Goal: Task Accomplishment & Management: Use online tool/utility

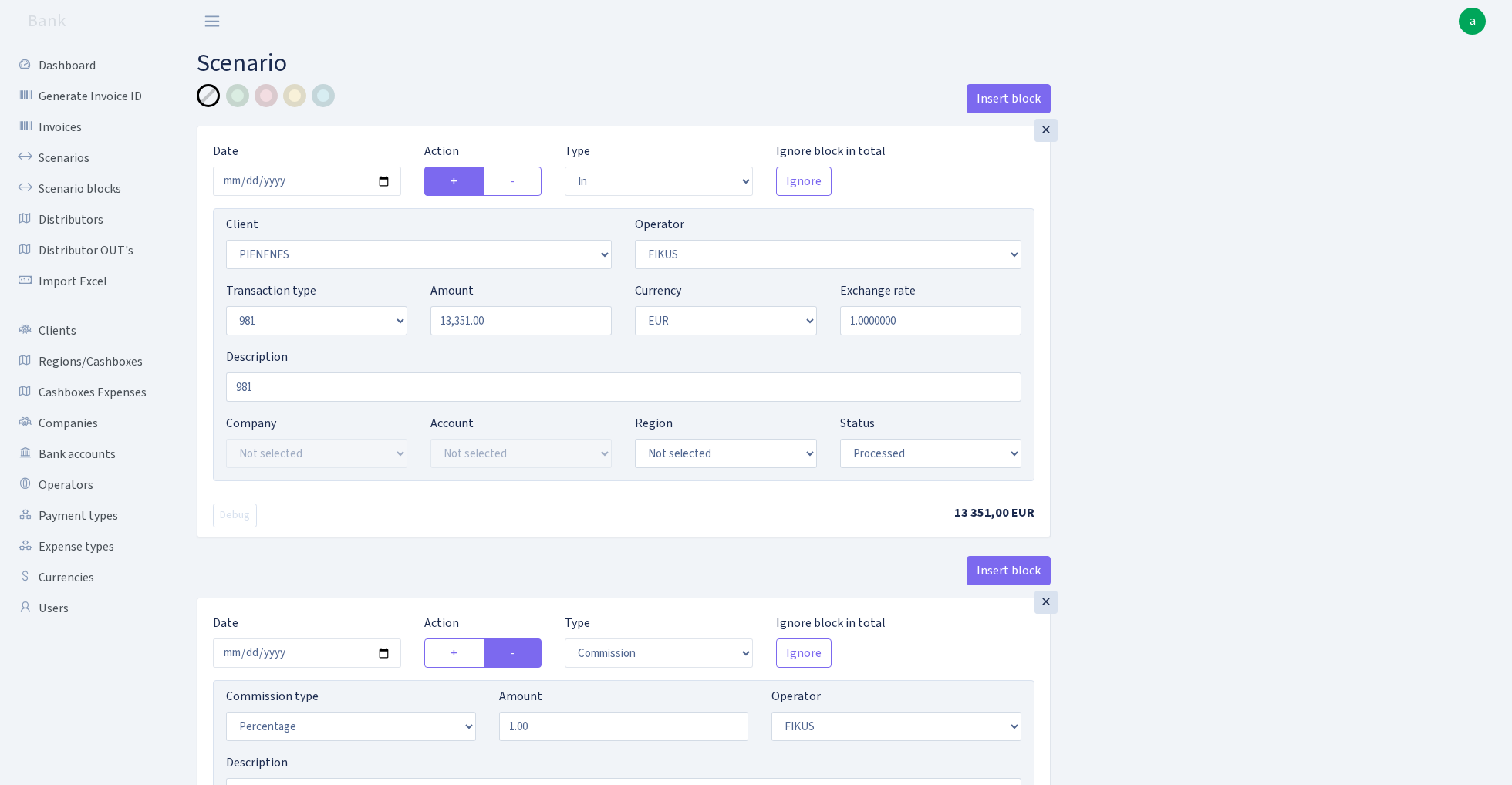
select select "in"
select select "3314"
select select "388"
select select "8"
select select "1"
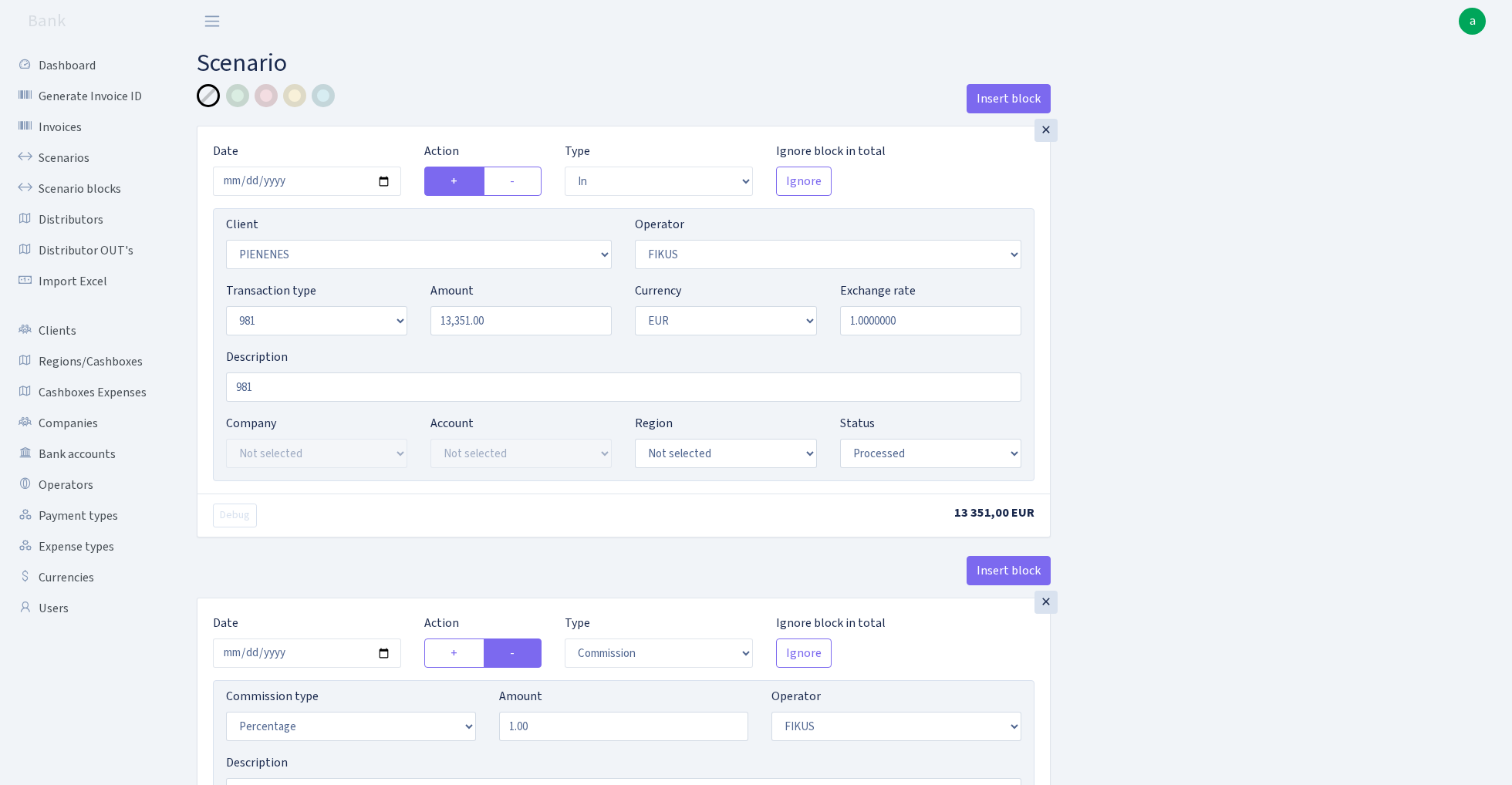
select select "processed"
select select "commission"
select select "388"
select select "processed"
select select "out"
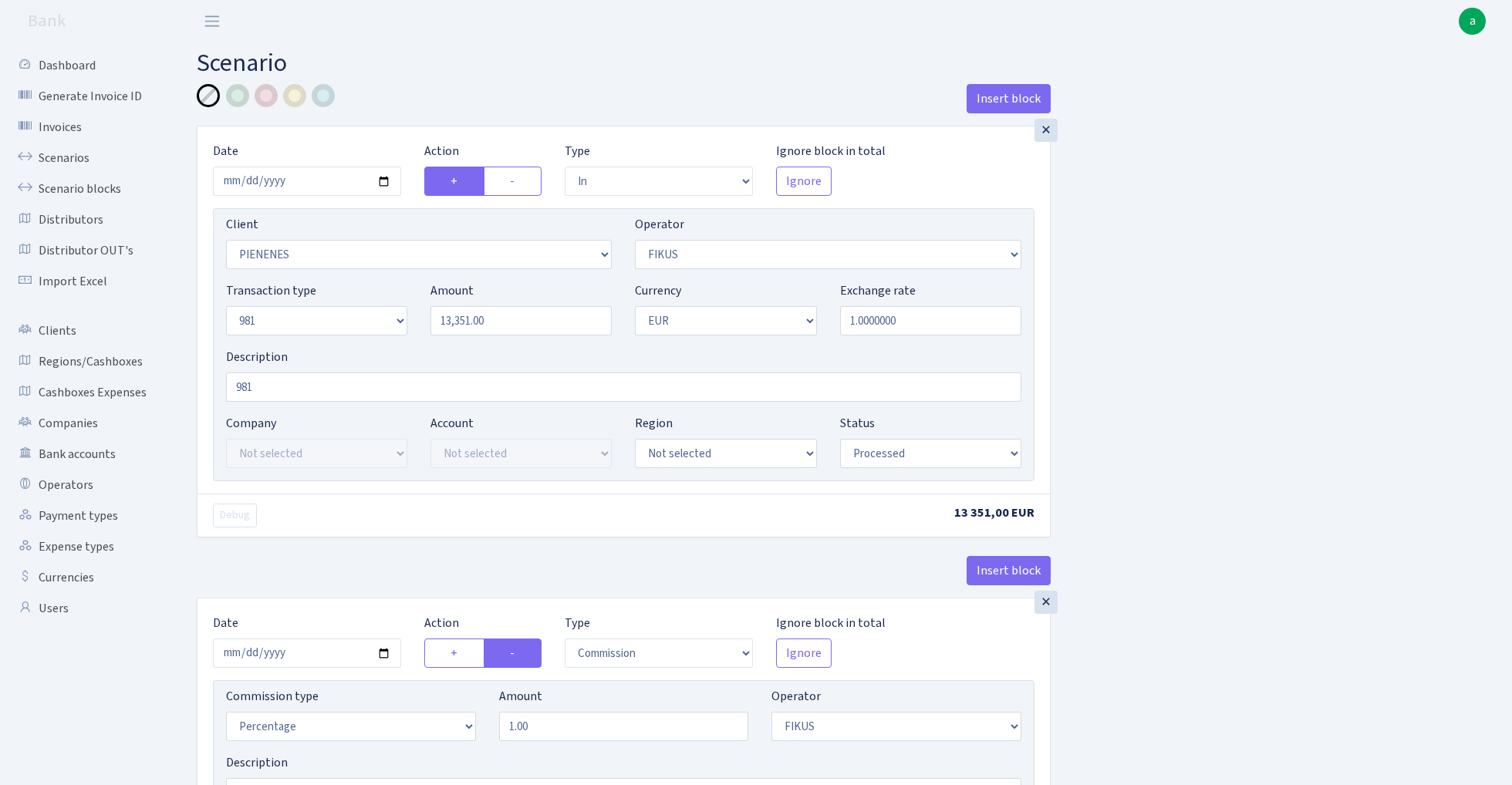
select select "2442"
select select "61"
select select "8"
select select "1"
select select "processed"
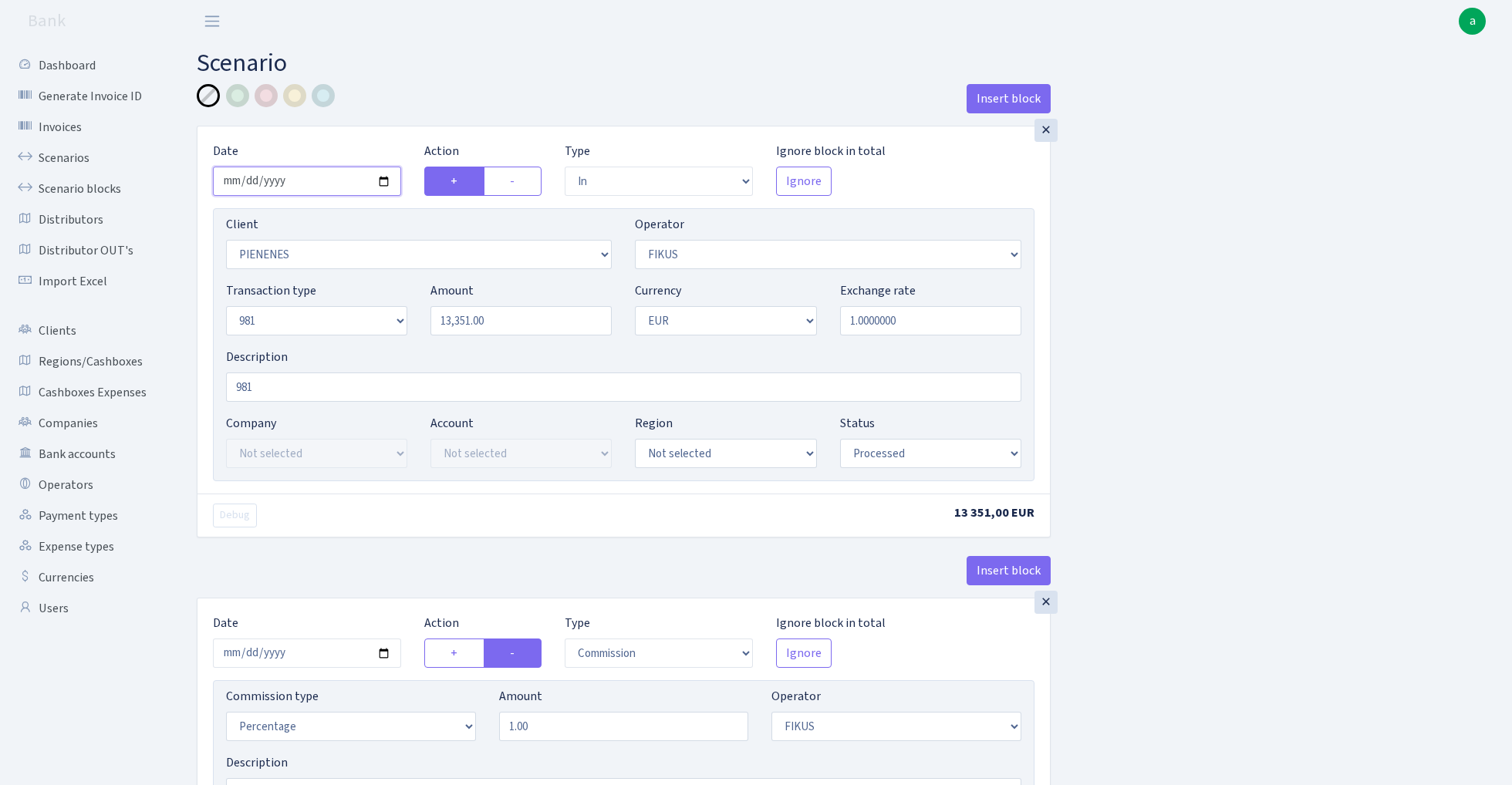
click at [312, 183] on input "2025-09-03" at bounding box center [307, 181] width 188 height 29
type input "[DATE]"
click at [398, 65] on h2 "Scenario" at bounding box center [843, 63] width 1293 height 29
click at [513, 319] on input "13351.00" at bounding box center [521, 320] width 181 height 29
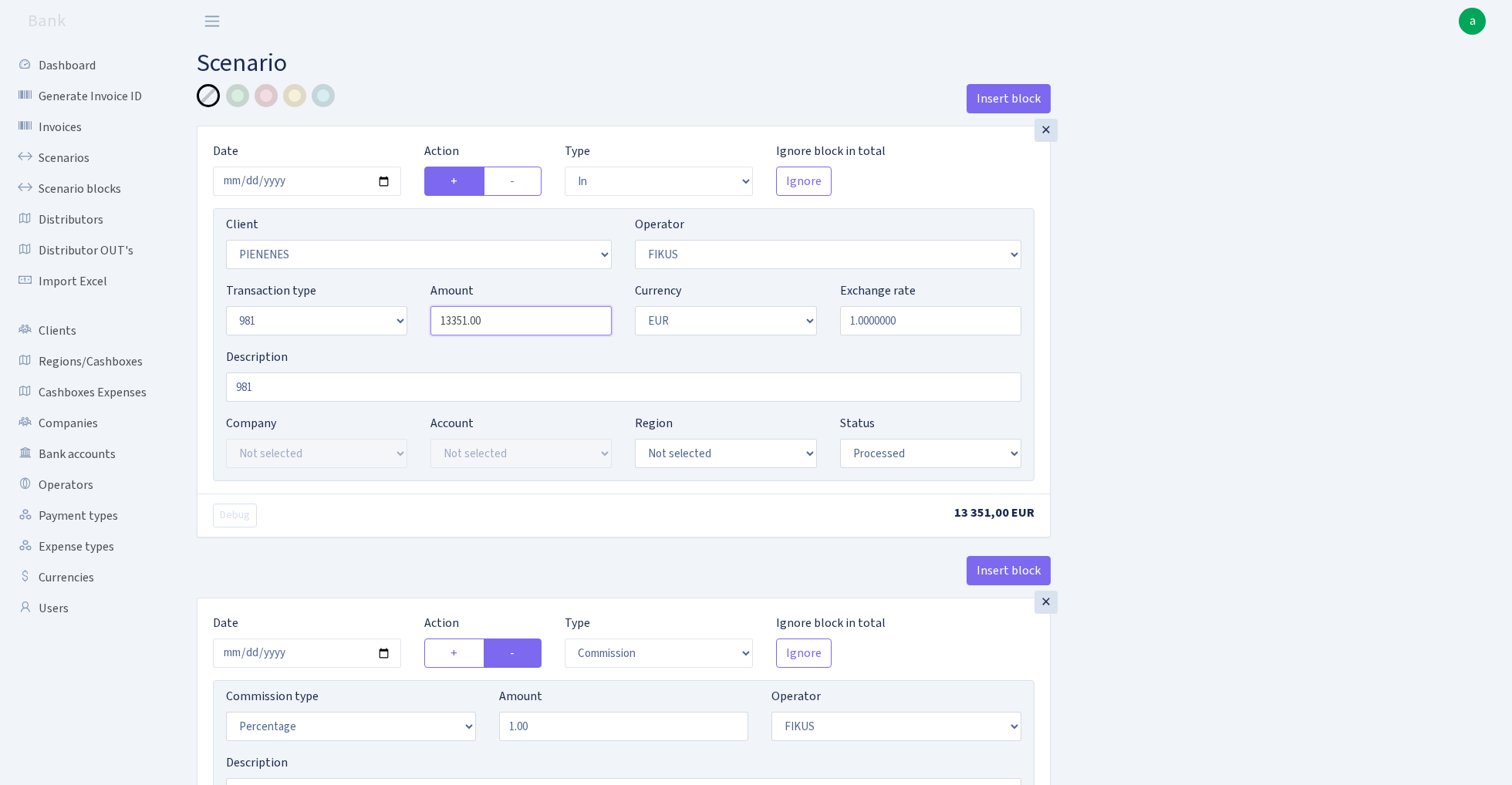
paste input "182"
type input "11,820.00"
click at [267, 102] on div at bounding box center [266, 95] width 23 height 23
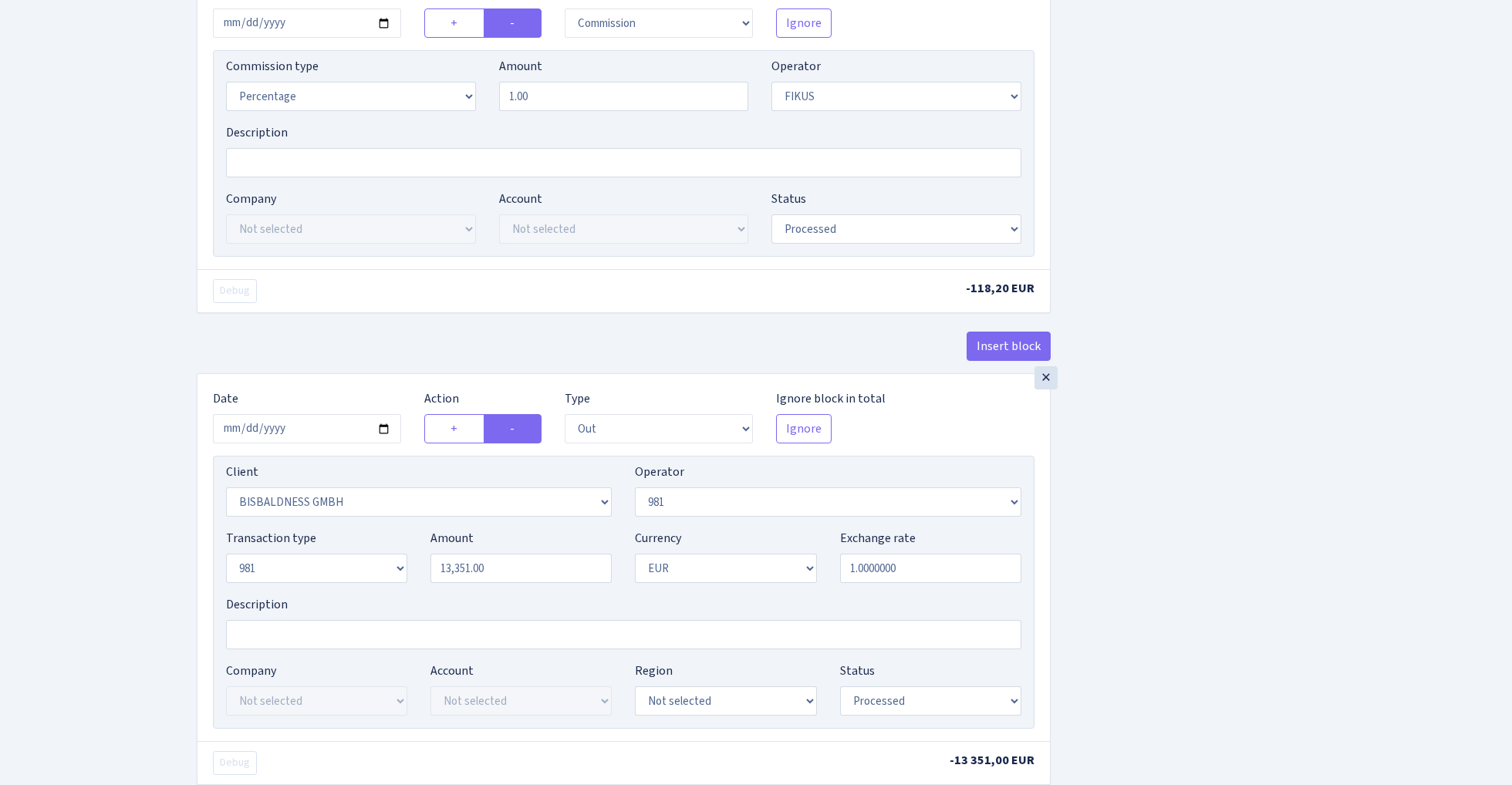
scroll to position [653, 0]
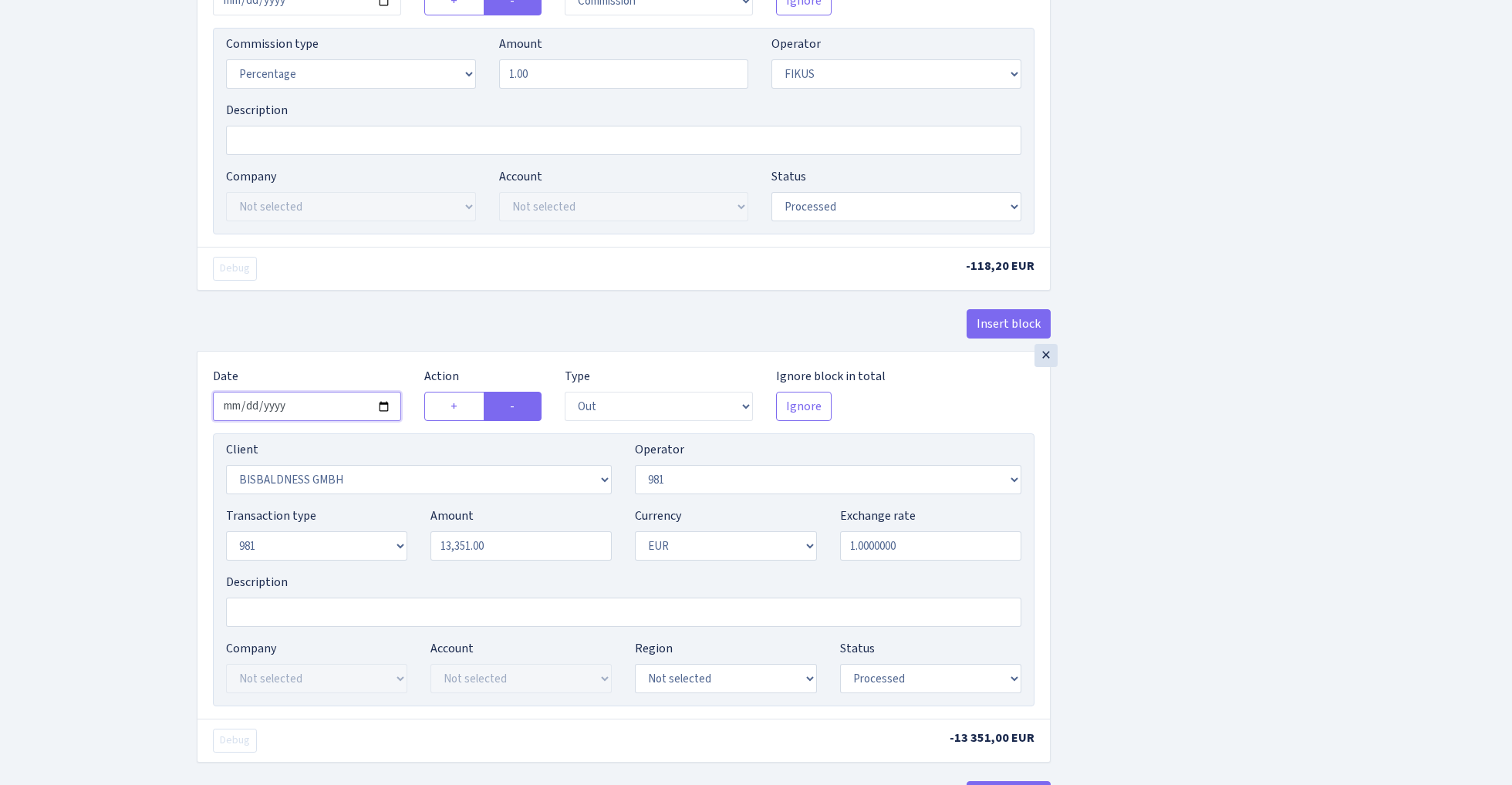
click at [312, 409] on input "2025-09-03" at bounding box center [307, 406] width 188 height 29
type input "[DATE]"
click at [359, 252] on div "Debug -118,20 EUR" at bounding box center [624, 268] width 853 height 43
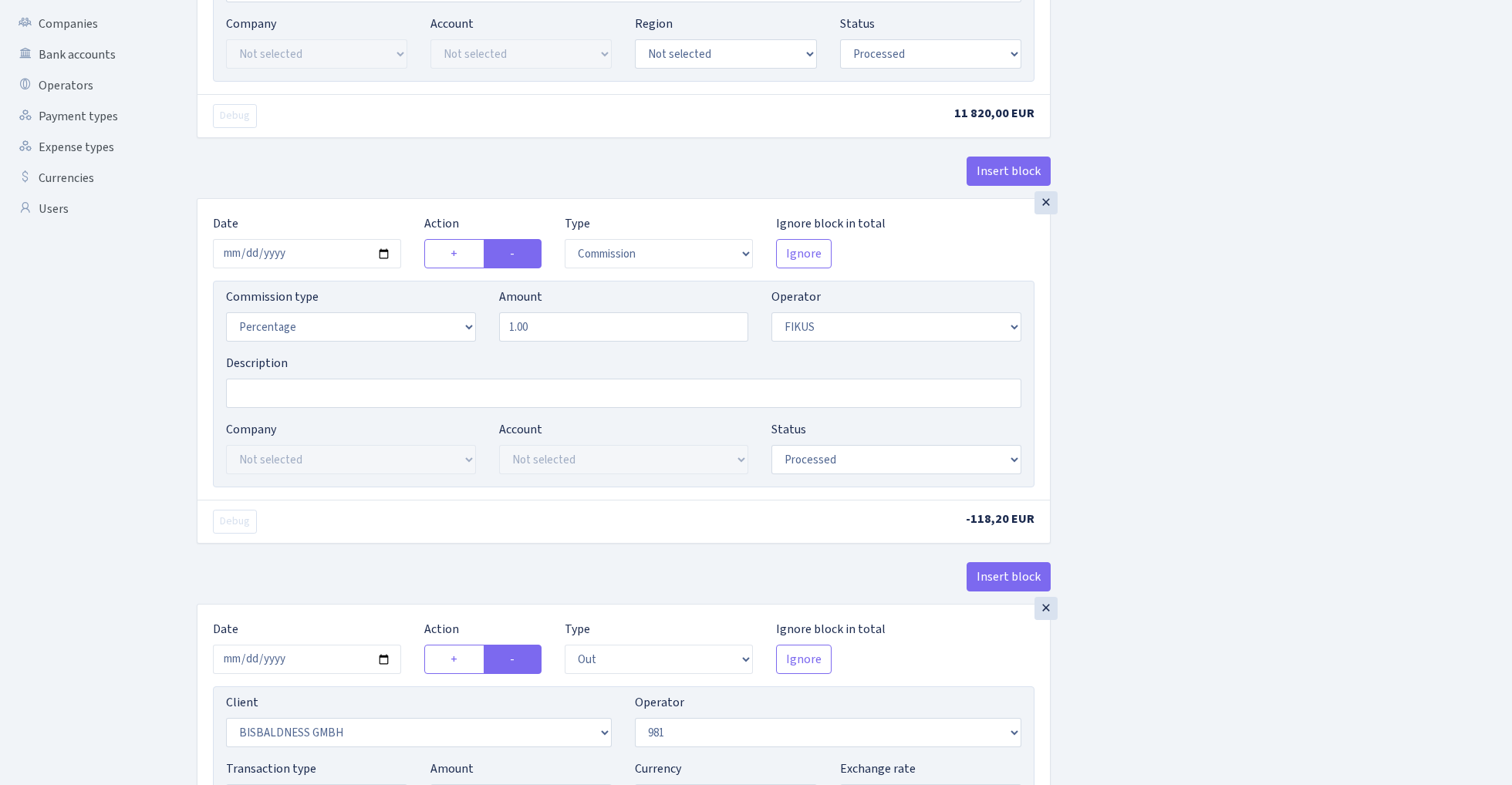
scroll to position [751, 0]
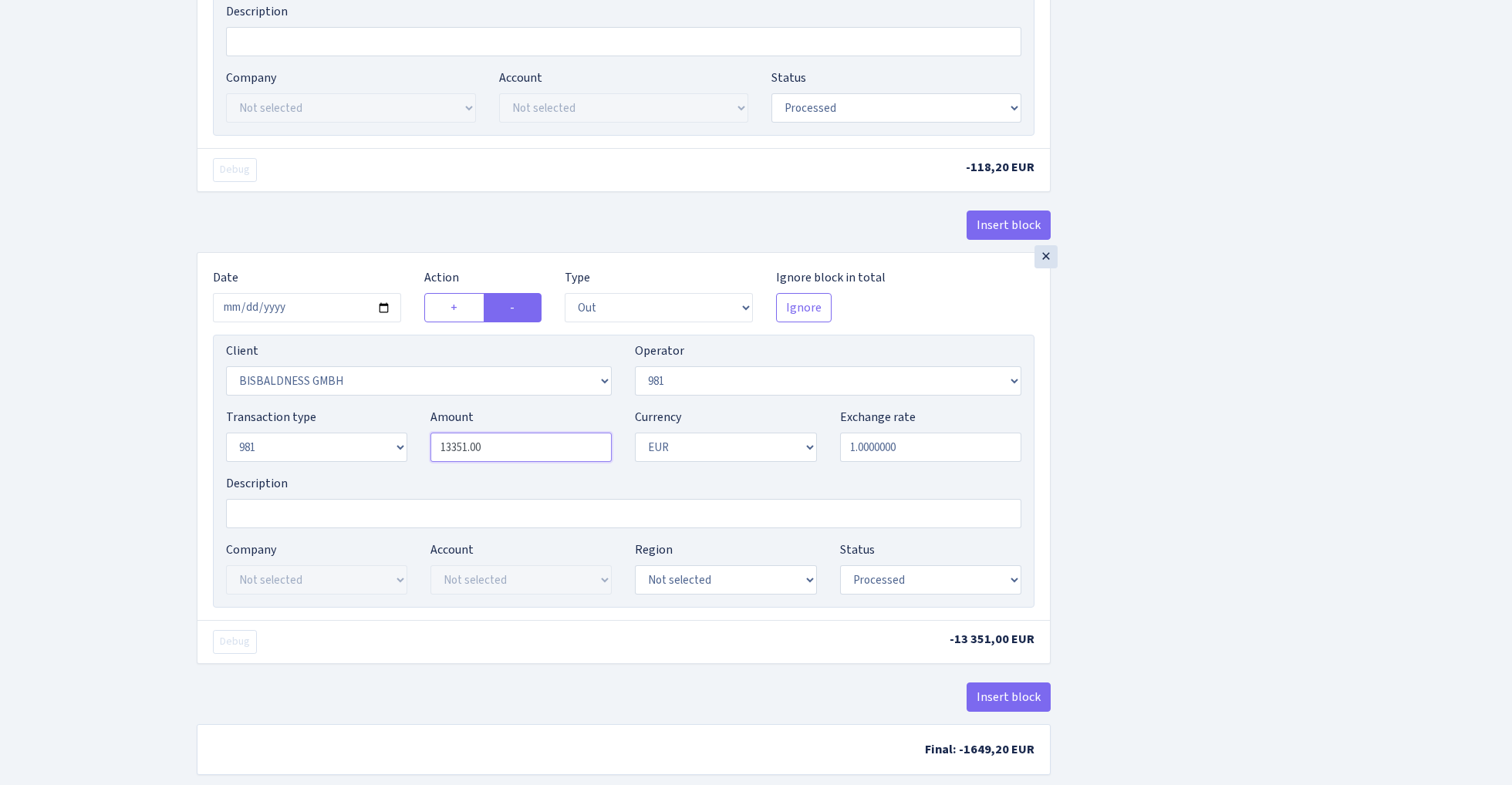
click at [507, 461] on input "13351.00" at bounding box center [521, 447] width 181 height 29
paste input "182"
type input "11,820.00"
click at [1194, 359] on div "Insert block × Date 2025-09-04 Action + - Type --- In Out Commission Field requ…" at bounding box center [843, 63] width 1315 height 1461
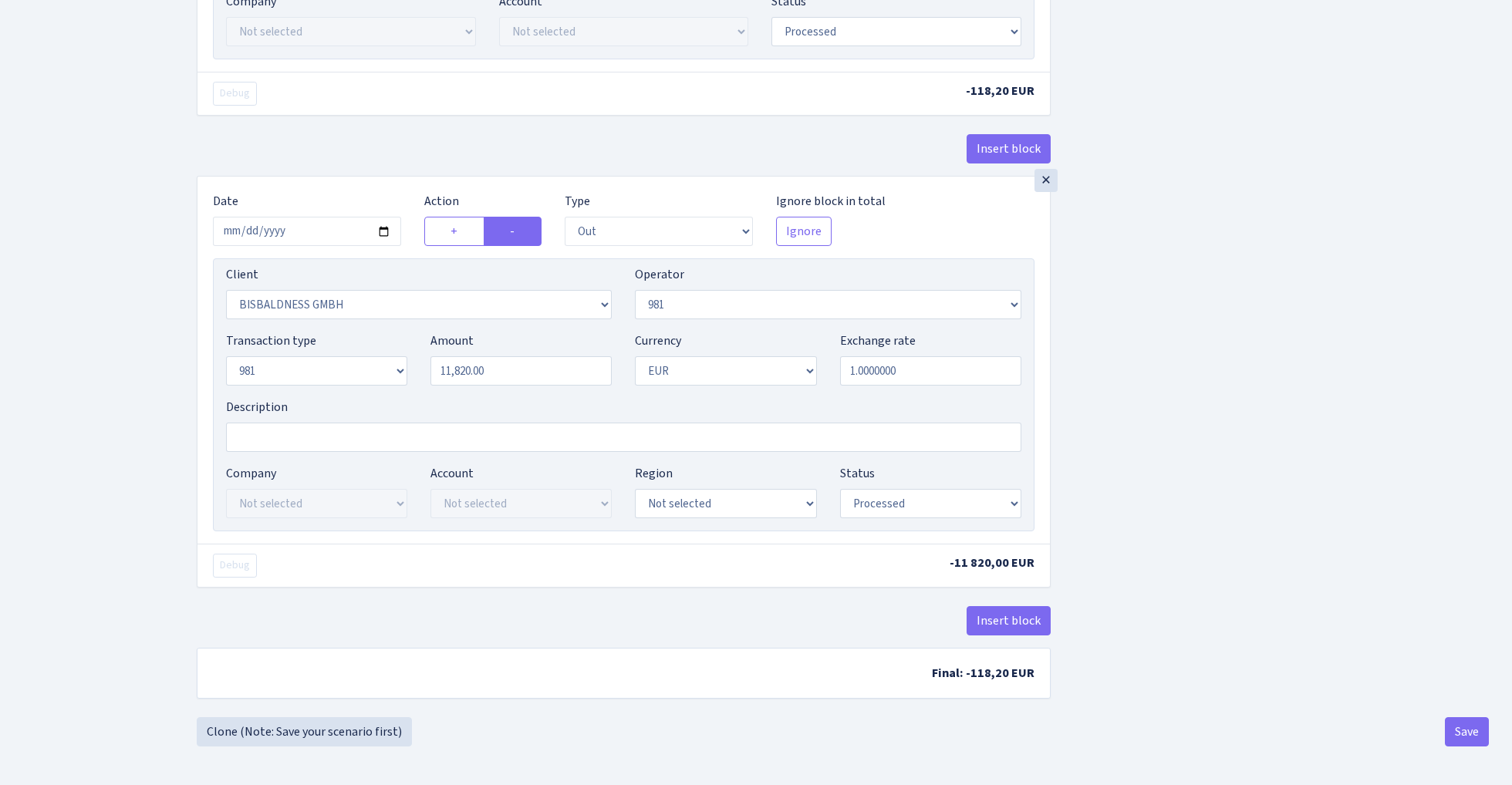
scroll to position [834, 0]
click at [1462, 739] on button "Save" at bounding box center [1467, 732] width 44 height 29
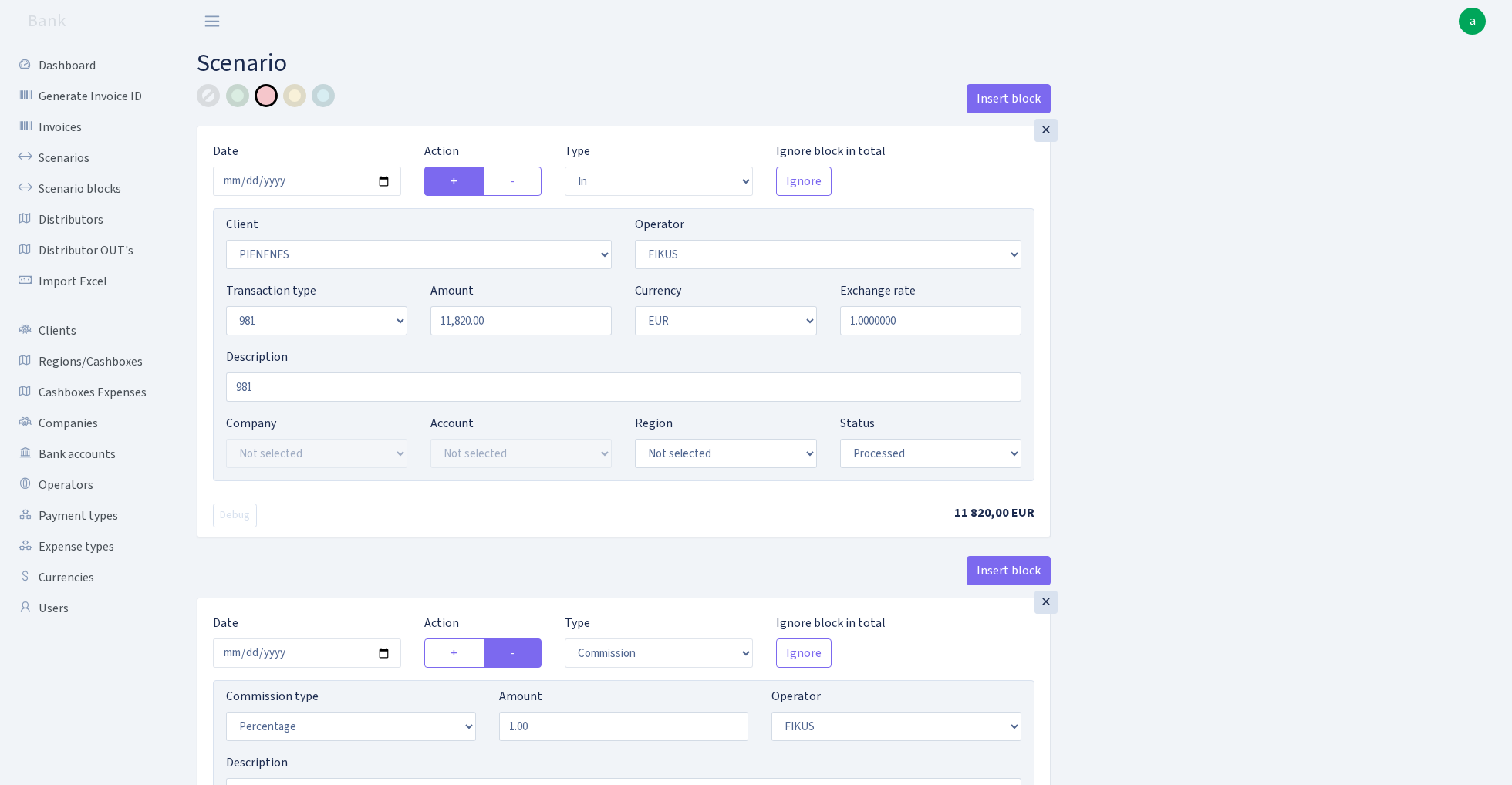
select select "in"
select select "3314"
select select "388"
select select "8"
select select "1"
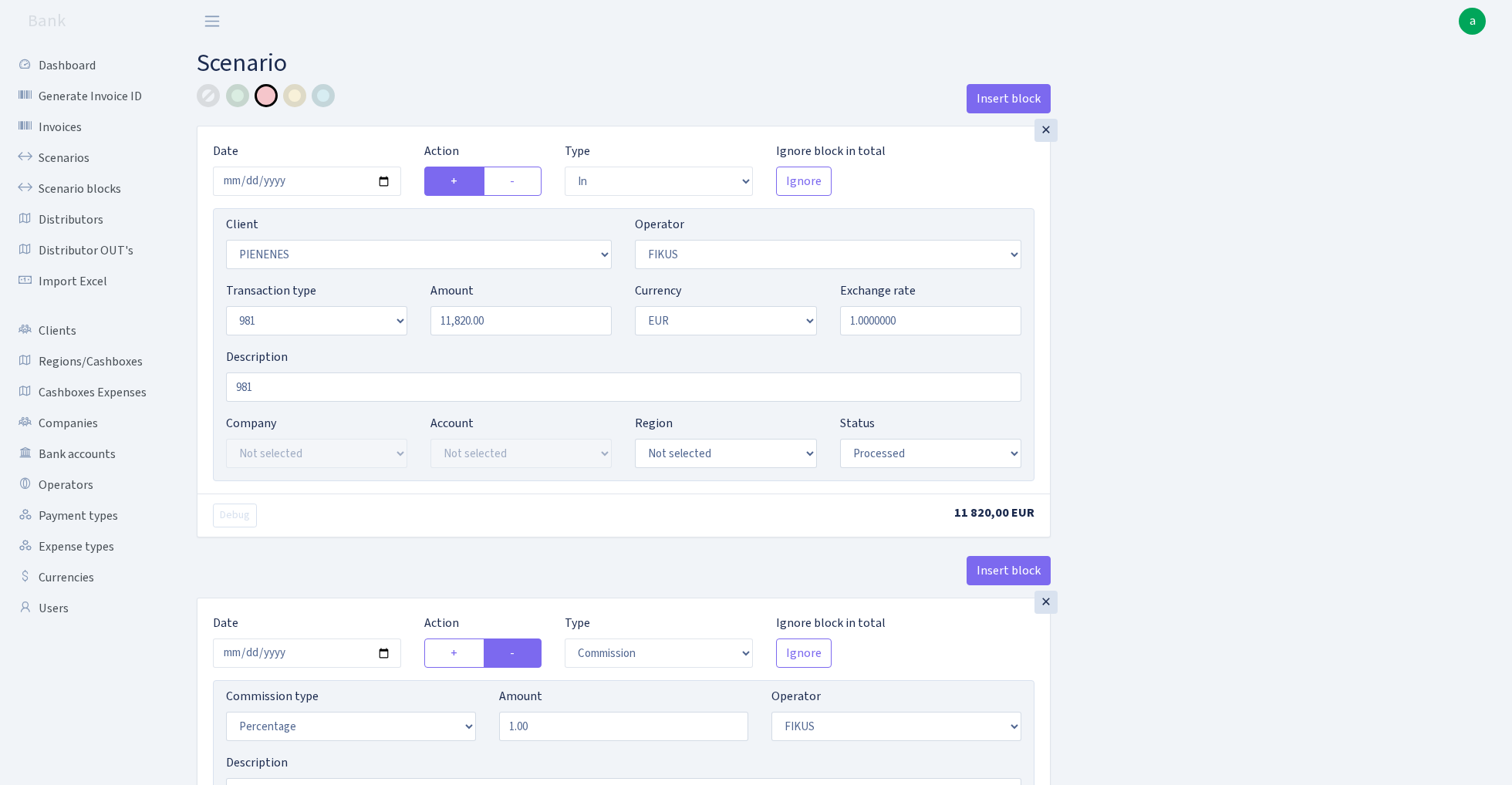
select select "processed"
select select "commission"
select select "388"
select select "processed"
select select "out"
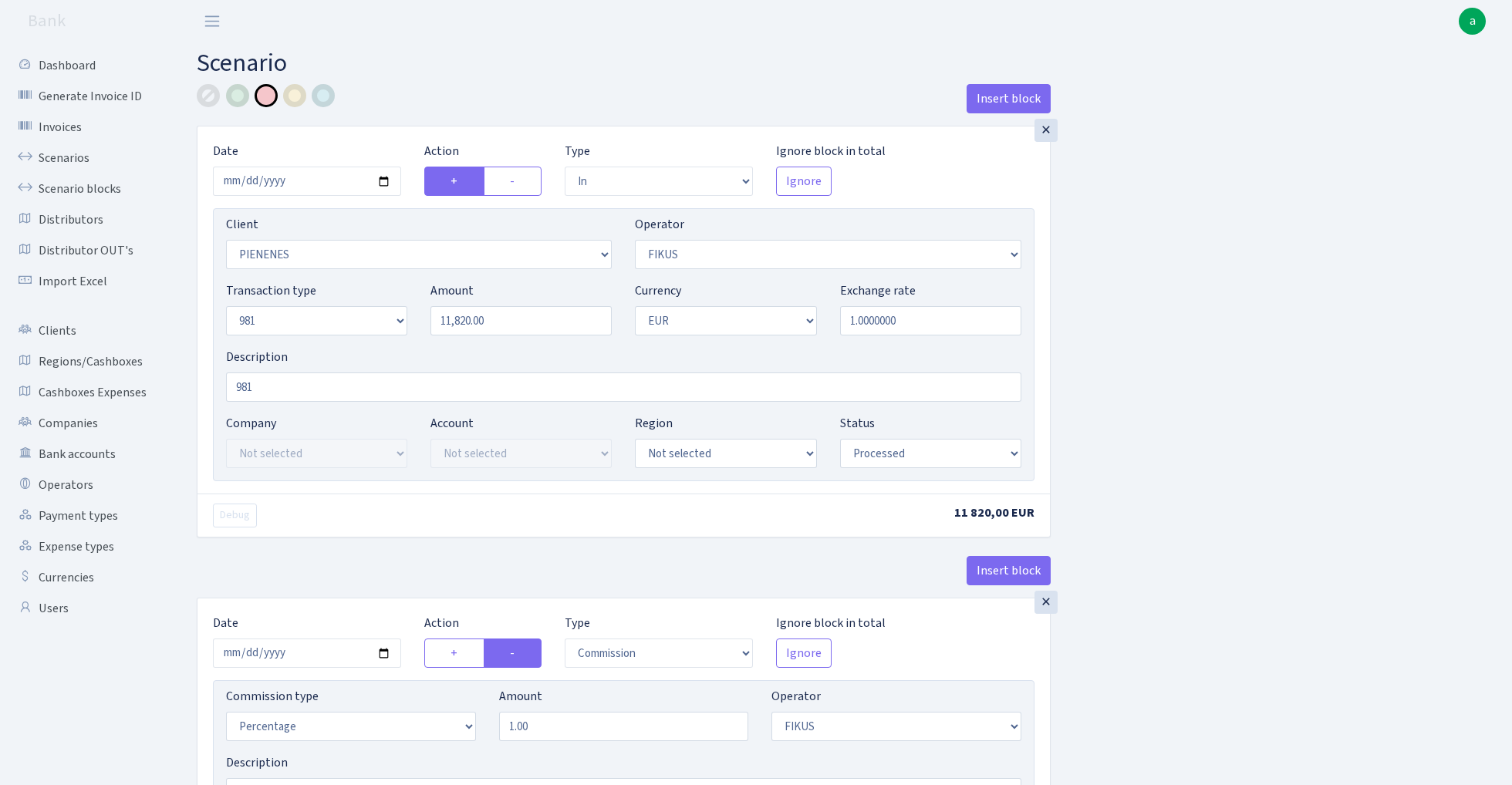
select select "2442"
select select "61"
select select "8"
select select "1"
select select "processed"
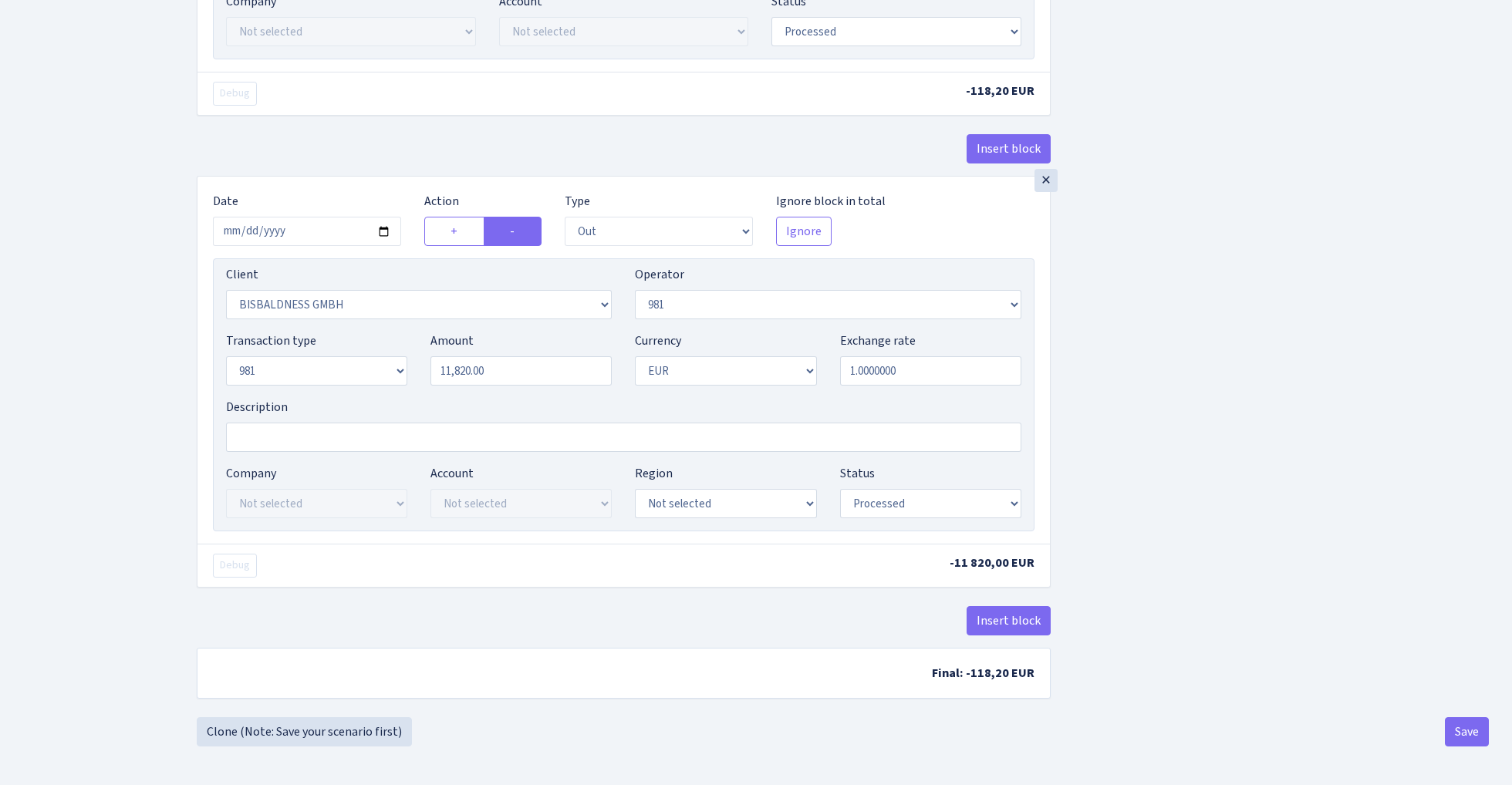
scroll to position [834, 0]
click at [337, 728] on link "Clone (Note: Save your scenario first)" at bounding box center [304, 732] width 216 height 29
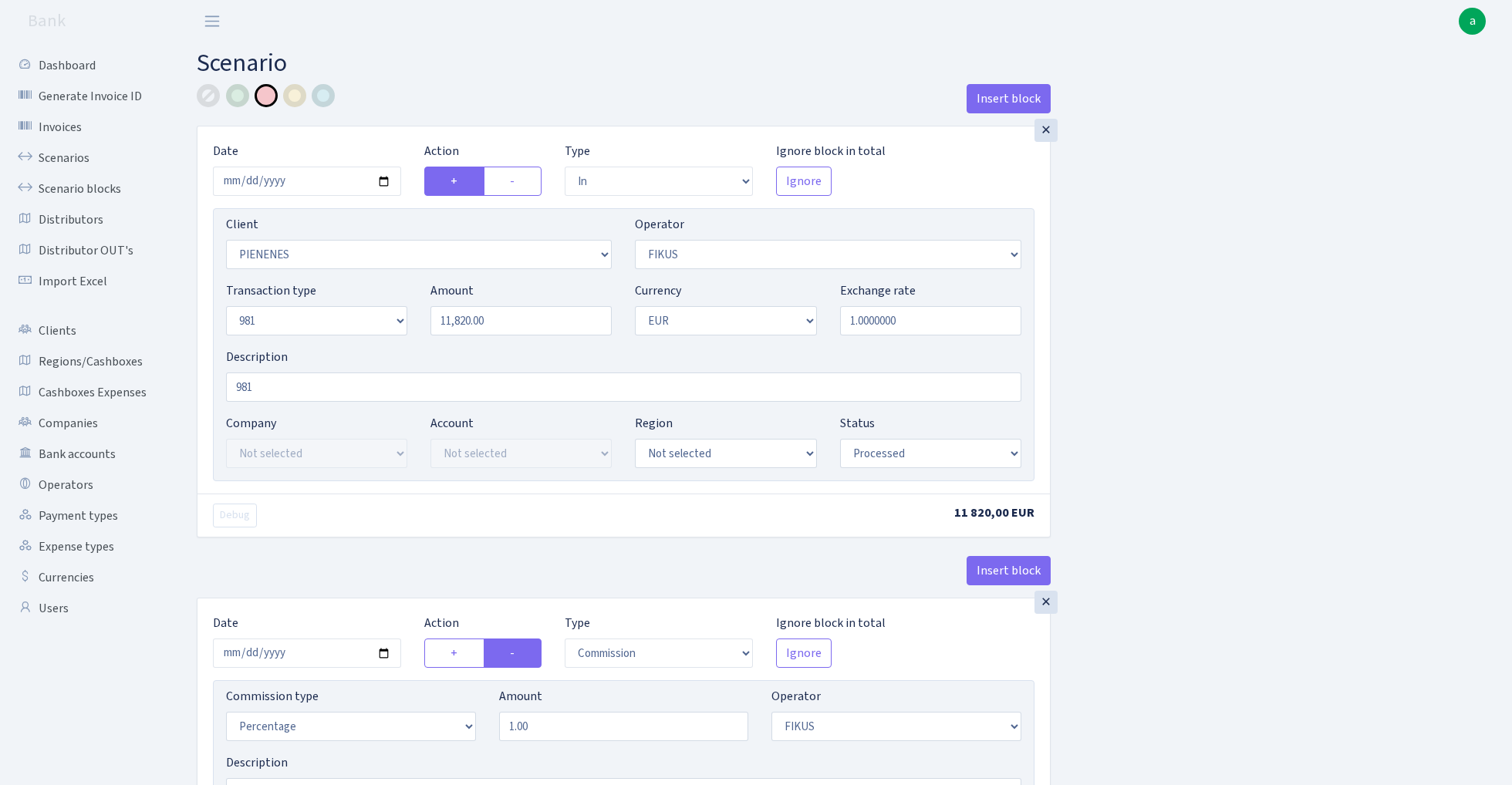
select select "in"
select select "3314"
select select "388"
select select "8"
select select "1"
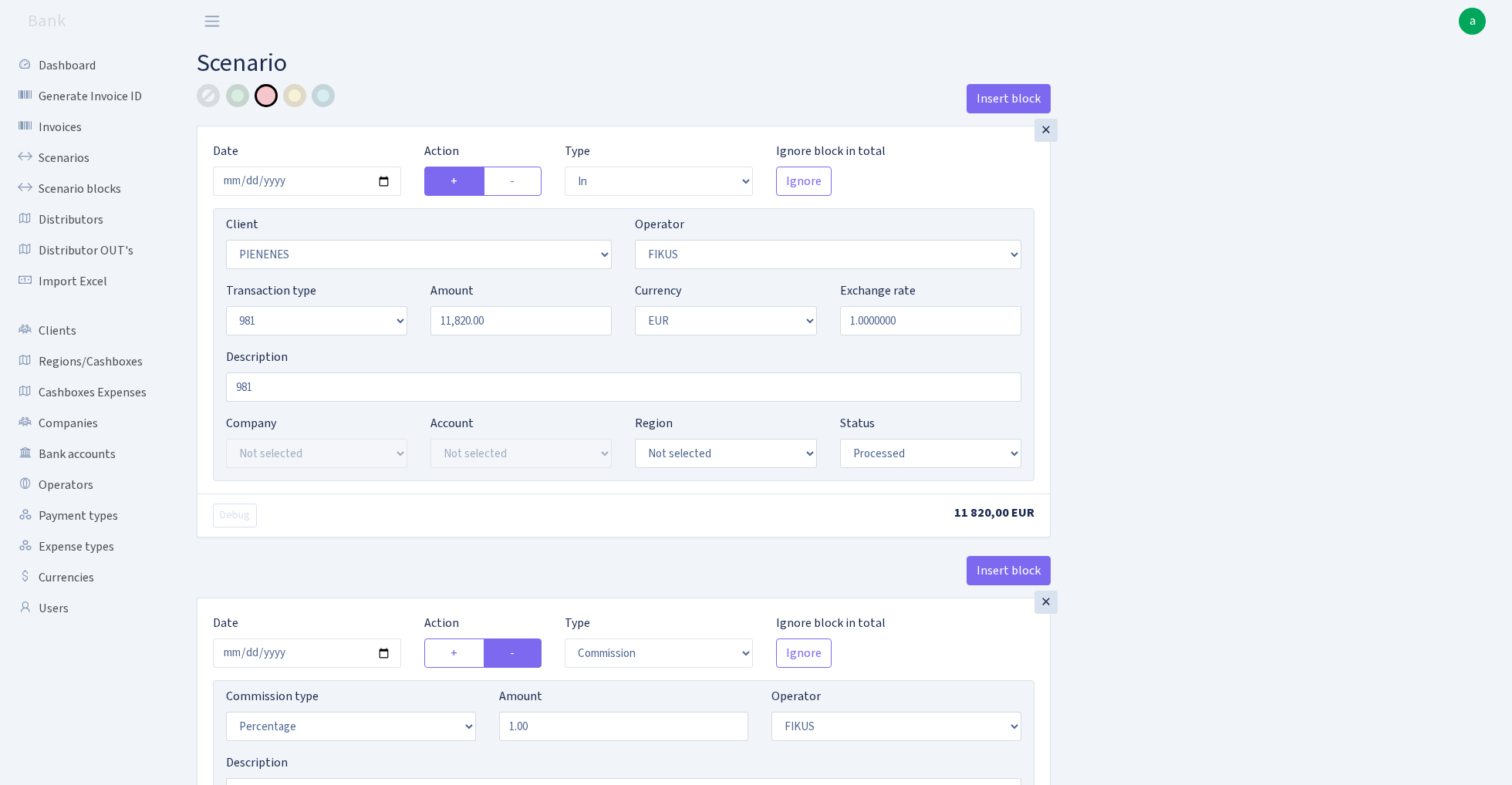
select select "processed"
select select "commission"
select select "388"
select select "processed"
select select "out"
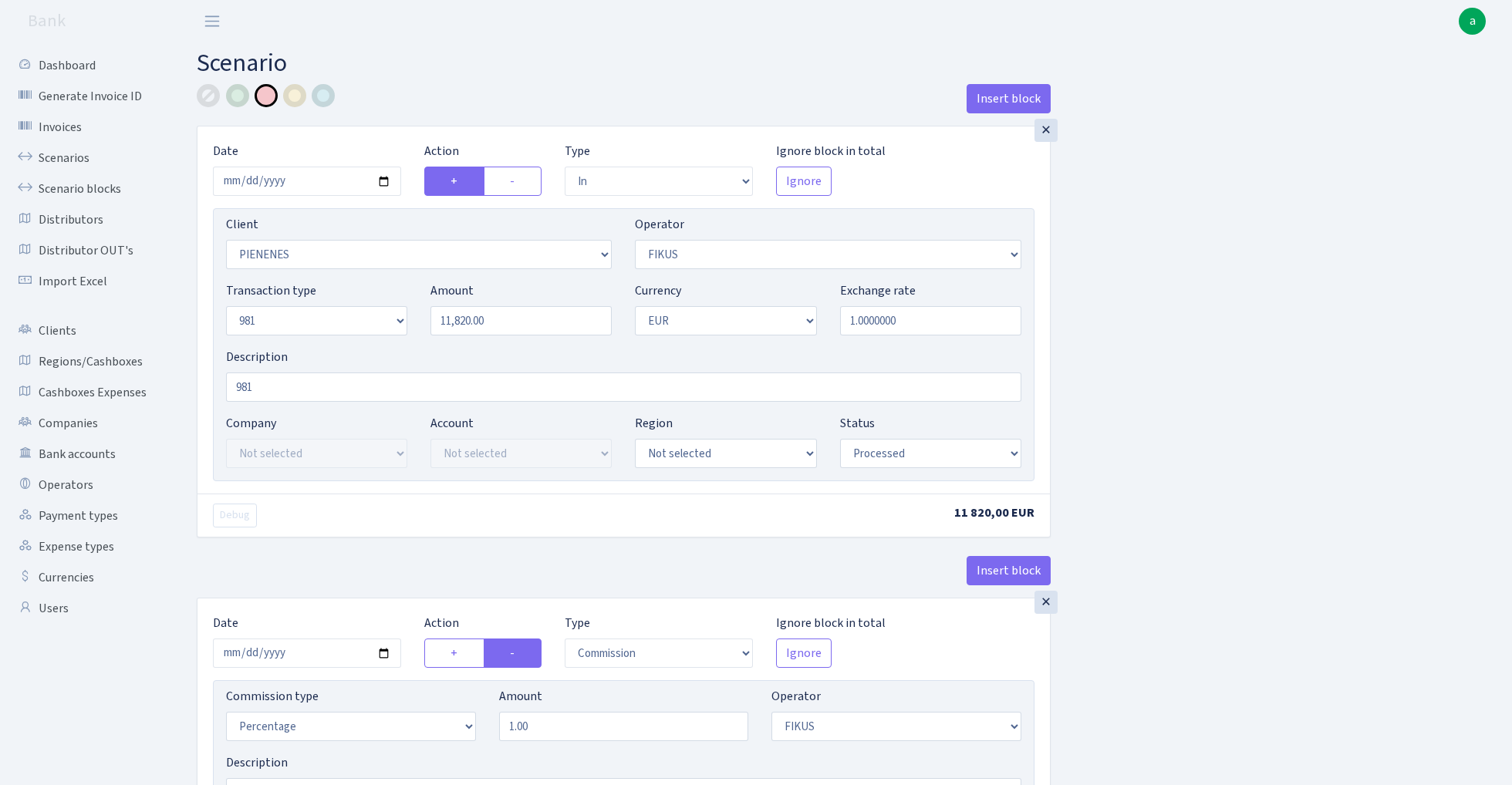
select select "2442"
select select "61"
select select "8"
select select "1"
select select "processed"
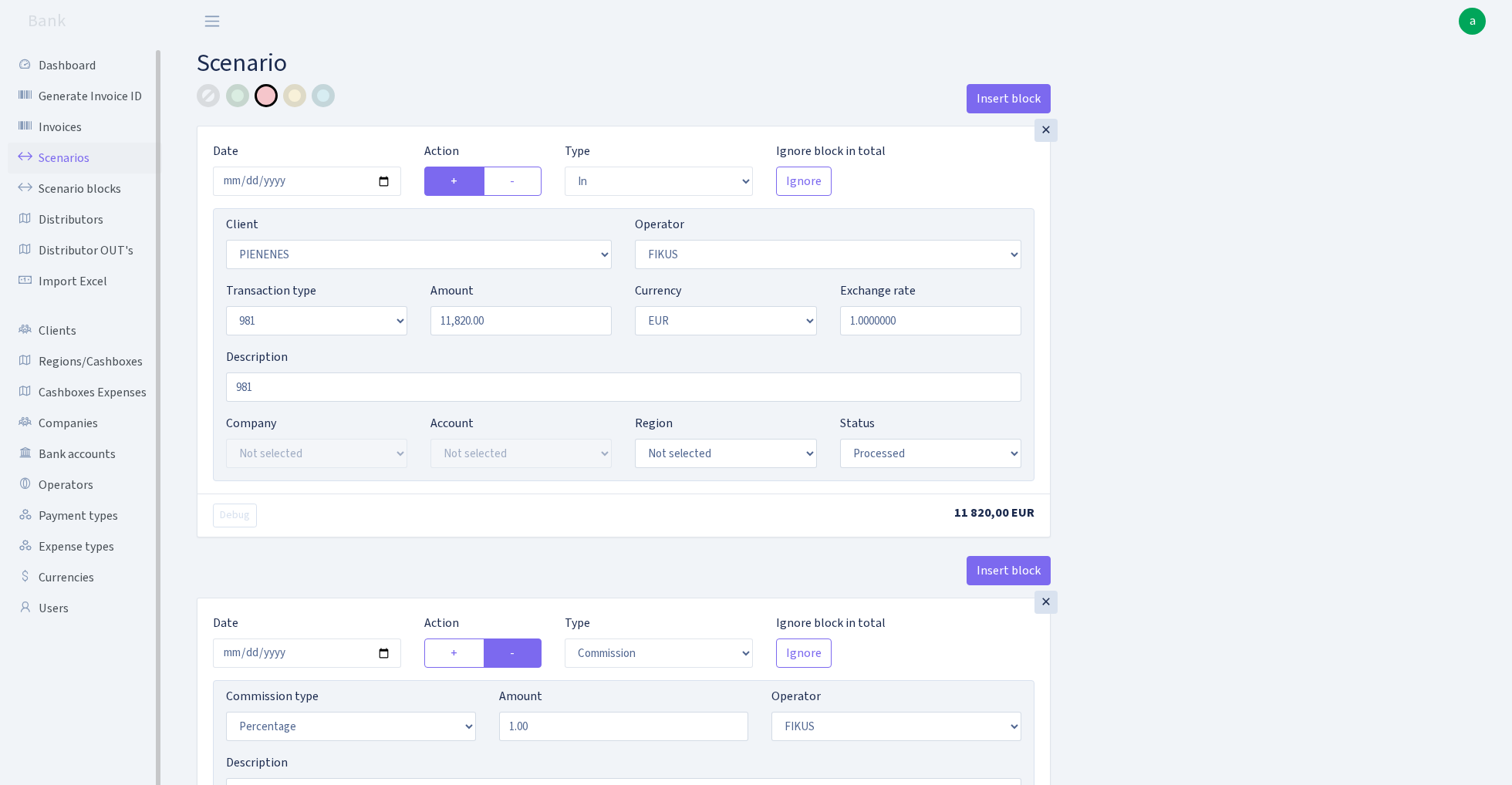
click at [74, 154] on link "Scenarios" at bounding box center [85, 157] width 154 height 31
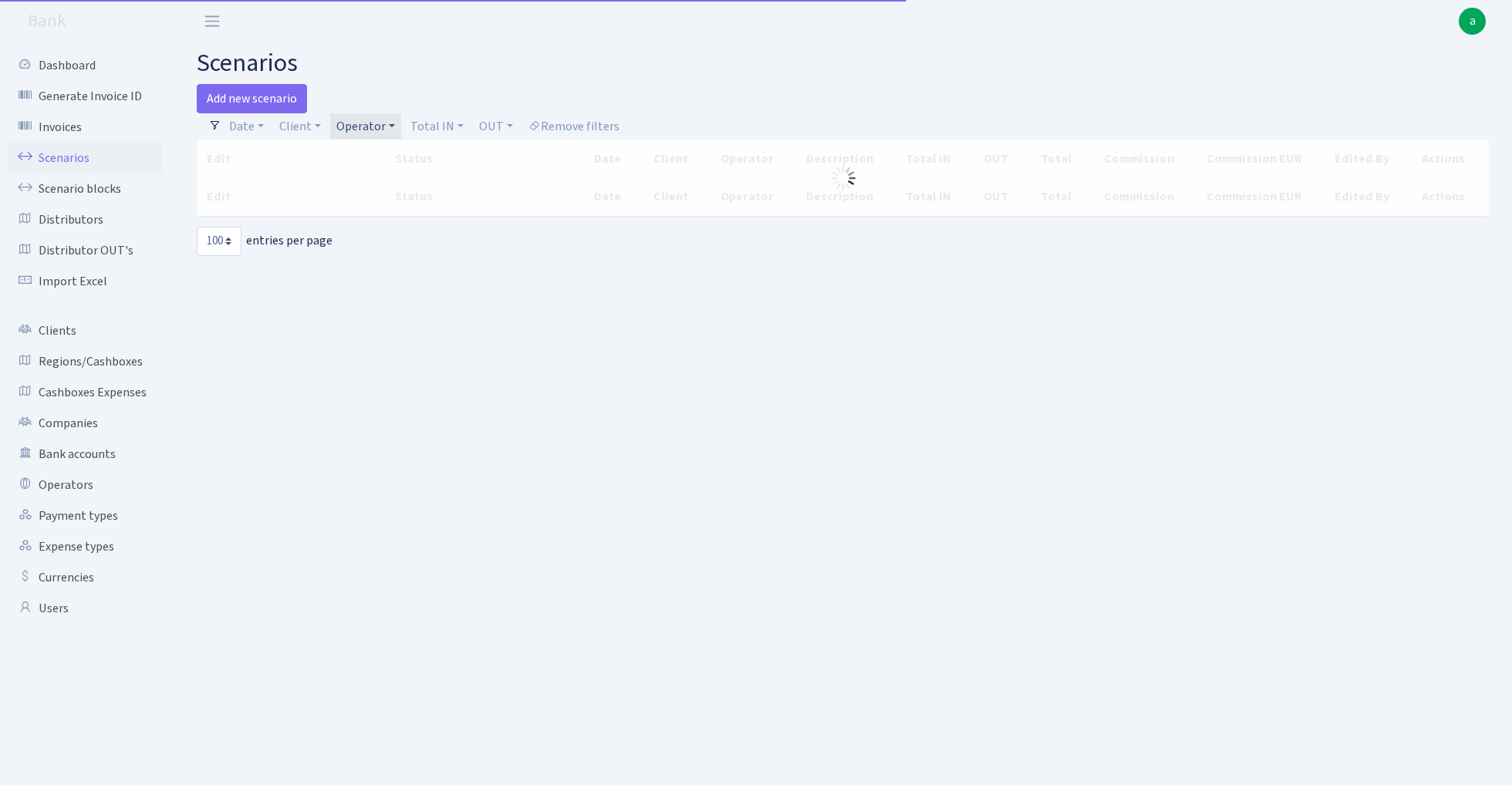
select select "100"
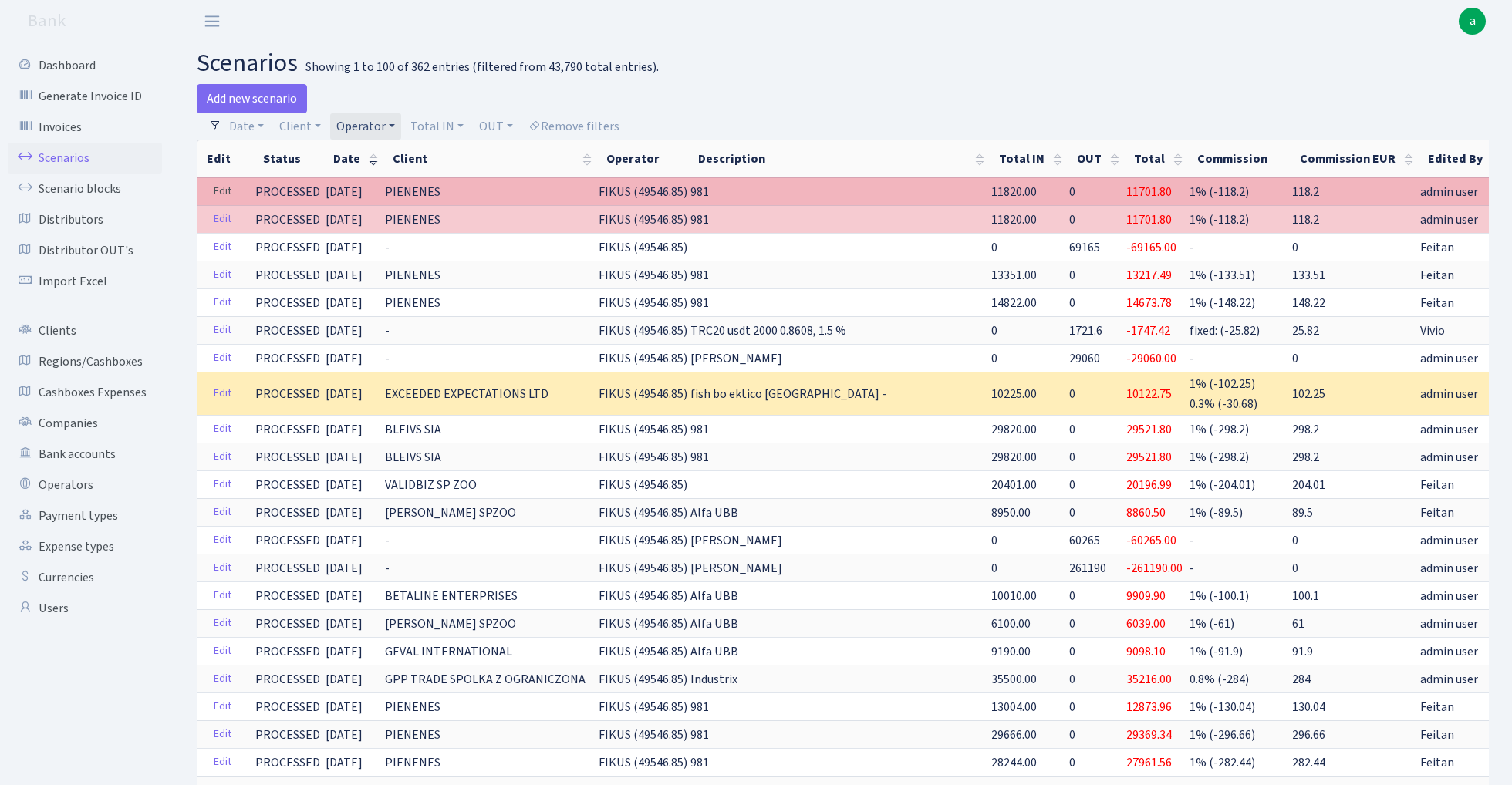
click at [225, 190] on link "Edit" at bounding box center [223, 191] width 31 height 24
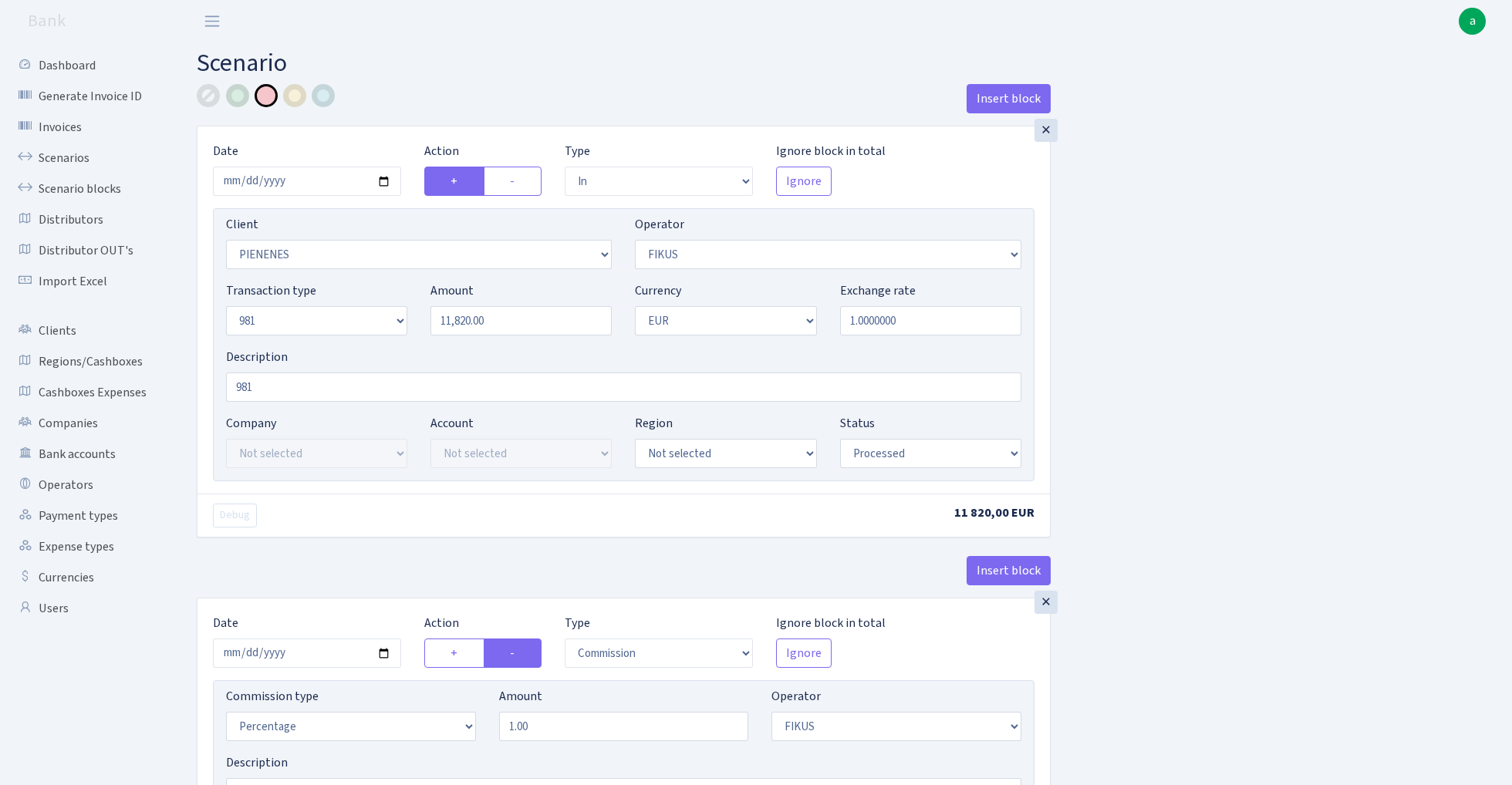
select select "in"
select select "3314"
select select "388"
select select "8"
select select "1"
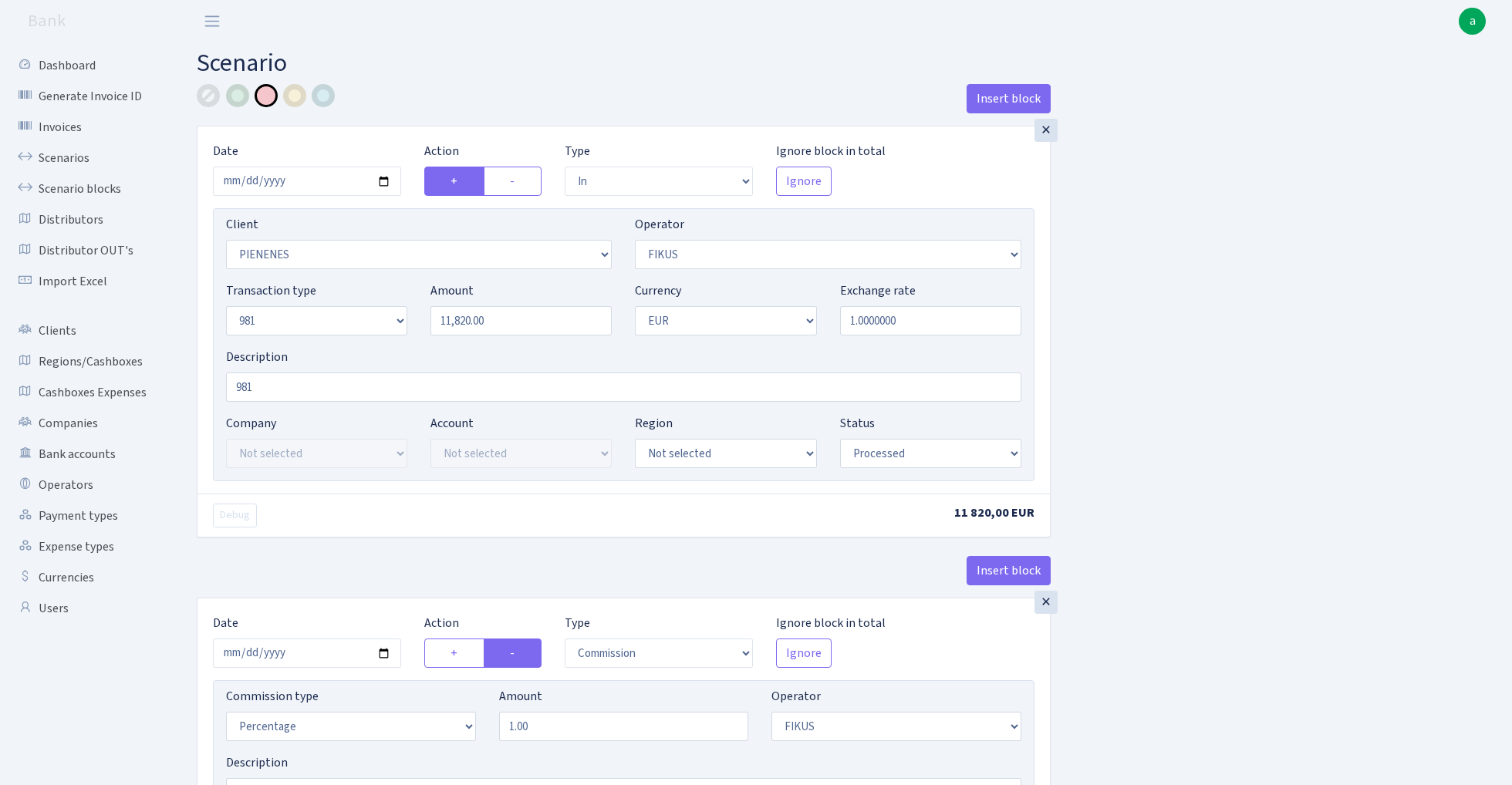
select select "processed"
select select "commission"
select select "388"
select select "processed"
select select "out"
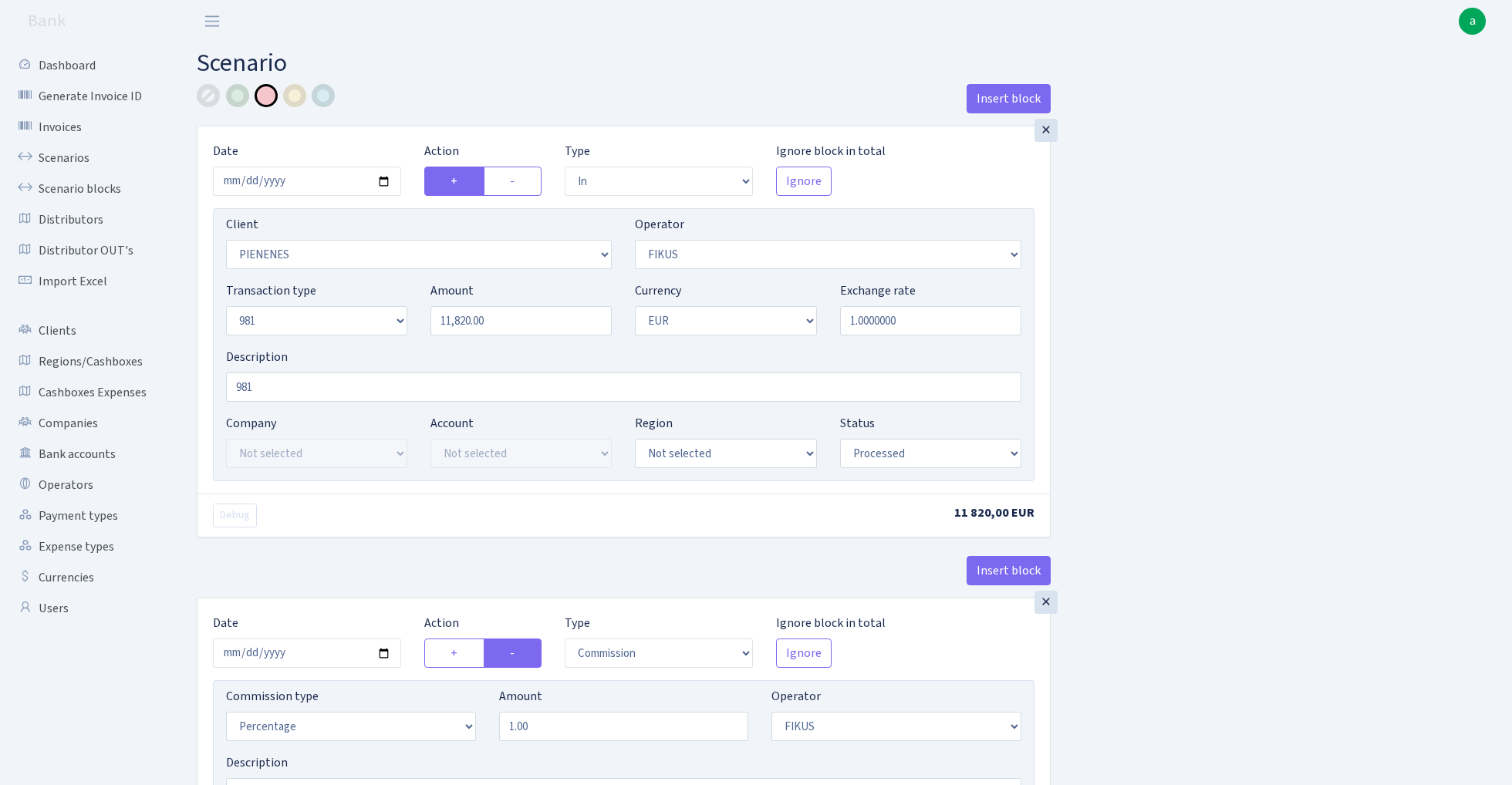
select select "2442"
select select "61"
select select "8"
select select "1"
select select "processed"
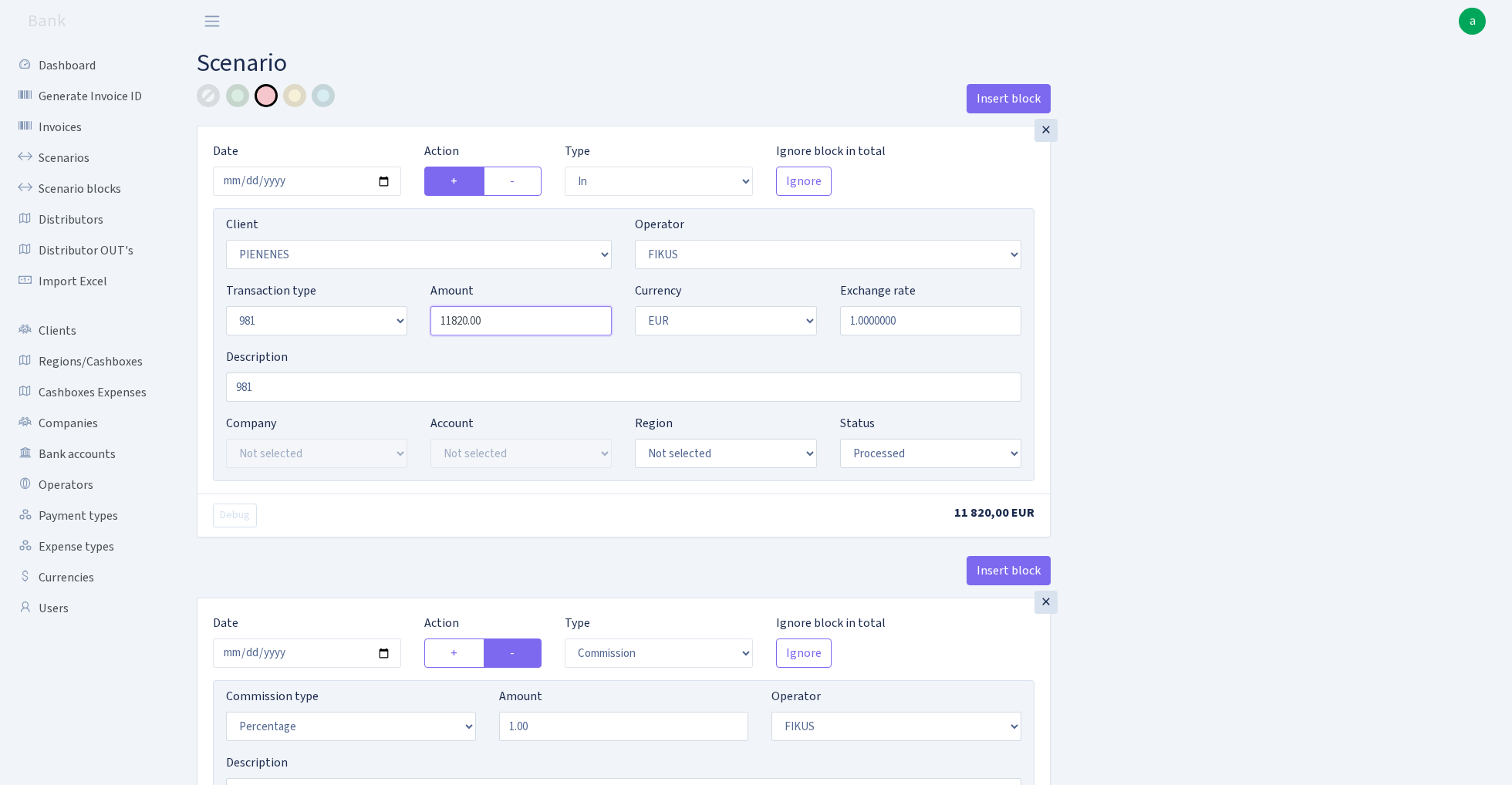
click at [535, 327] on input "11820.00" at bounding box center [521, 320] width 181 height 29
paste input "482"
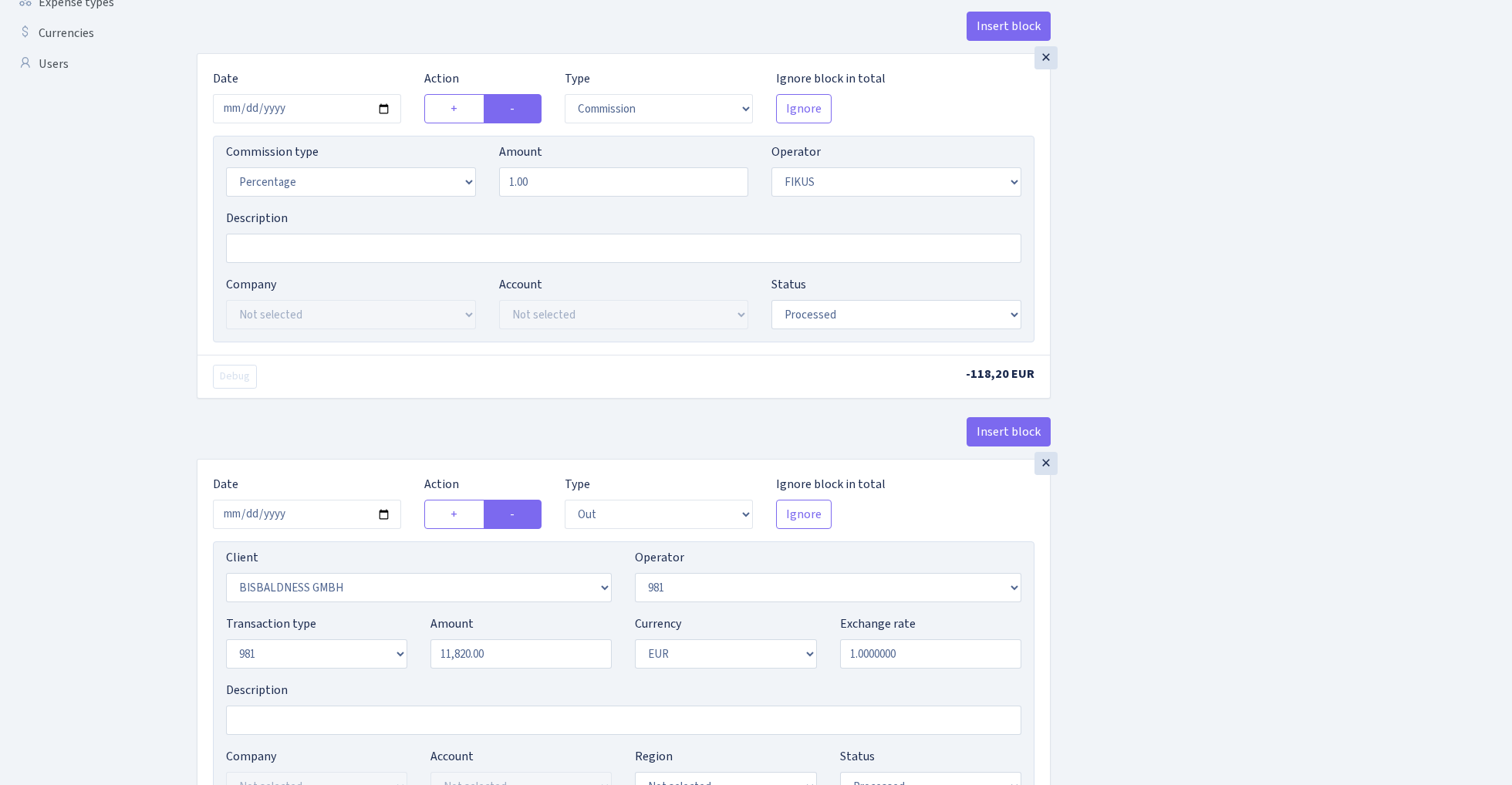
scroll to position [566, 0]
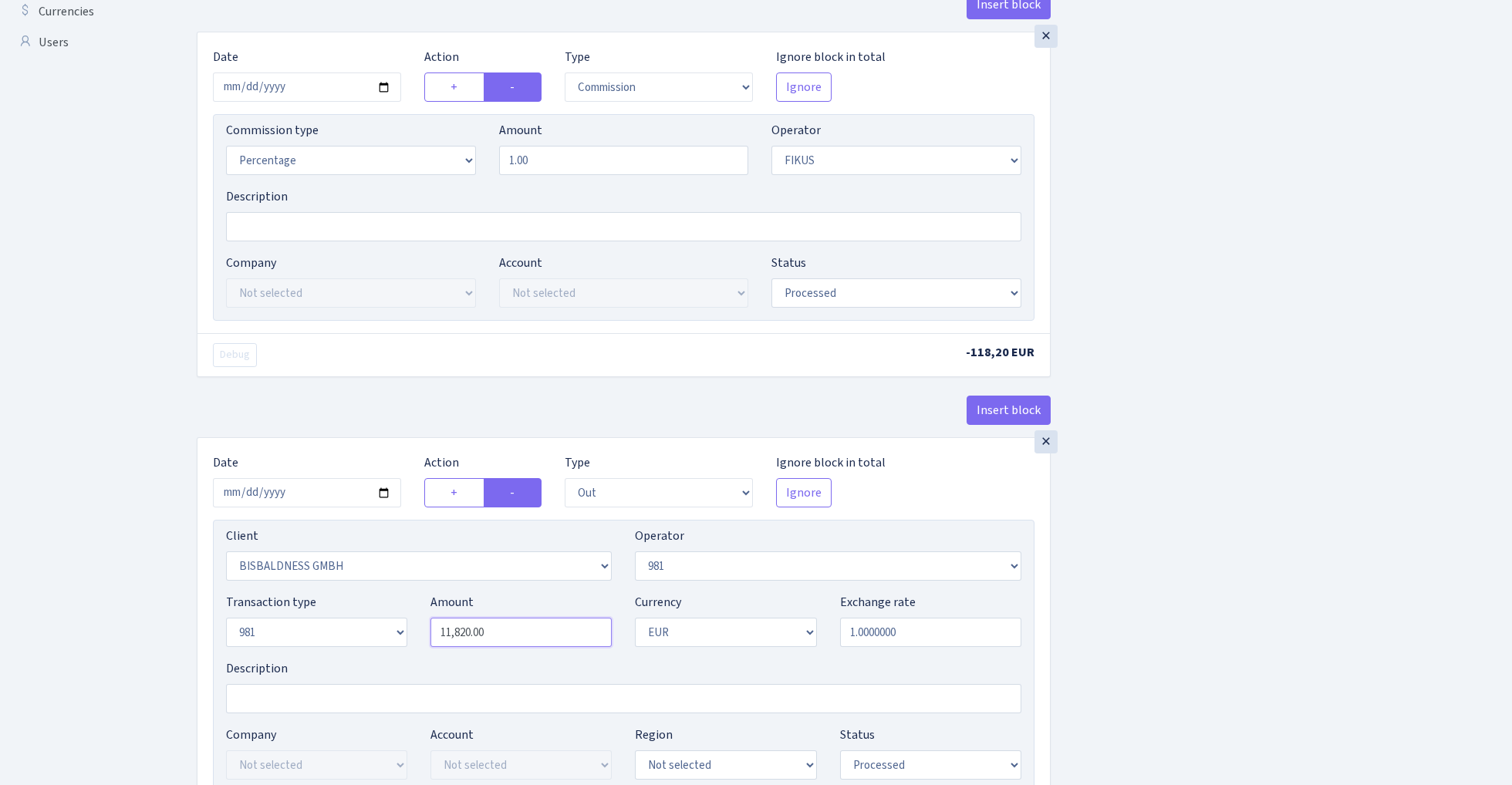
type input "14,820.00"
click at [523, 647] on input "11820.00" at bounding box center [521, 632] width 181 height 29
paste input "482"
type input "14,820.00"
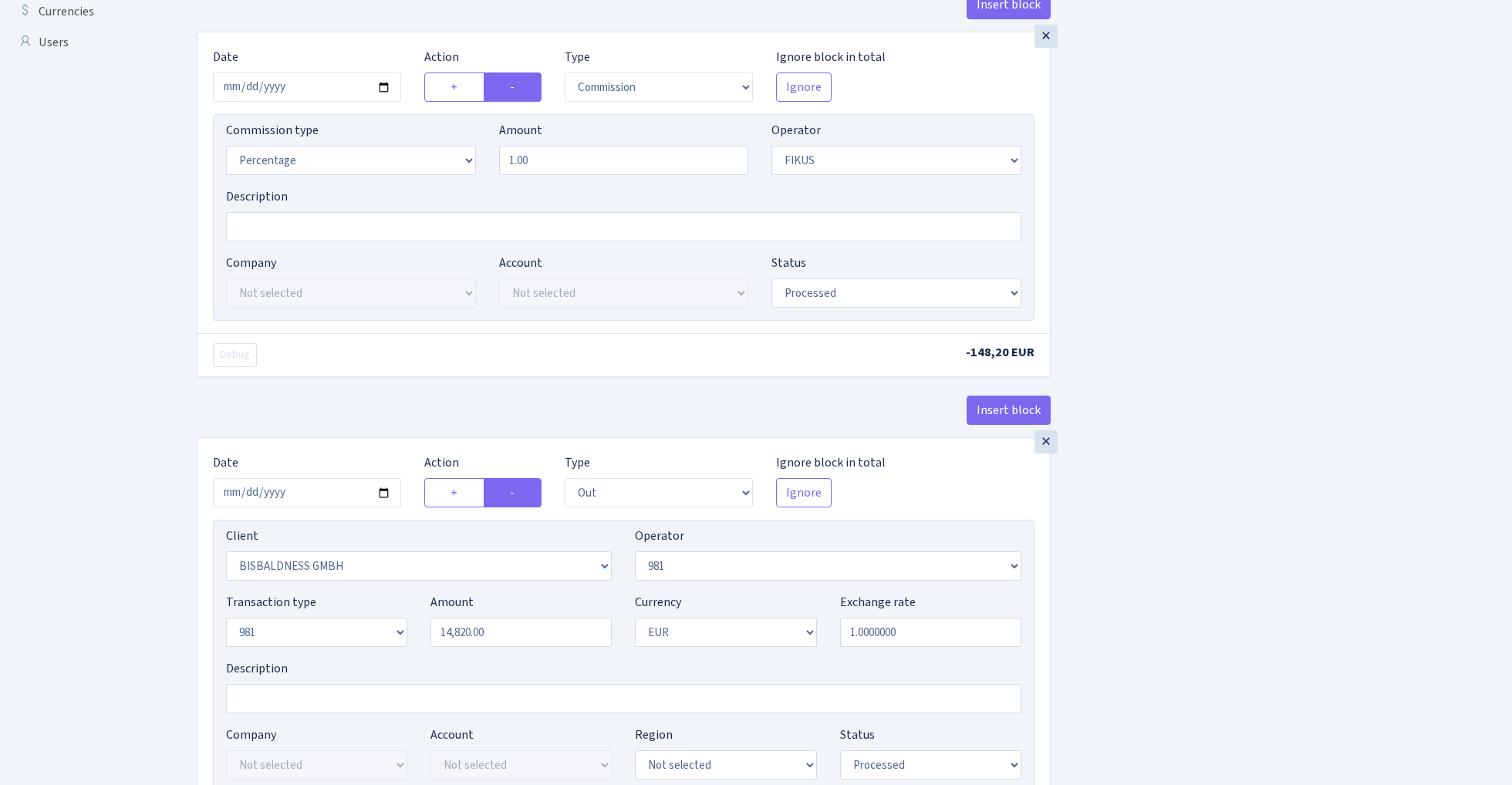
click at [1335, 461] on div "Insert block × Date 2025-09-04 Action + - Type --- In Out Commission Field requ…" at bounding box center [843, 248] width 1315 height 1461
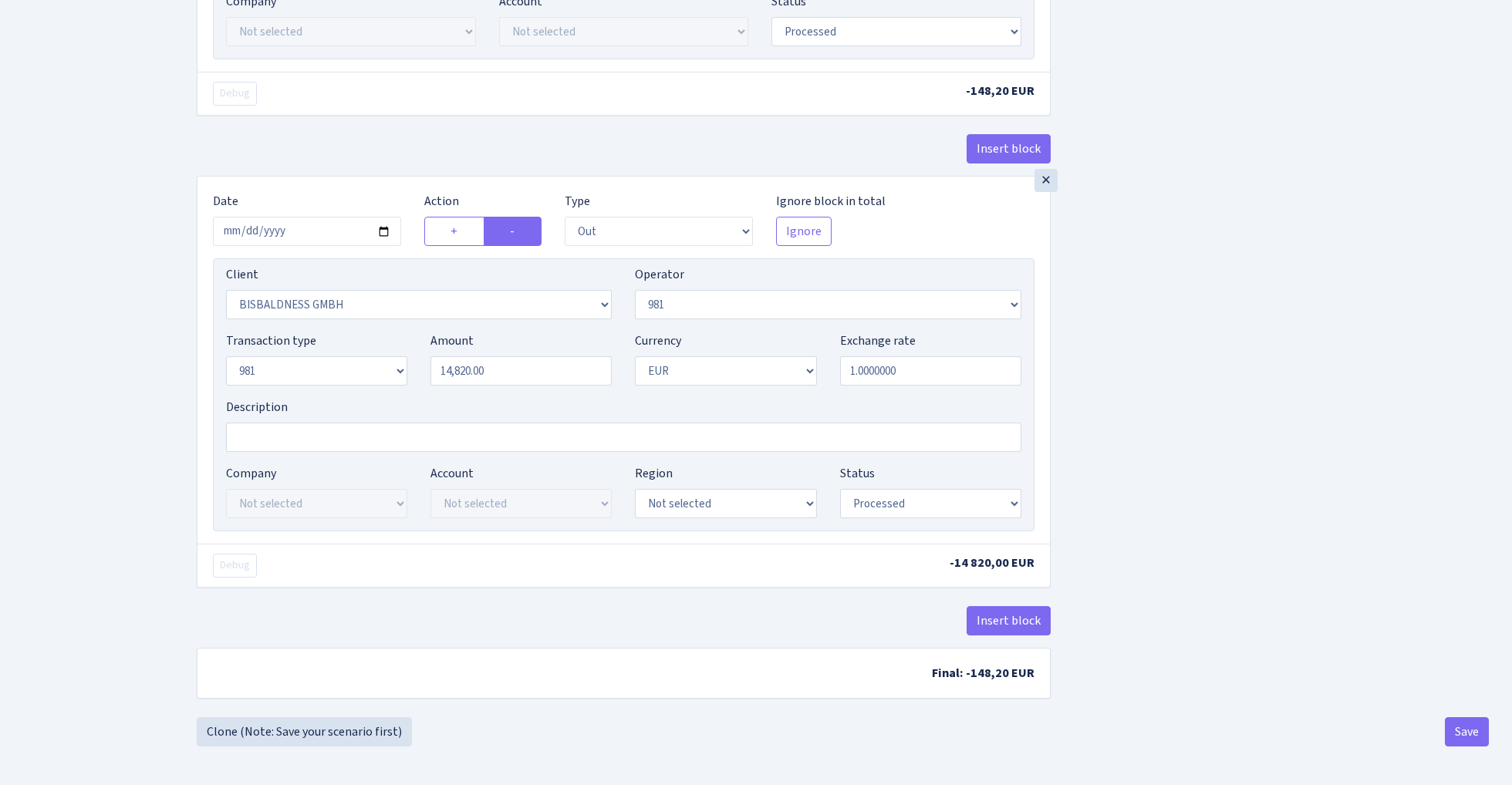
scroll to position [834, 0]
click at [1463, 739] on button "Save" at bounding box center [1467, 732] width 44 height 29
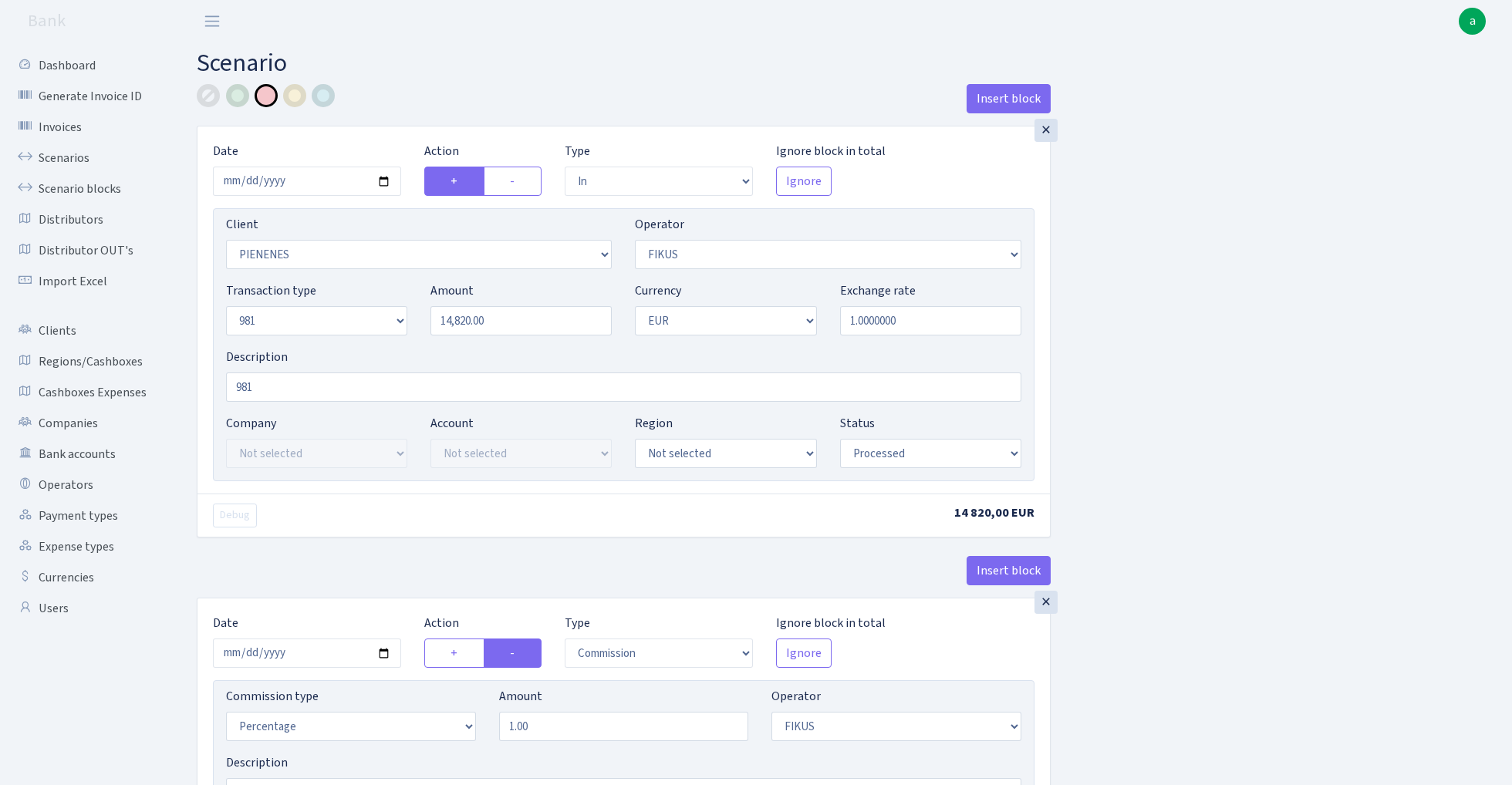
select select "in"
select select "3314"
select select "388"
select select "8"
select select "1"
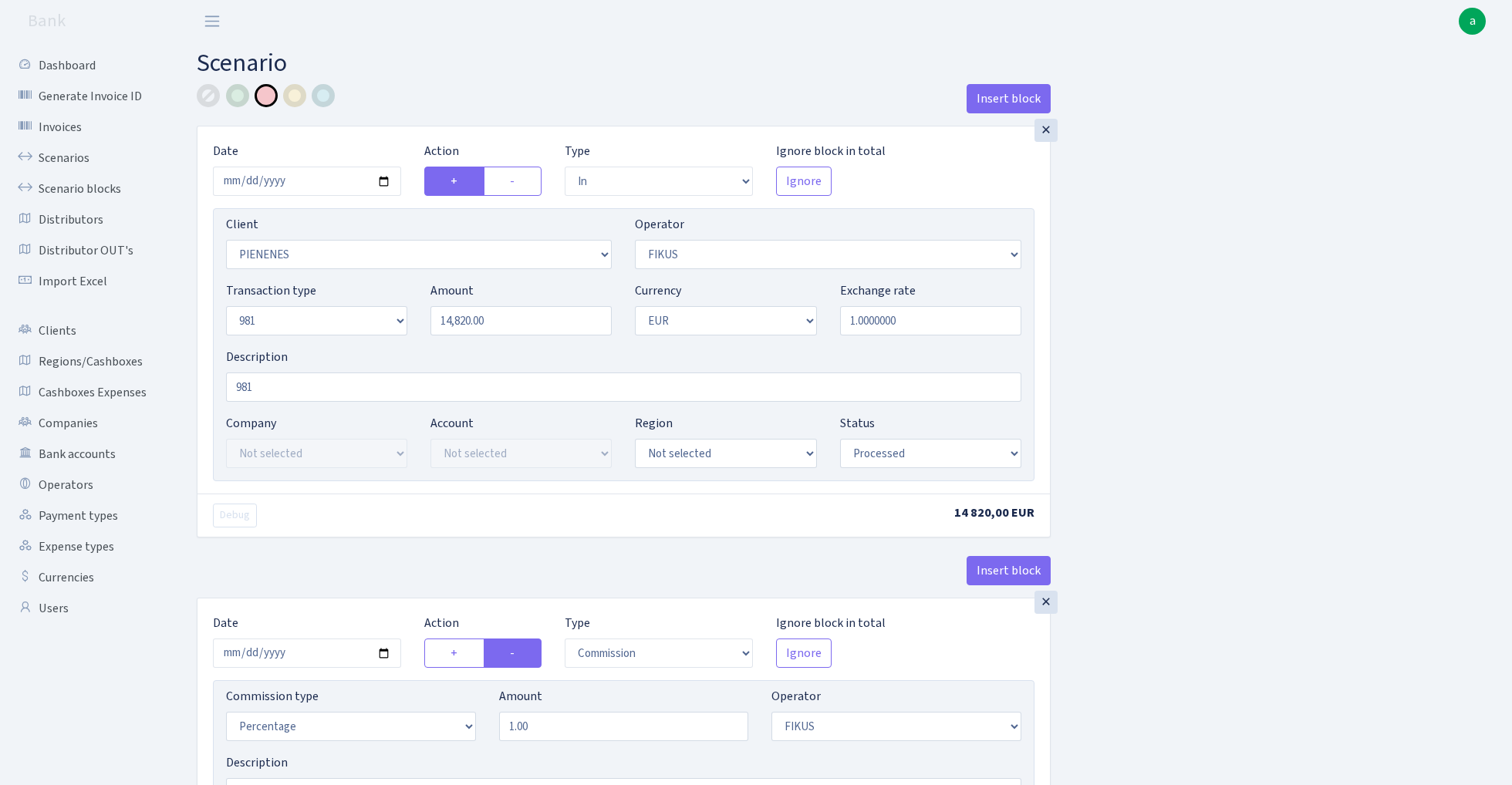
select select "processed"
select select "commission"
select select "388"
select select "processed"
select select "out"
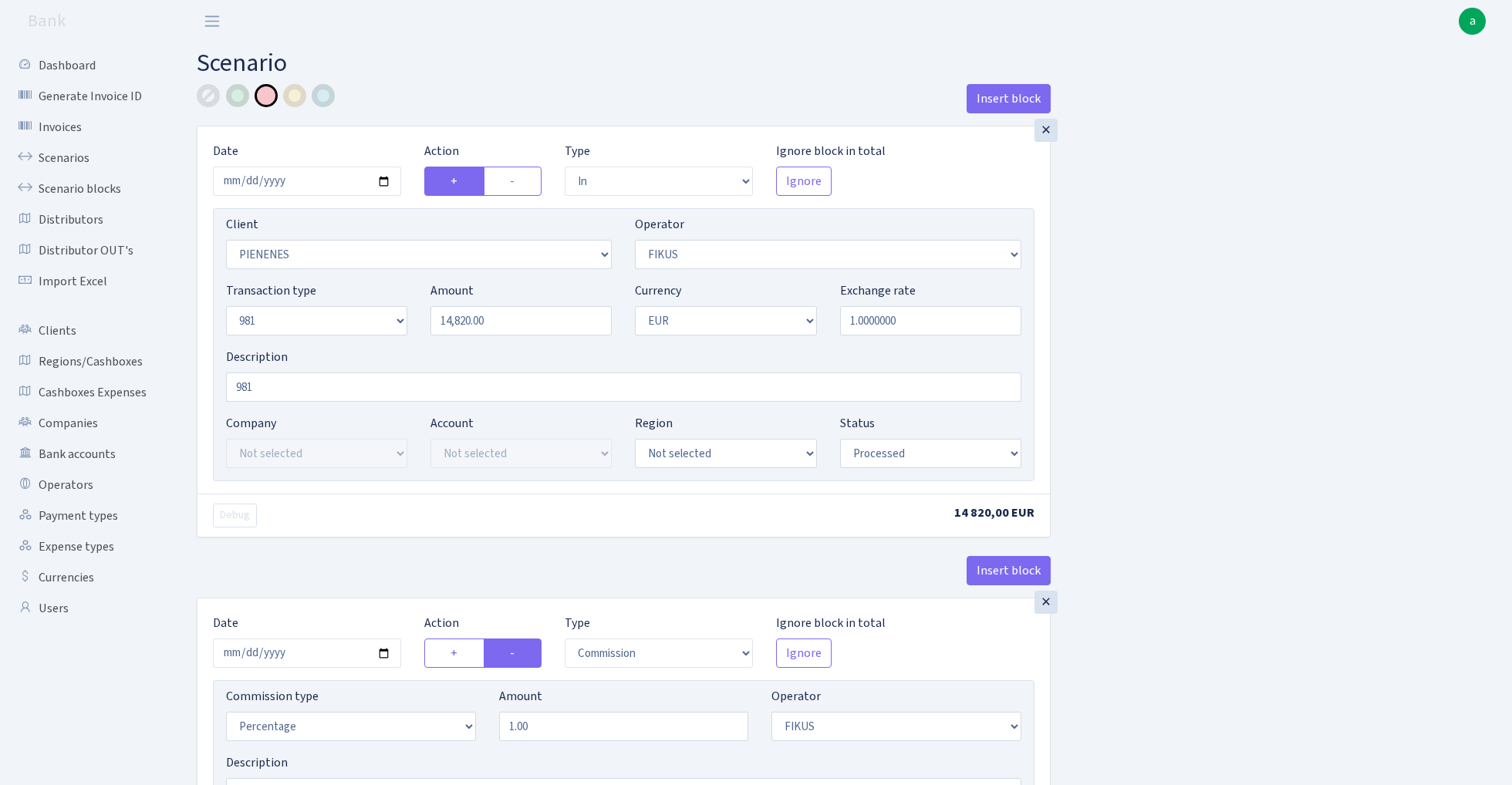
select select "2442"
select select "61"
select select "8"
select select "1"
select select "processed"
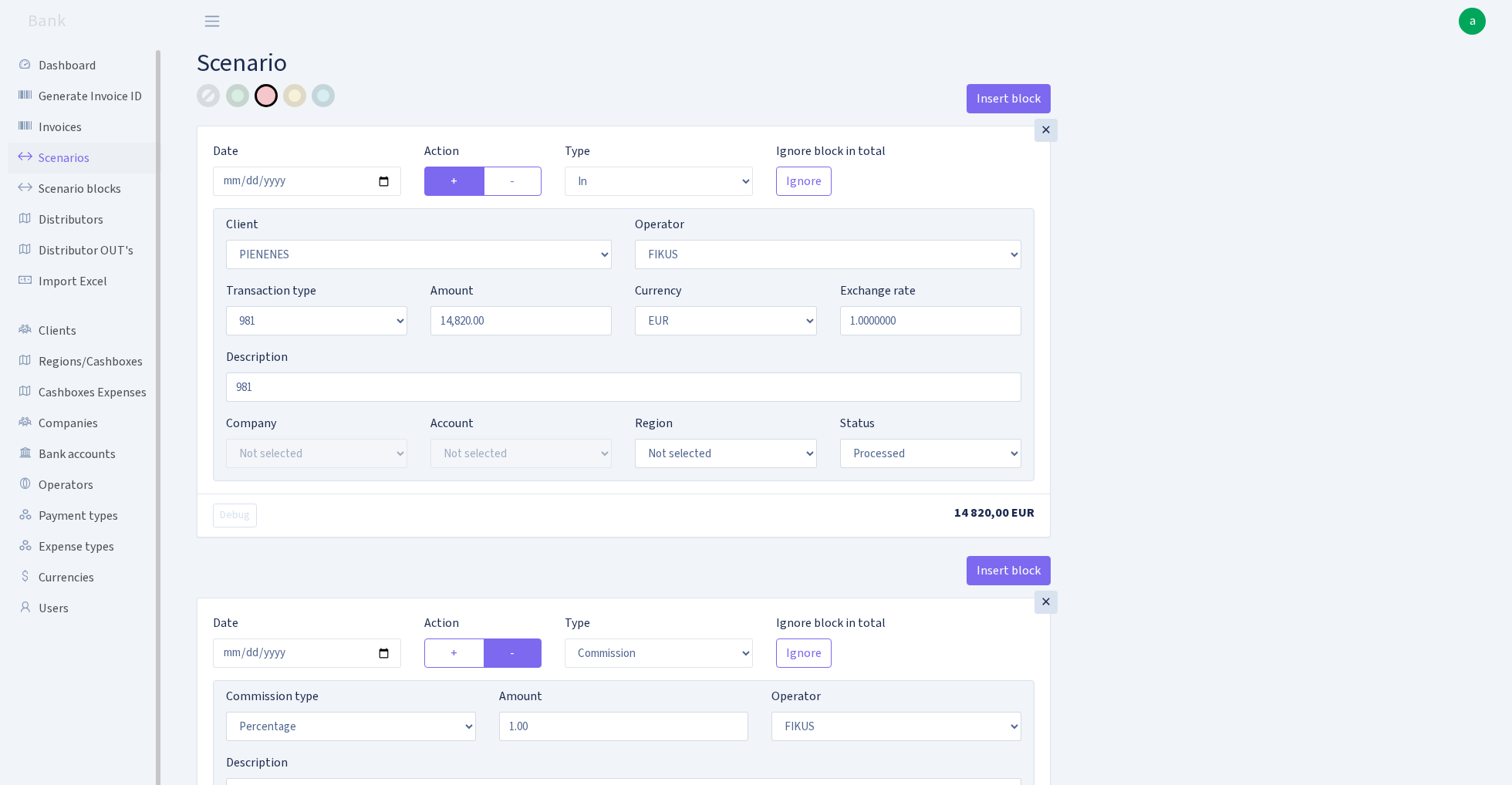
click at [53, 153] on link "Scenarios" at bounding box center [85, 157] width 154 height 31
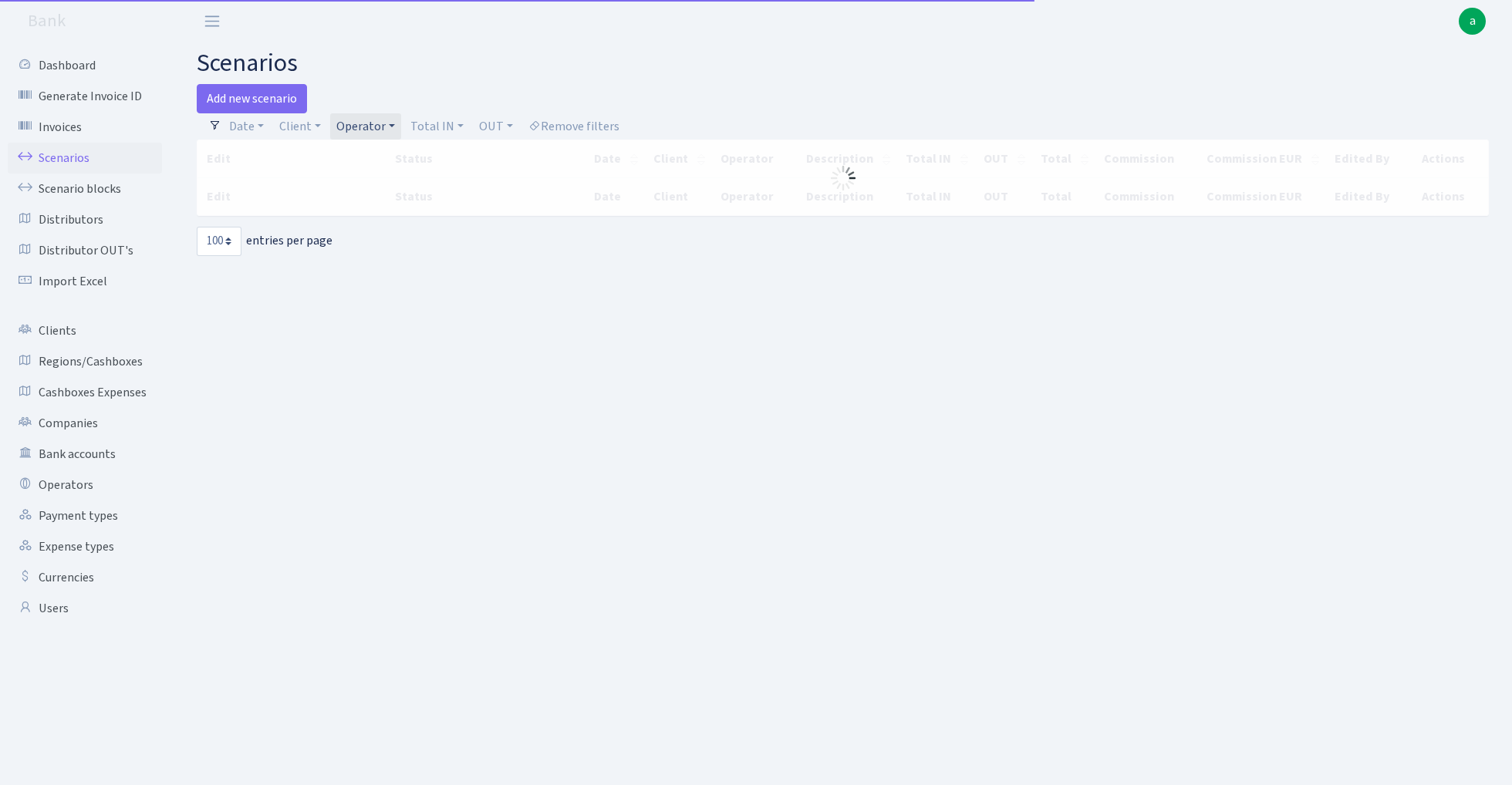
select select "100"
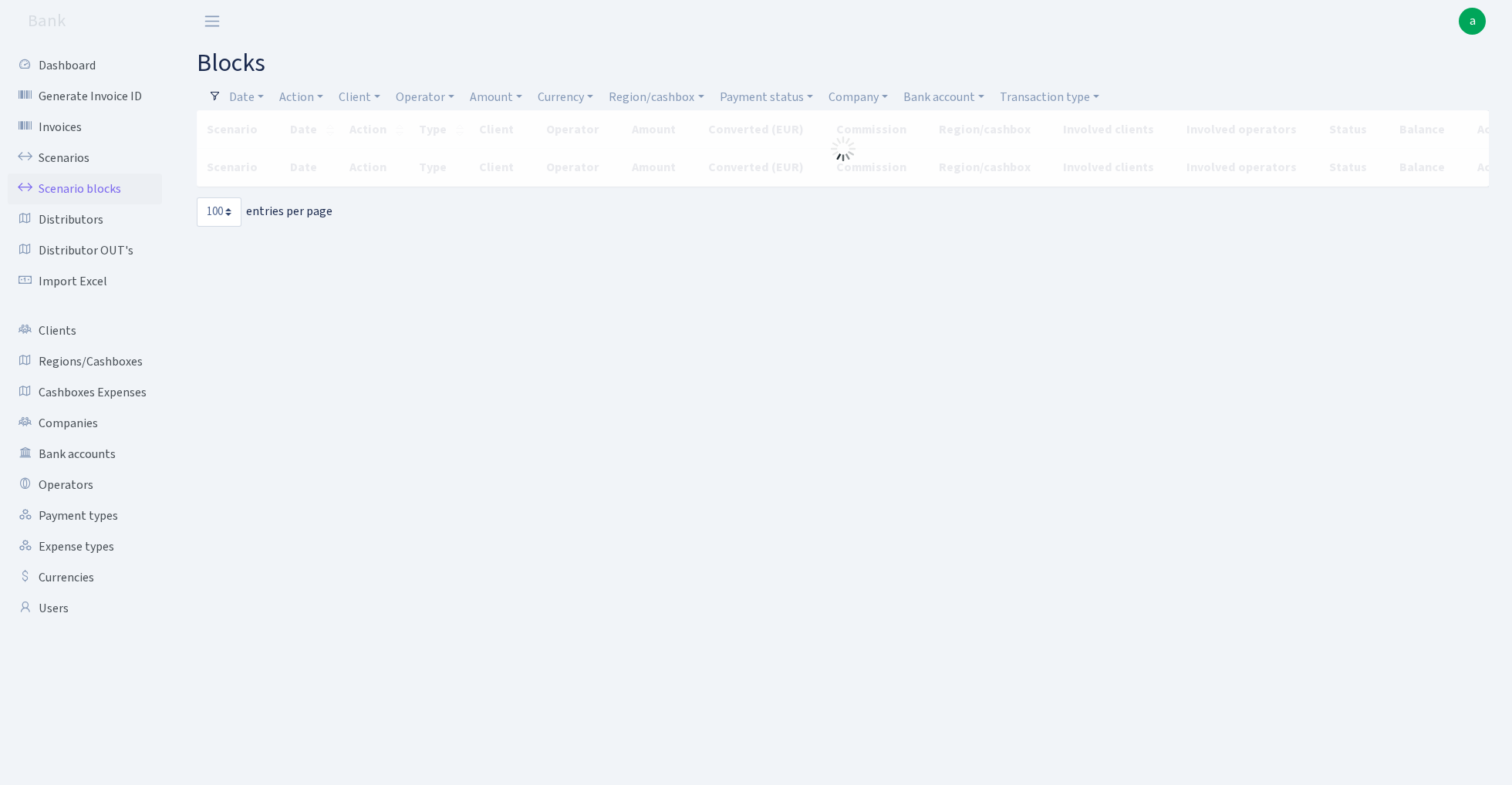
select select "100"
click at [432, 97] on link "Operator" at bounding box center [425, 97] width 71 height 26
click at [427, 158] on input "search" at bounding box center [452, 152] width 113 height 24
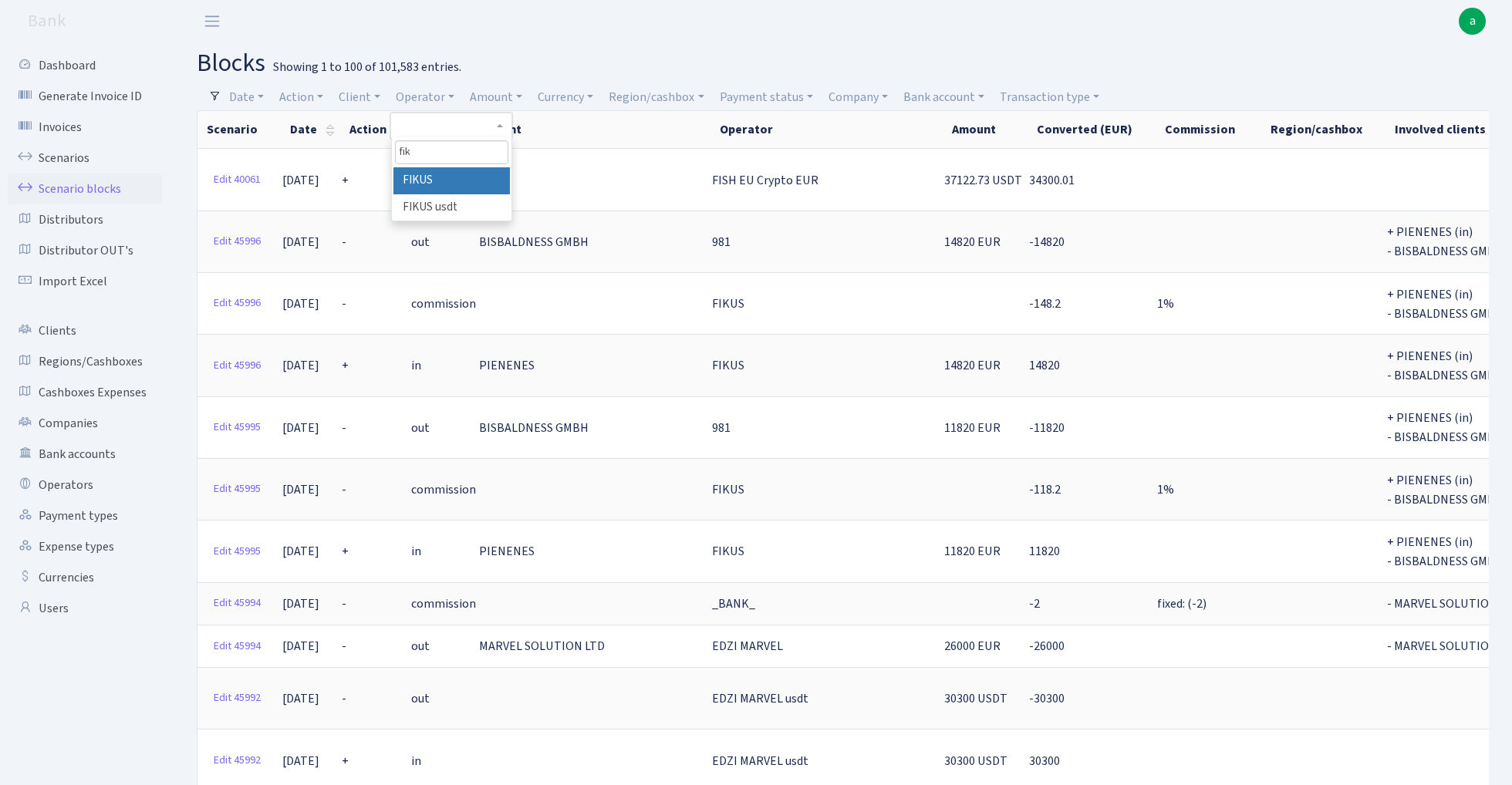
type input "fik"
click at [470, 178] on li "FIKUS" at bounding box center [452, 181] width 116 height 27
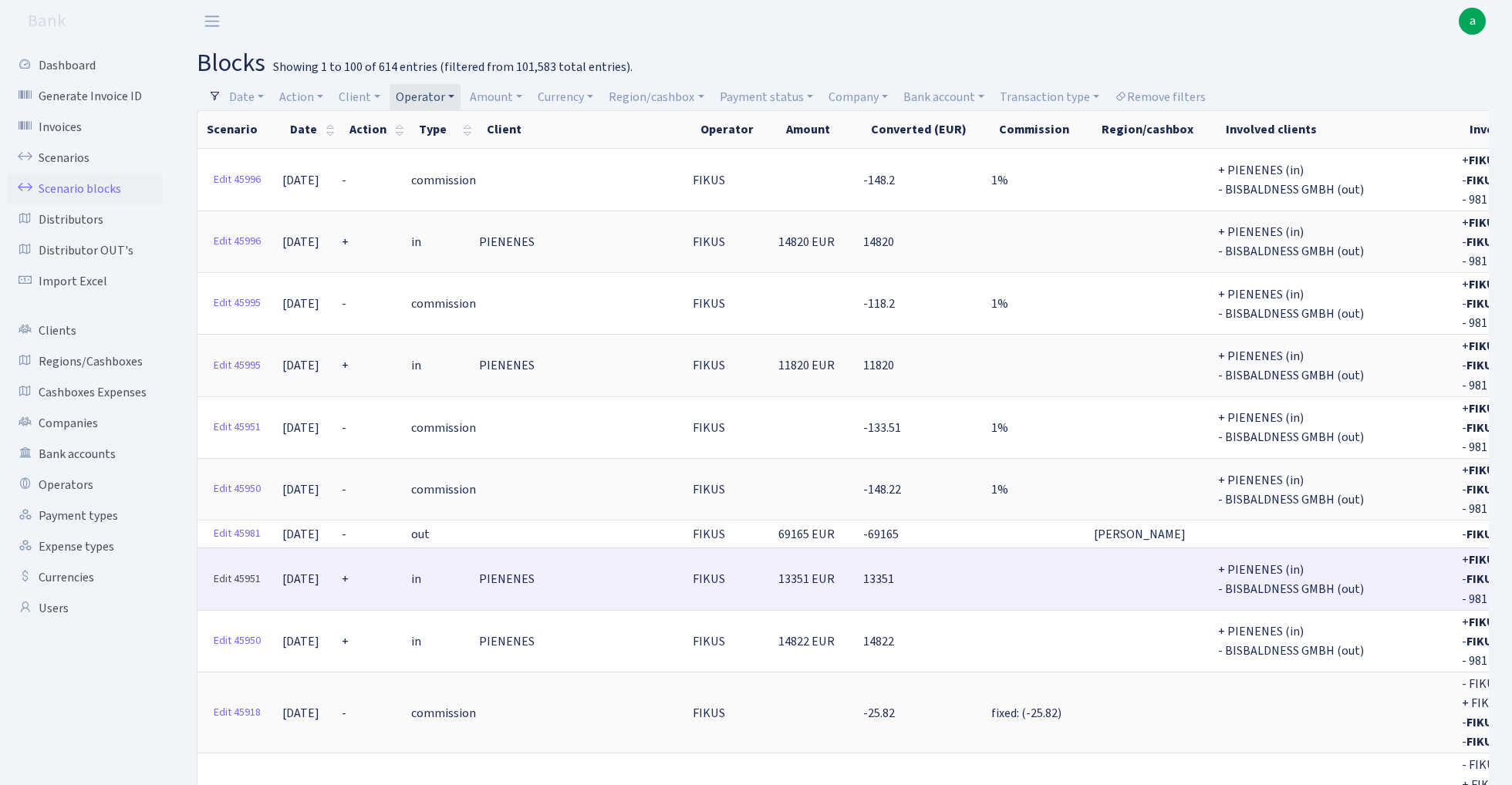
click at [236, 568] on link "Edit 45951" at bounding box center [237, 580] width 61 height 24
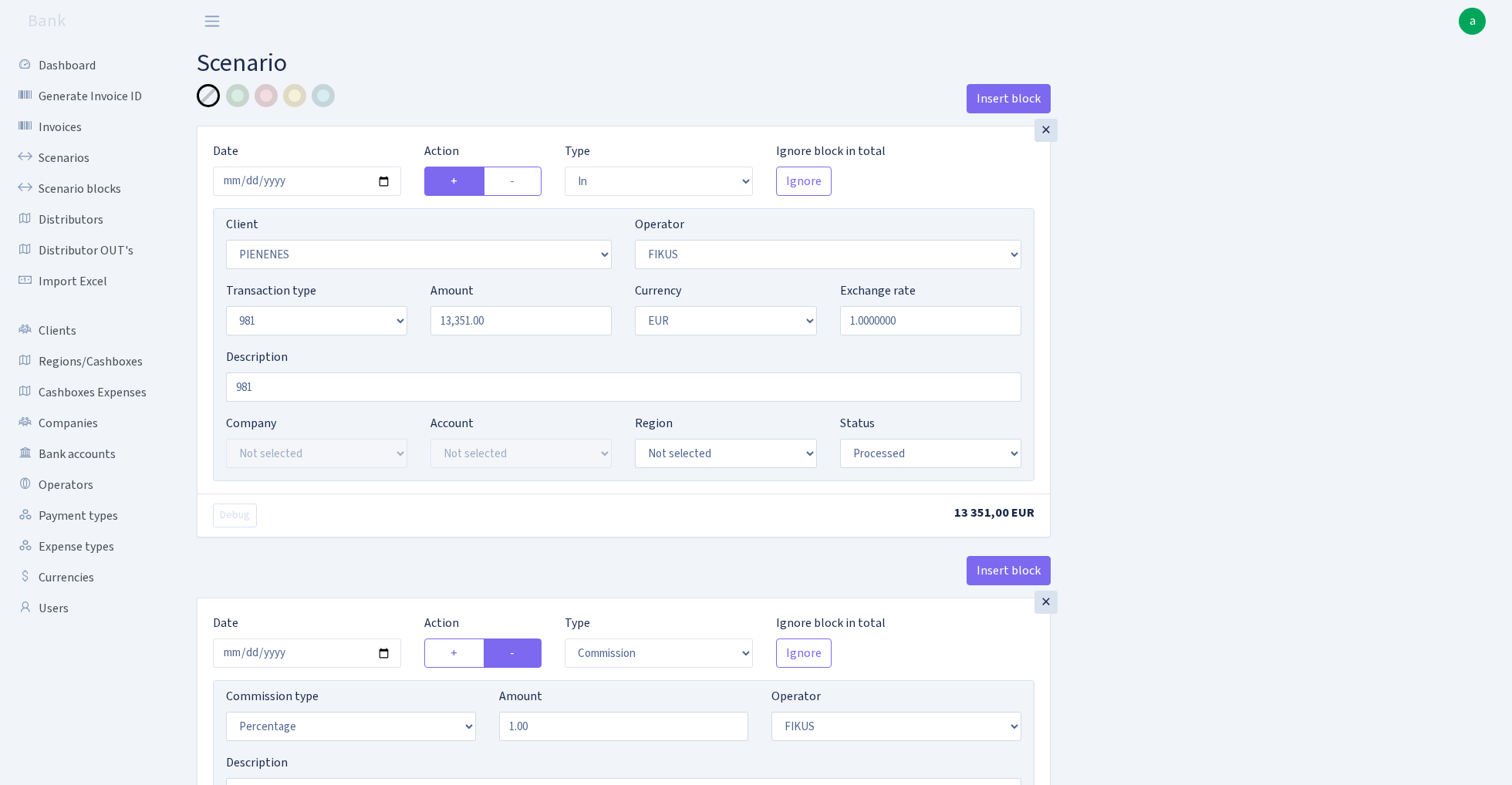
select select "in"
select select "3314"
select select "388"
select select "8"
select select "1"
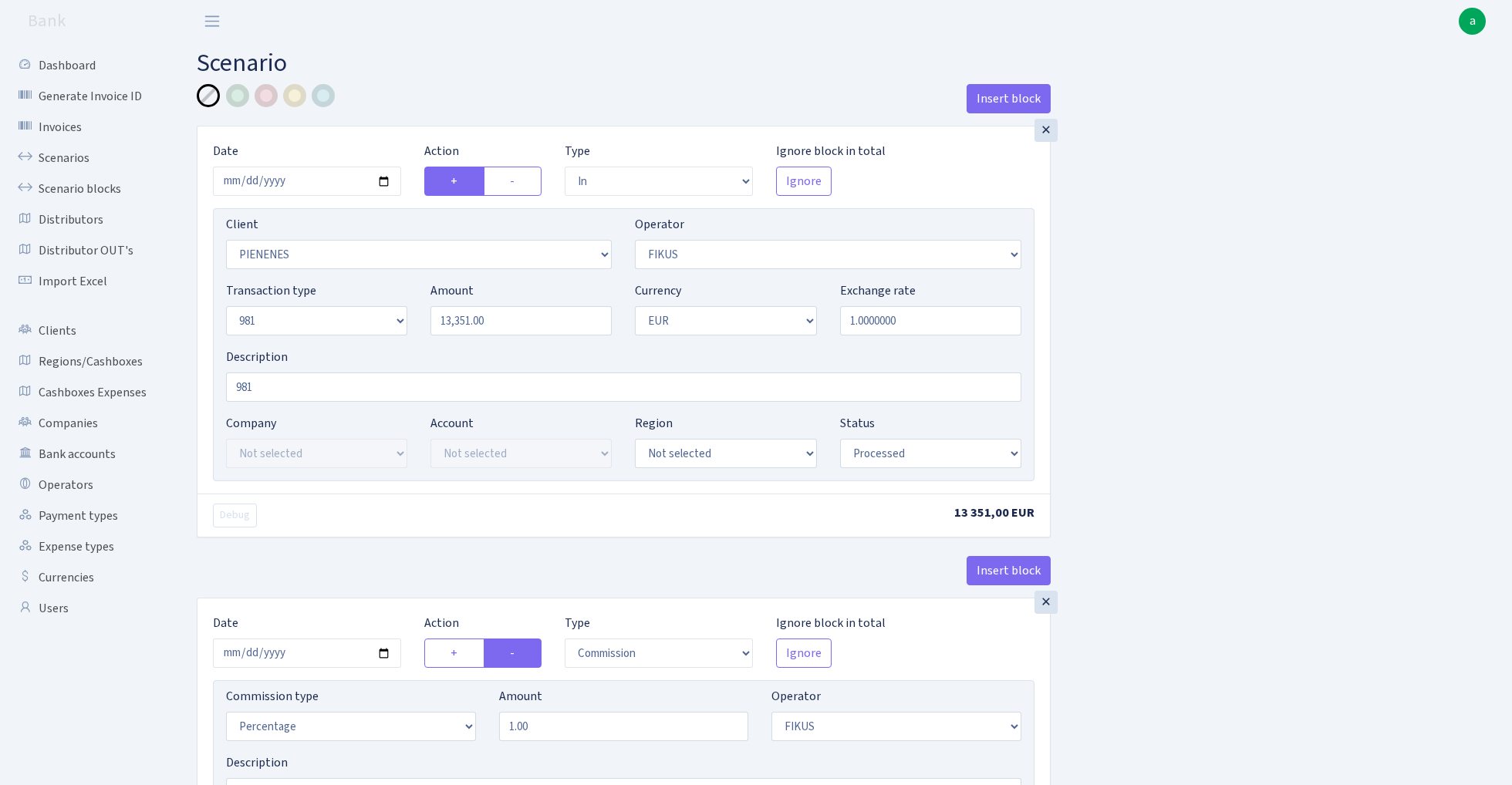
select select "processed"
select select "commission"
select select "388"
select select "processed"
select select "out"
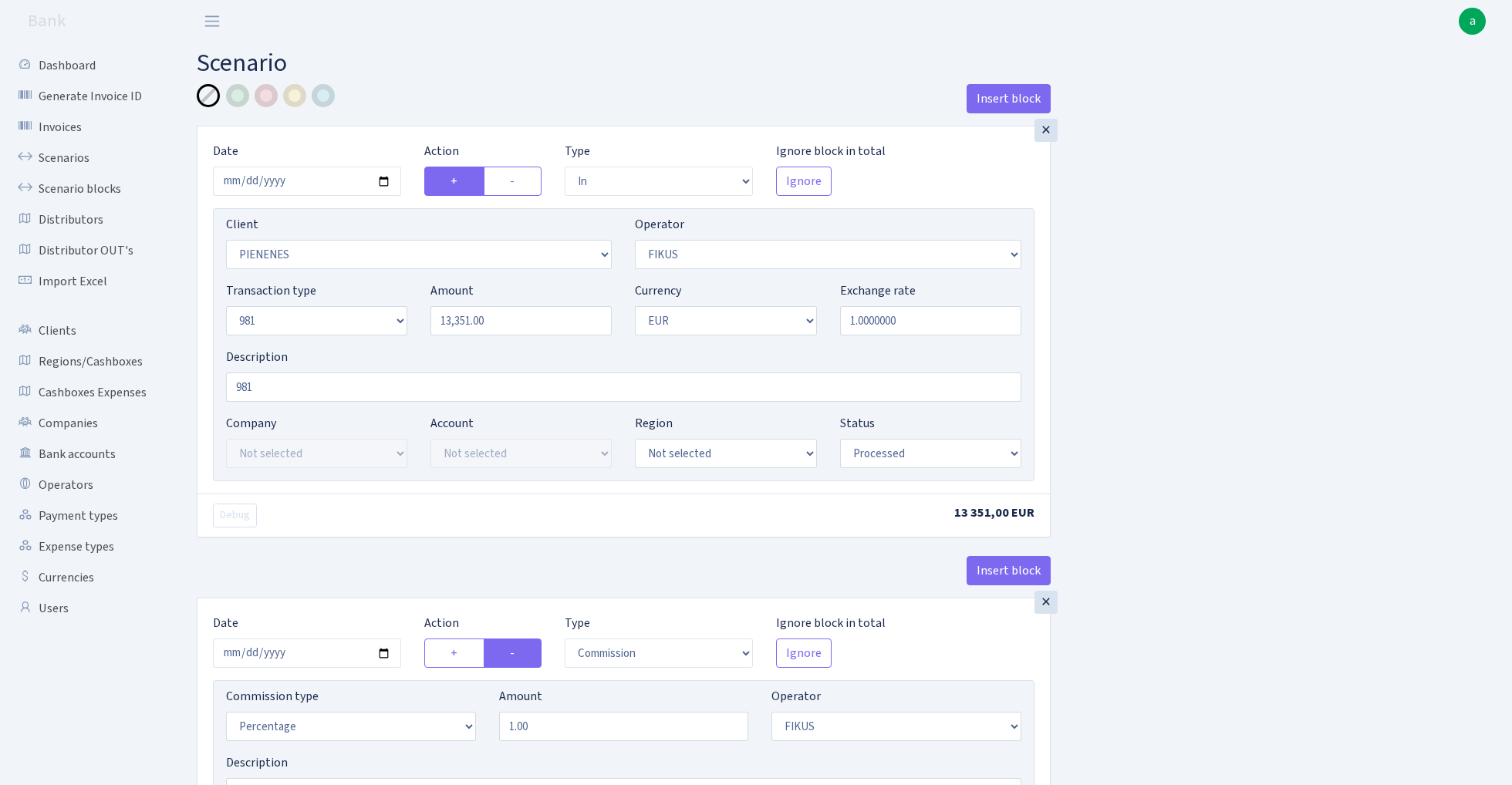
select select "2442"
select select "61"
select select "8"
select select "1"
select select "processed"
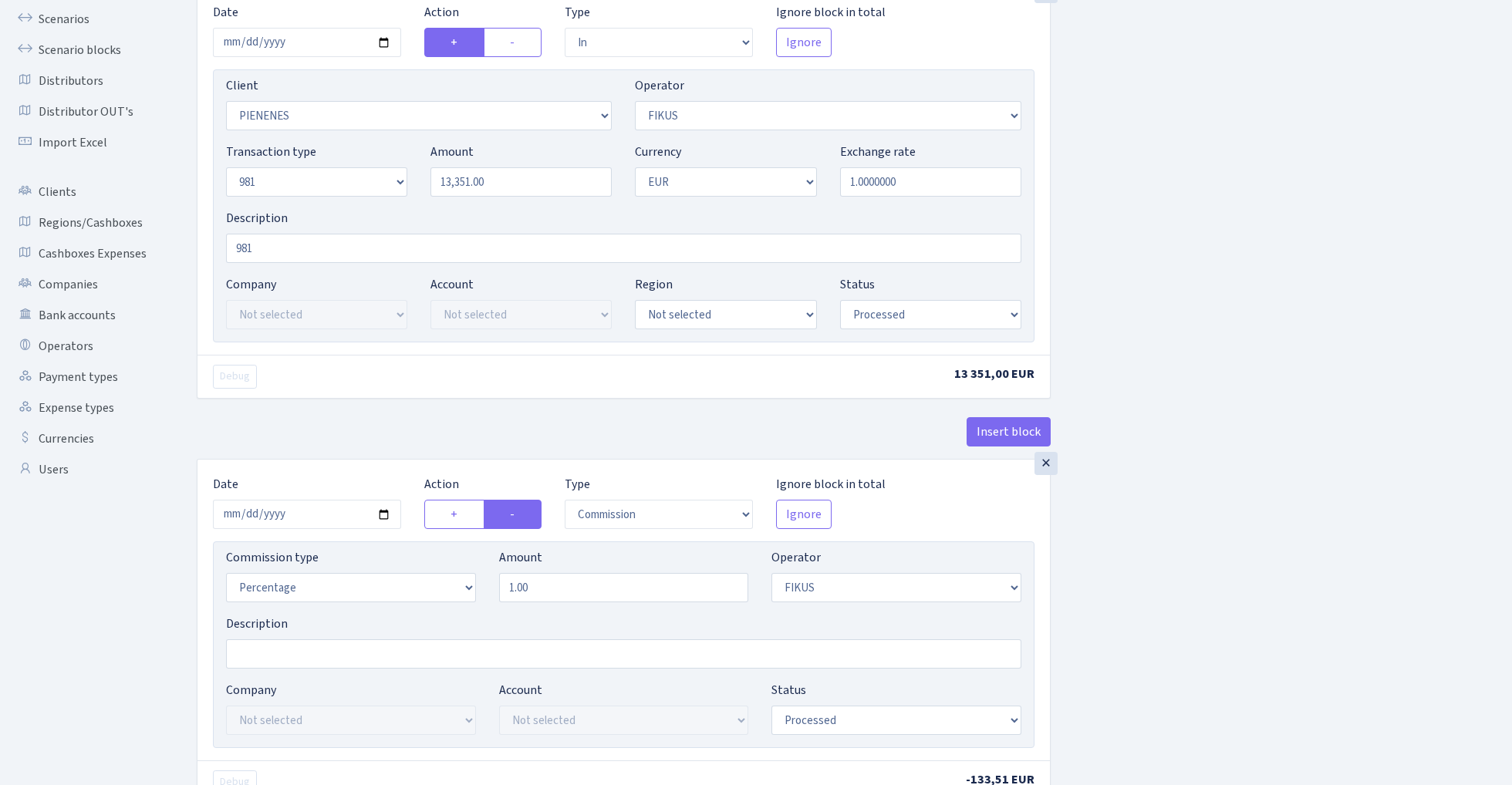
scroll to position [157, 0]
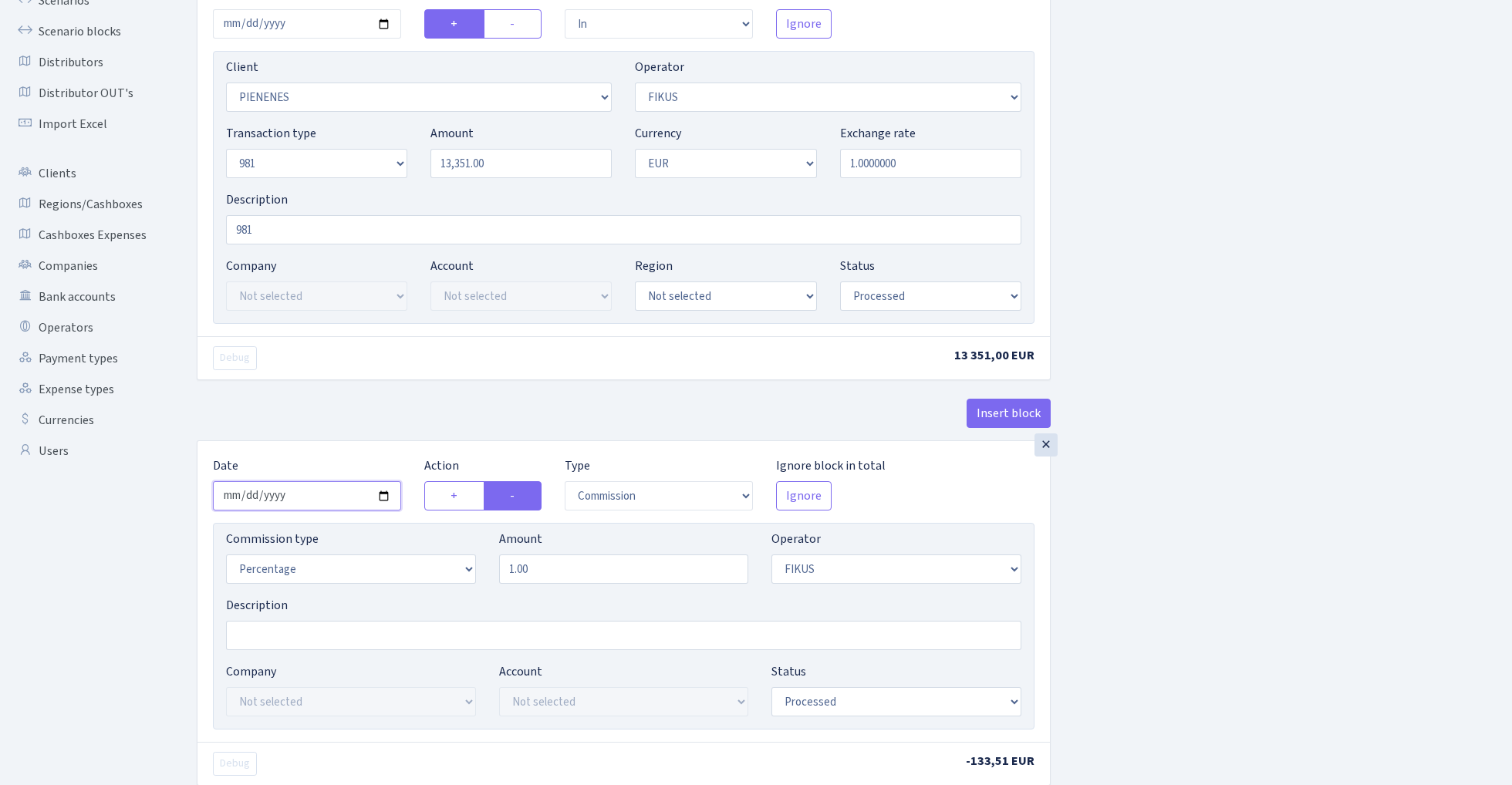
click at [324, 503] on input "2025-09-04" at bounding box center [307, 496] width 188 height 29
type input "2025-09-03"
click at [382, 415] on div "Insert block" at bounding box center [624, 419] width 854 height 42
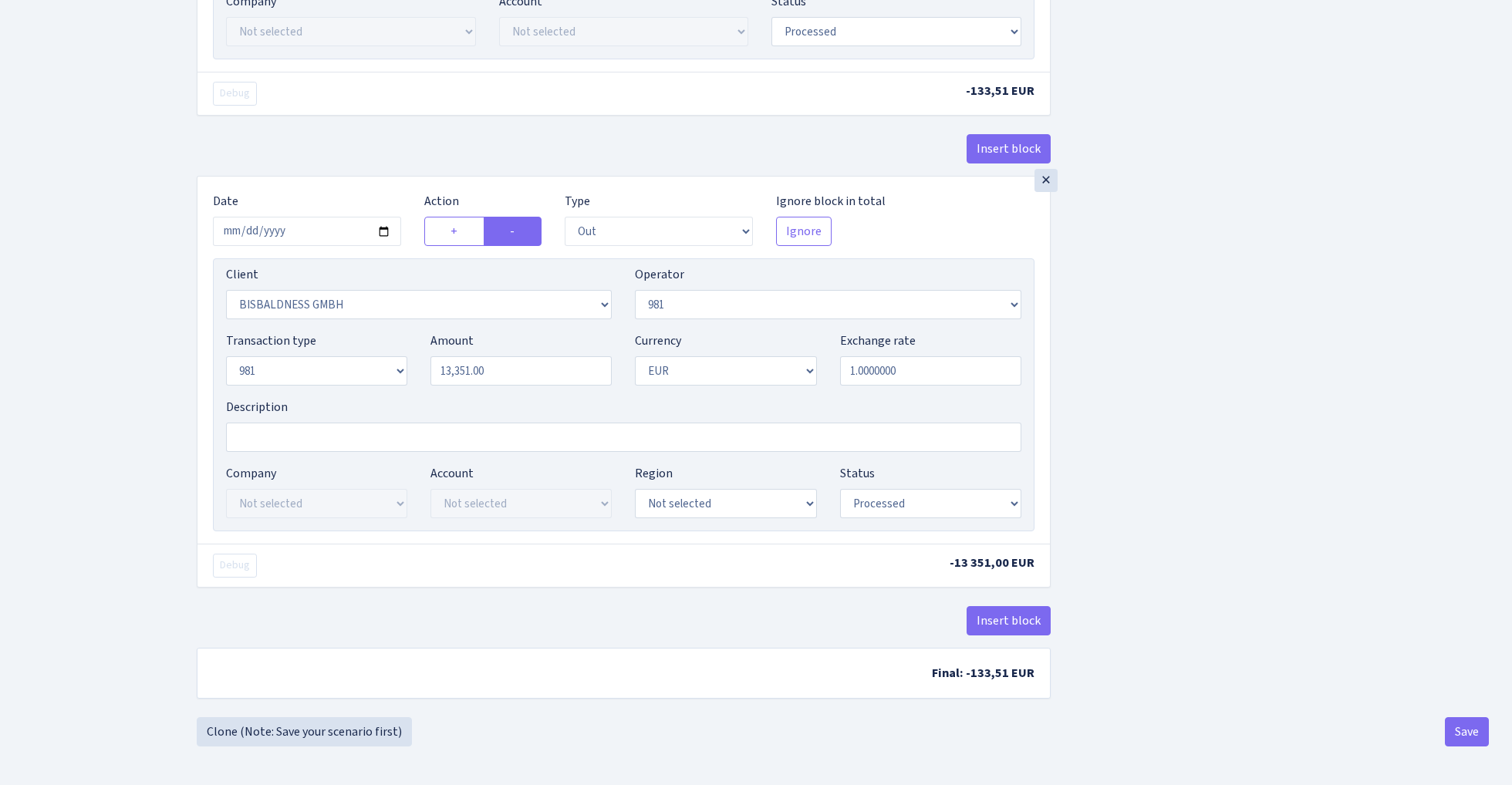
scroll to position [834, 0]
click at [1473, 735] on button "Save" at bounding box center [1467, 732] width 44 height 29
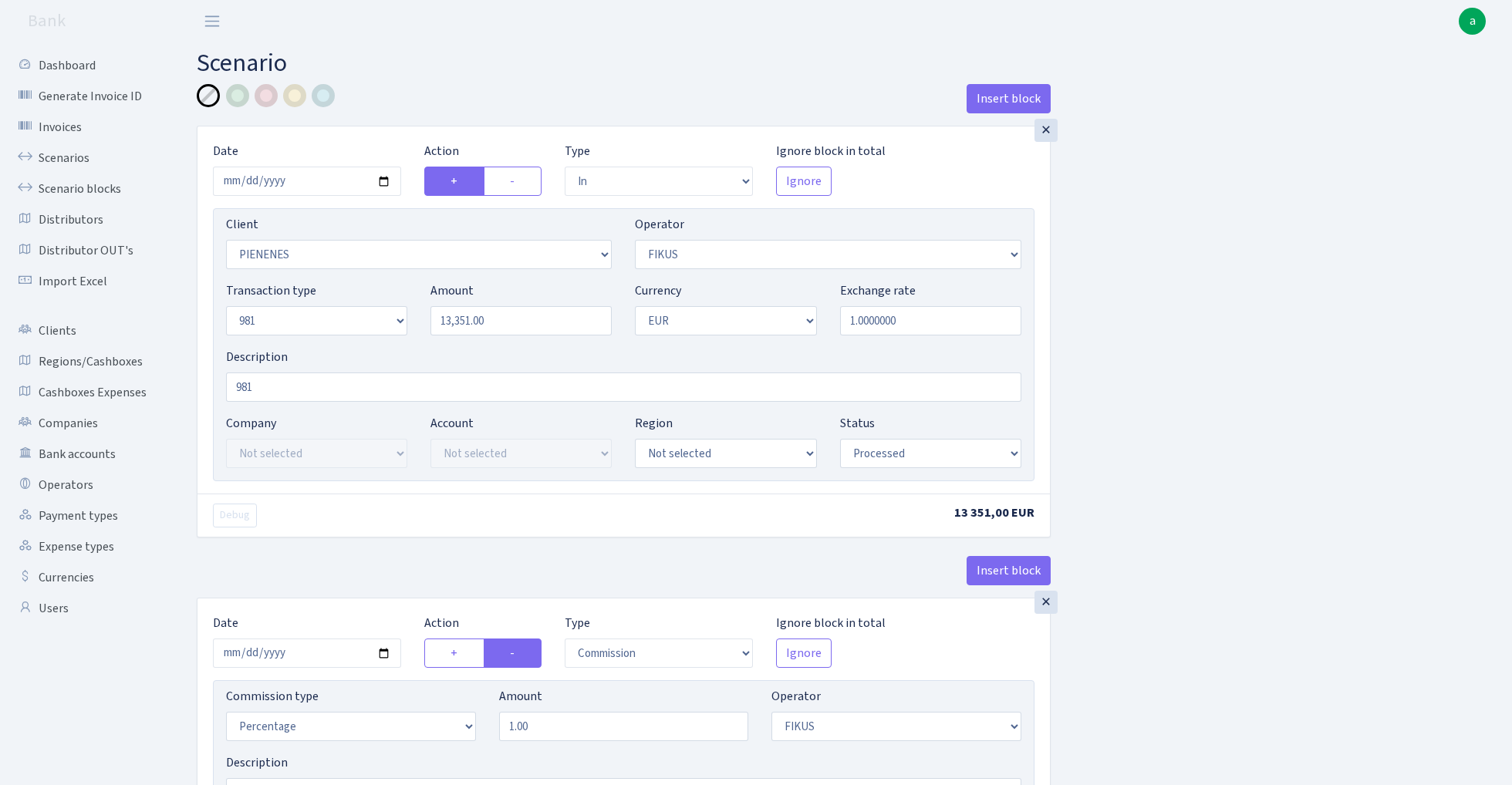
select select "in"
select select "3314"
select select "388"
select select "8"
select select "1"
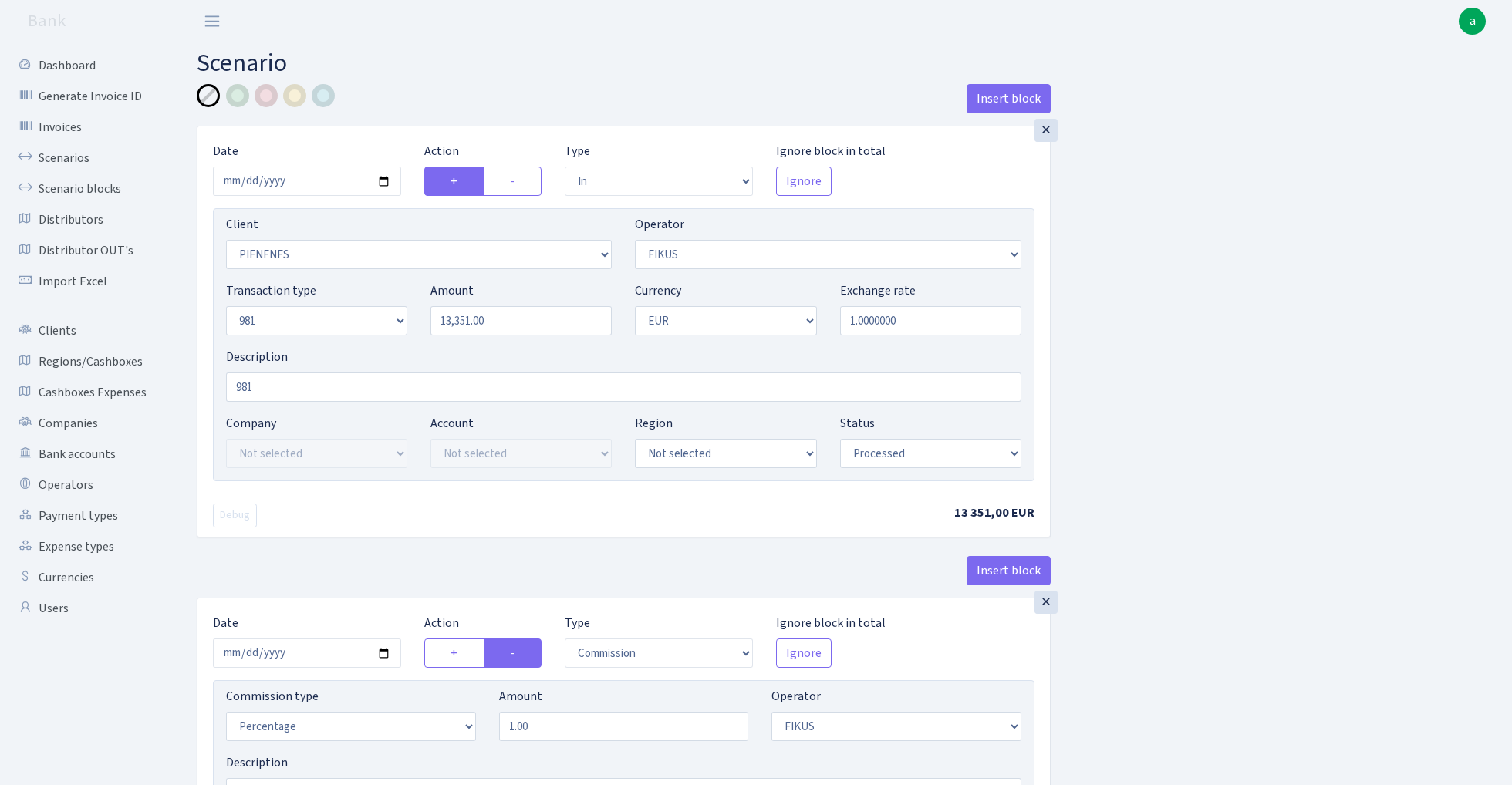
select select "processed"
select select "commission"
select select "388"
select select "processed"
select select "out"
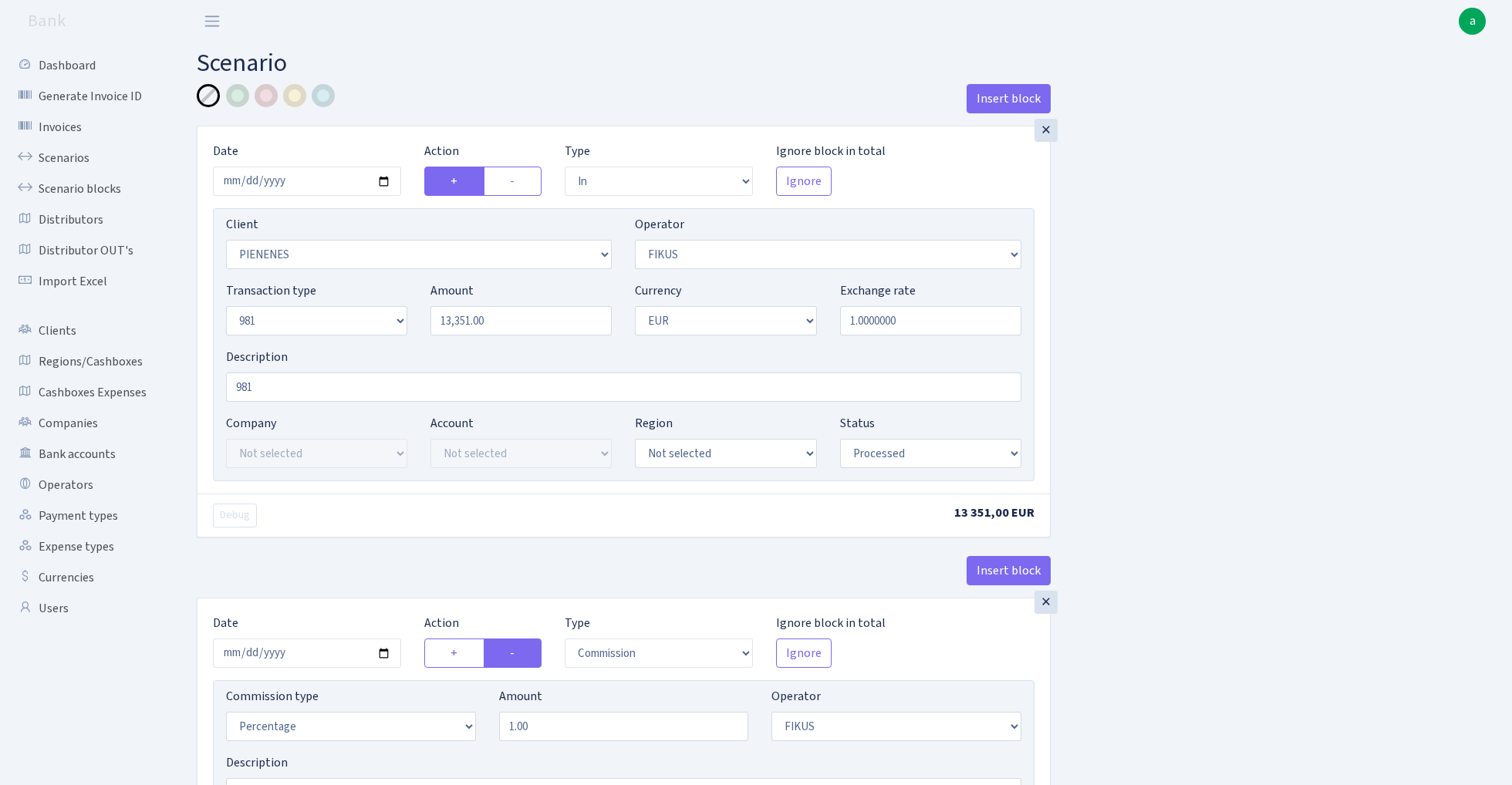
select select "2442"
select select "61"
select select "8"
select select "1"
select select "processed"
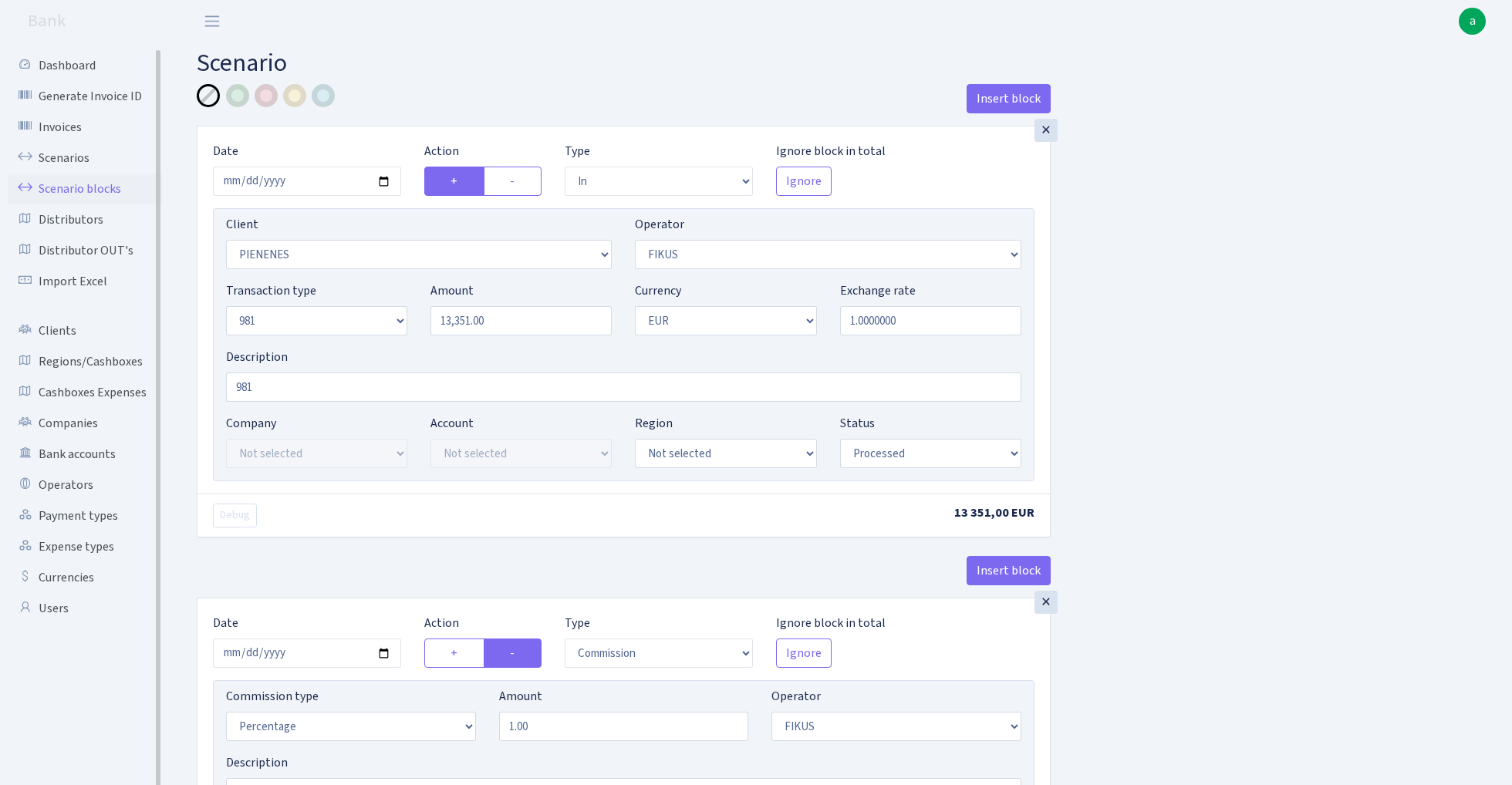
click at [74, 190] on link "Scenario blocks" at bounding box center [85, 189] width 154 height 31
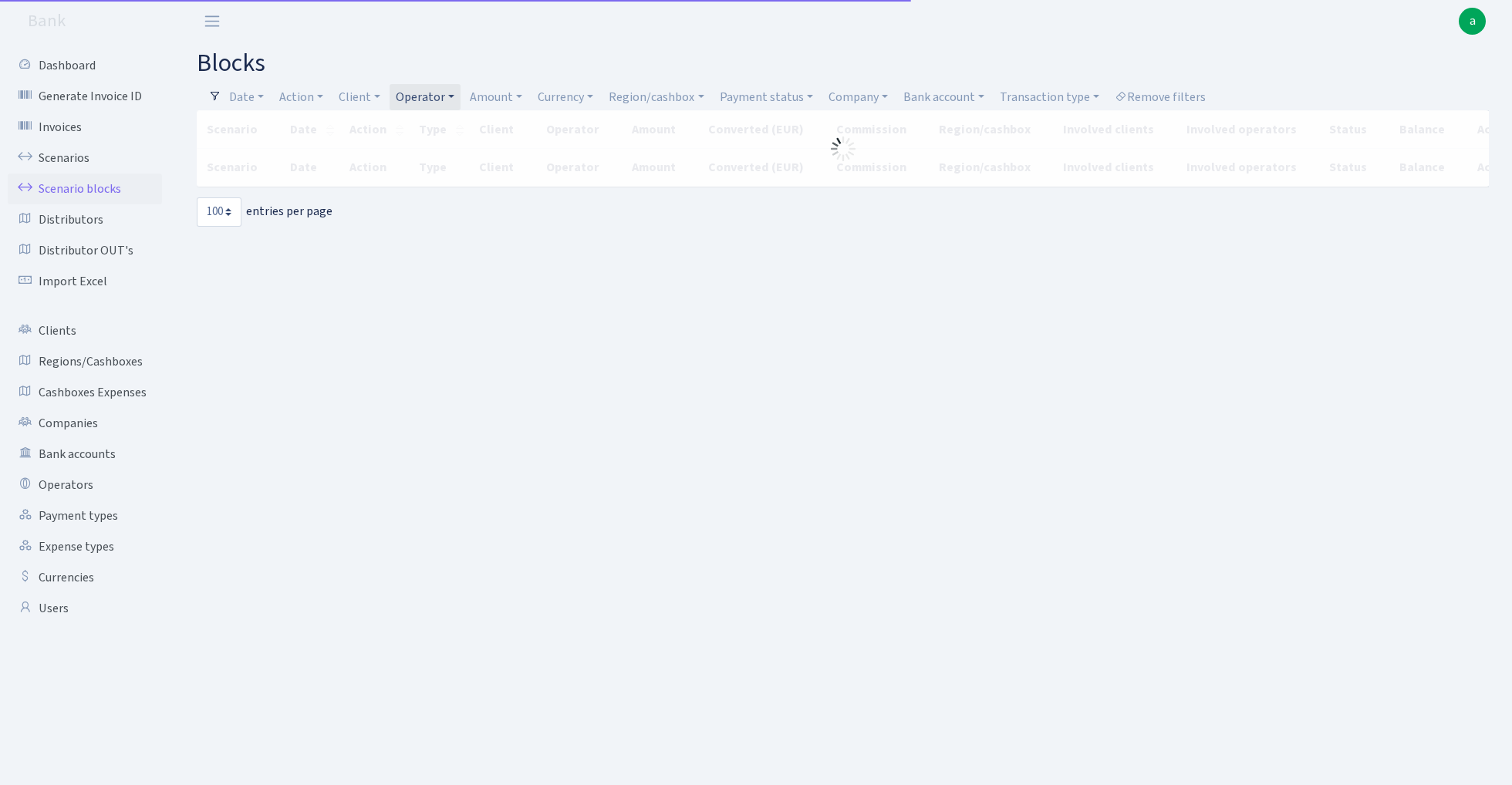
select select "100"
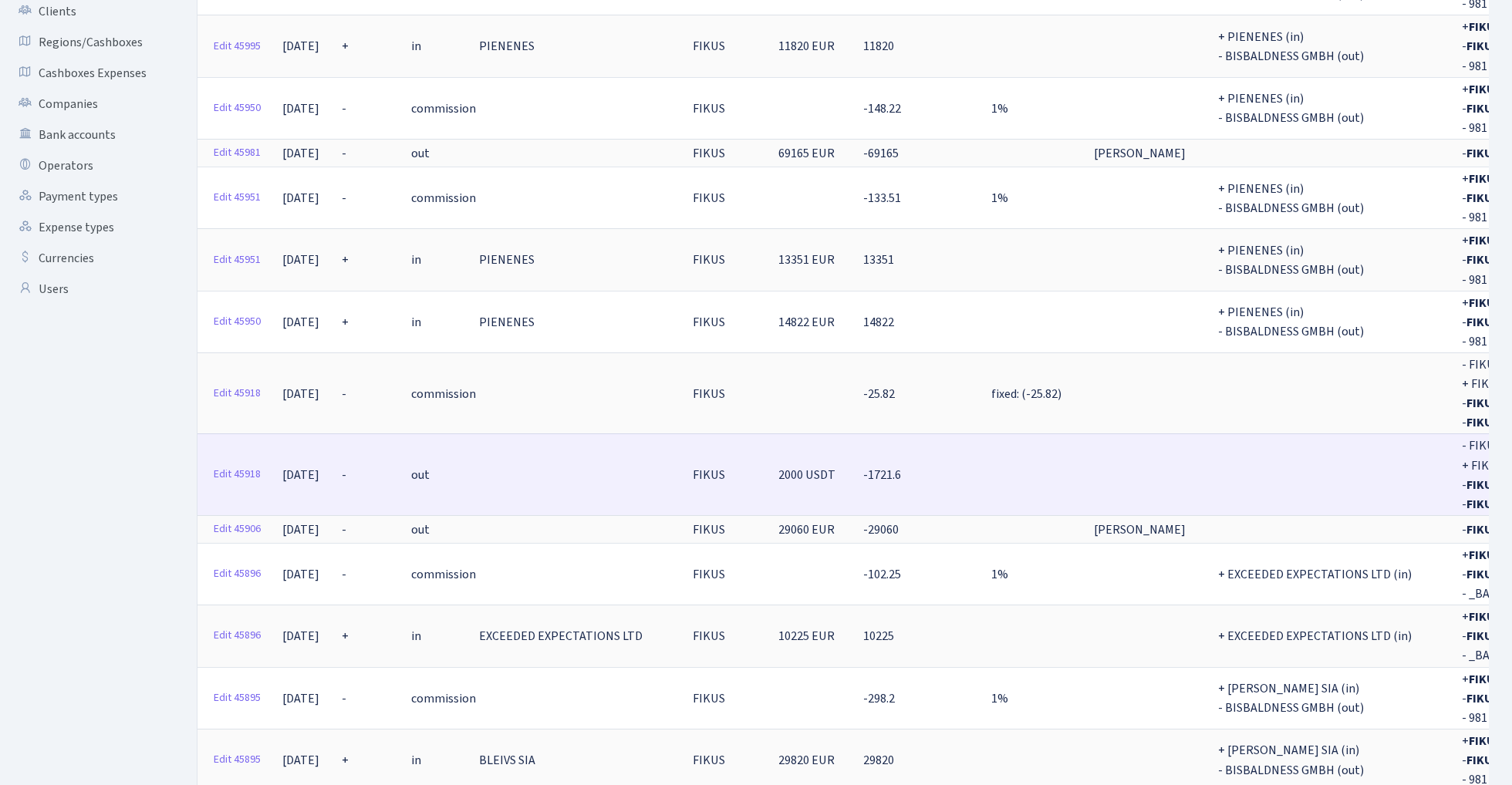
scroll to position [364, 0]
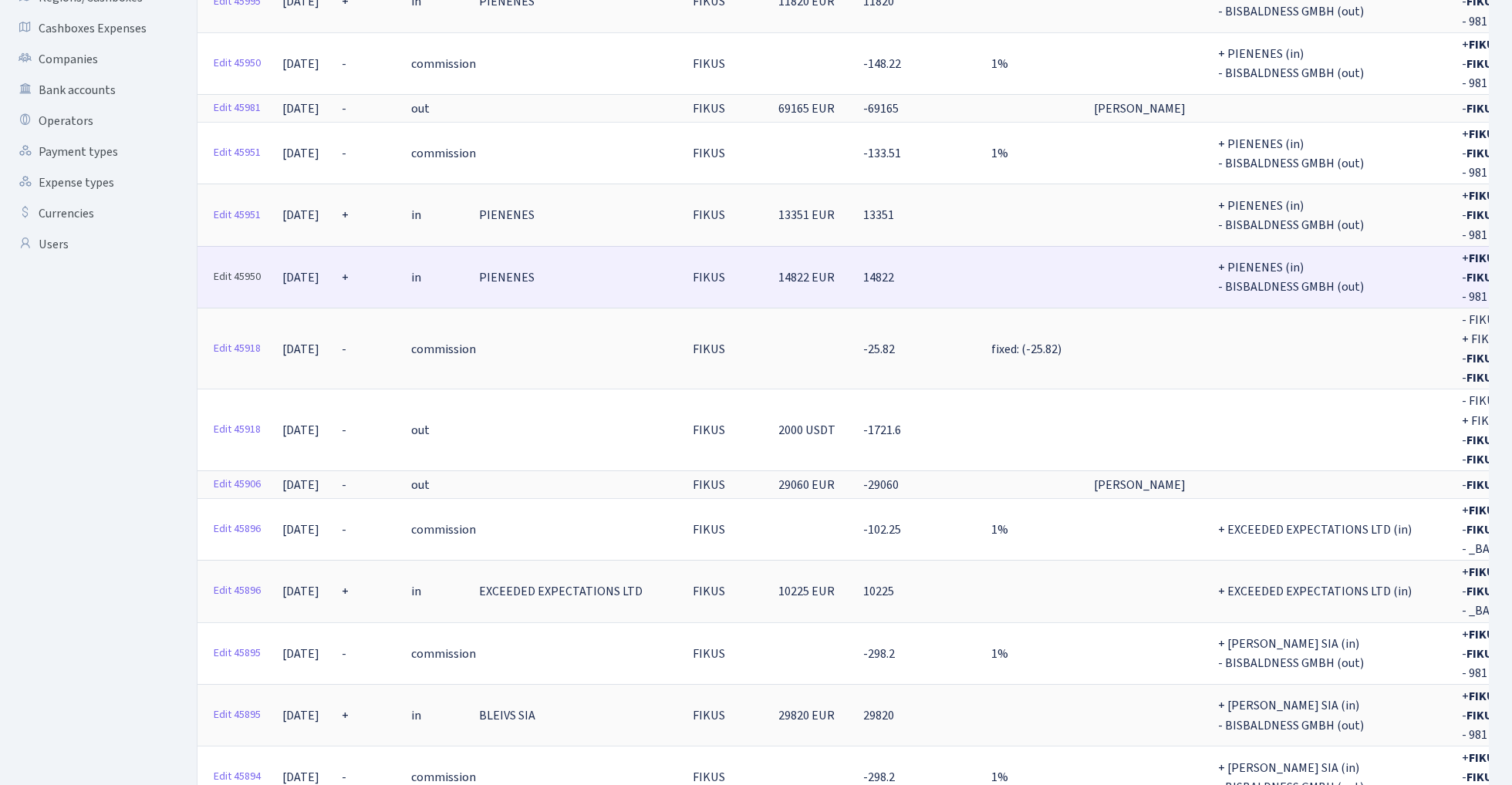
click at [233, 265] on link "Edit 45950" at bounding box center [237, 277] width 61 height 24
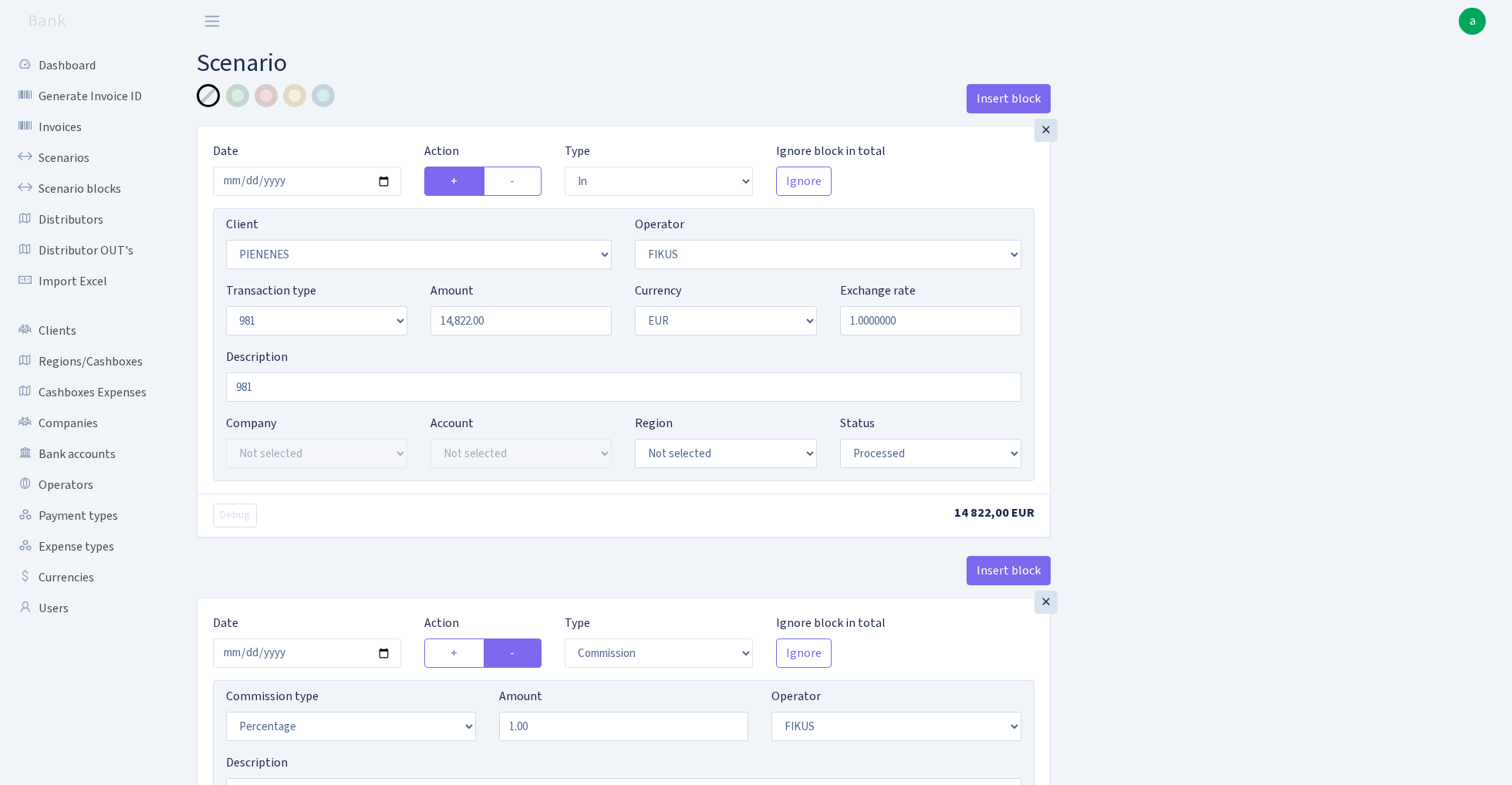
select select "in"
select select "3314"
select select "388"
select select "8"
select select "1"
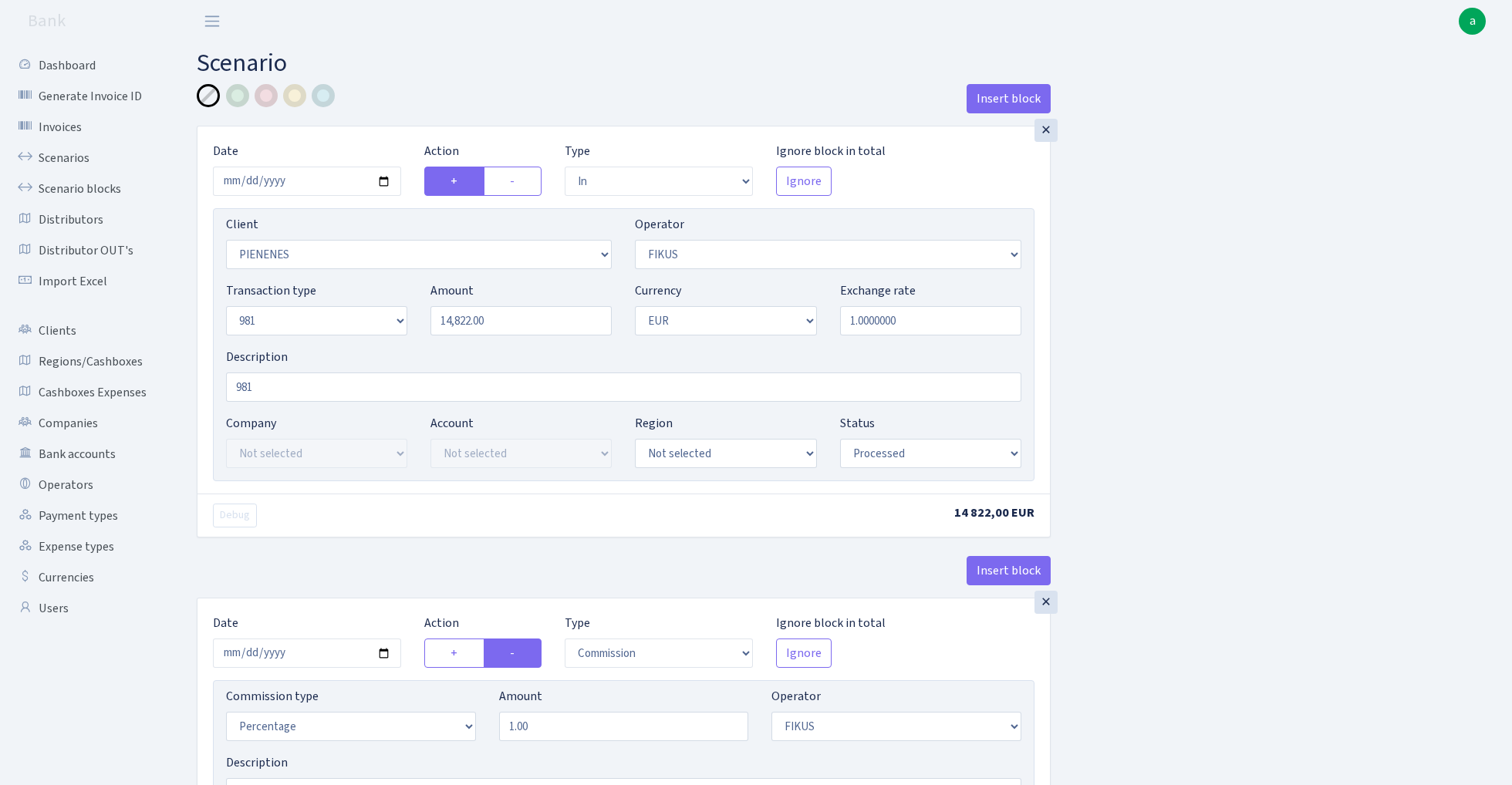
select select "processed"
select select "commission"
select select "388"
select select "processed"
select select "out"
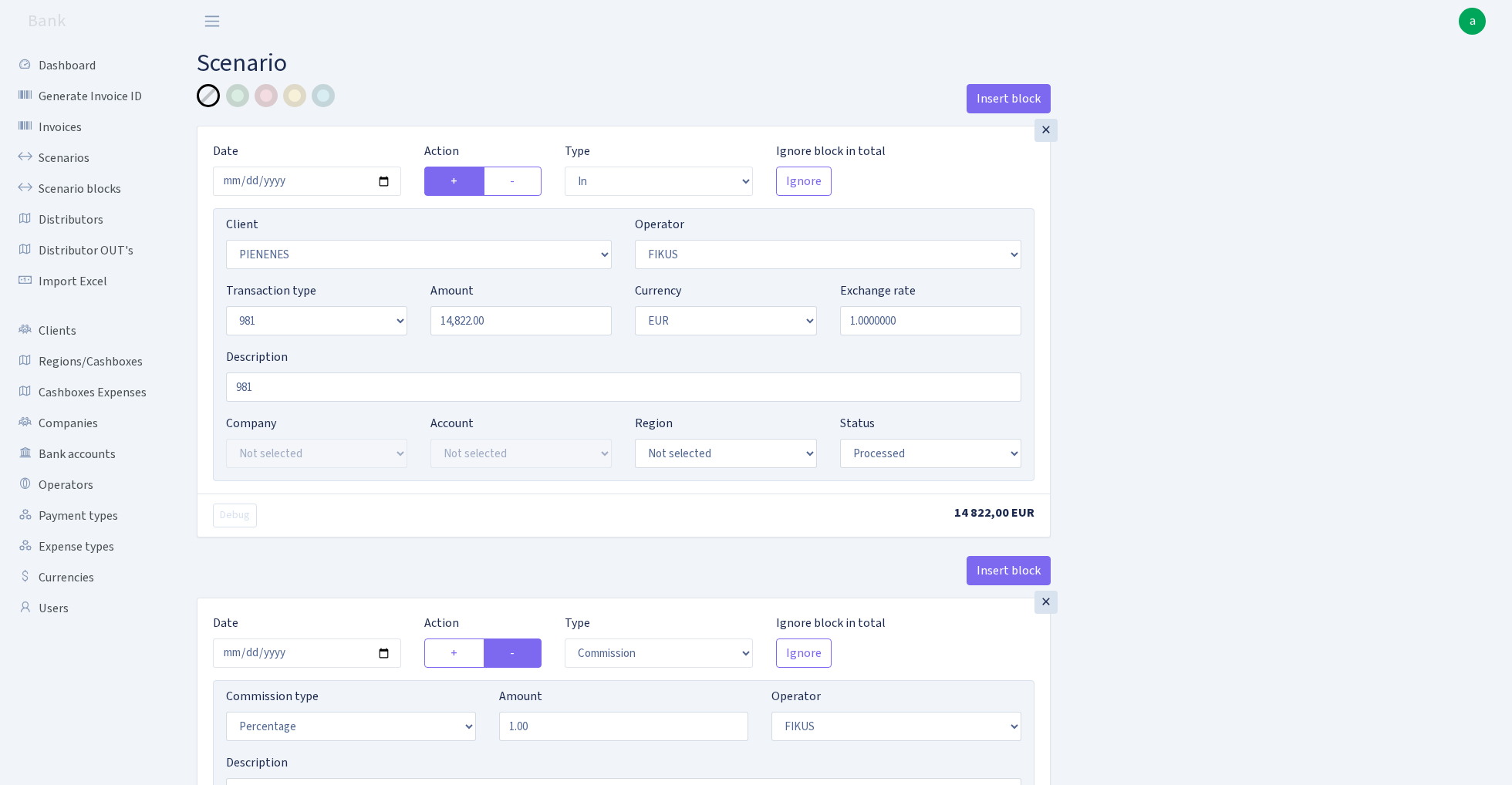
select select "2442"
select select "61"
select select "8"
select select "1"
select select "processed"
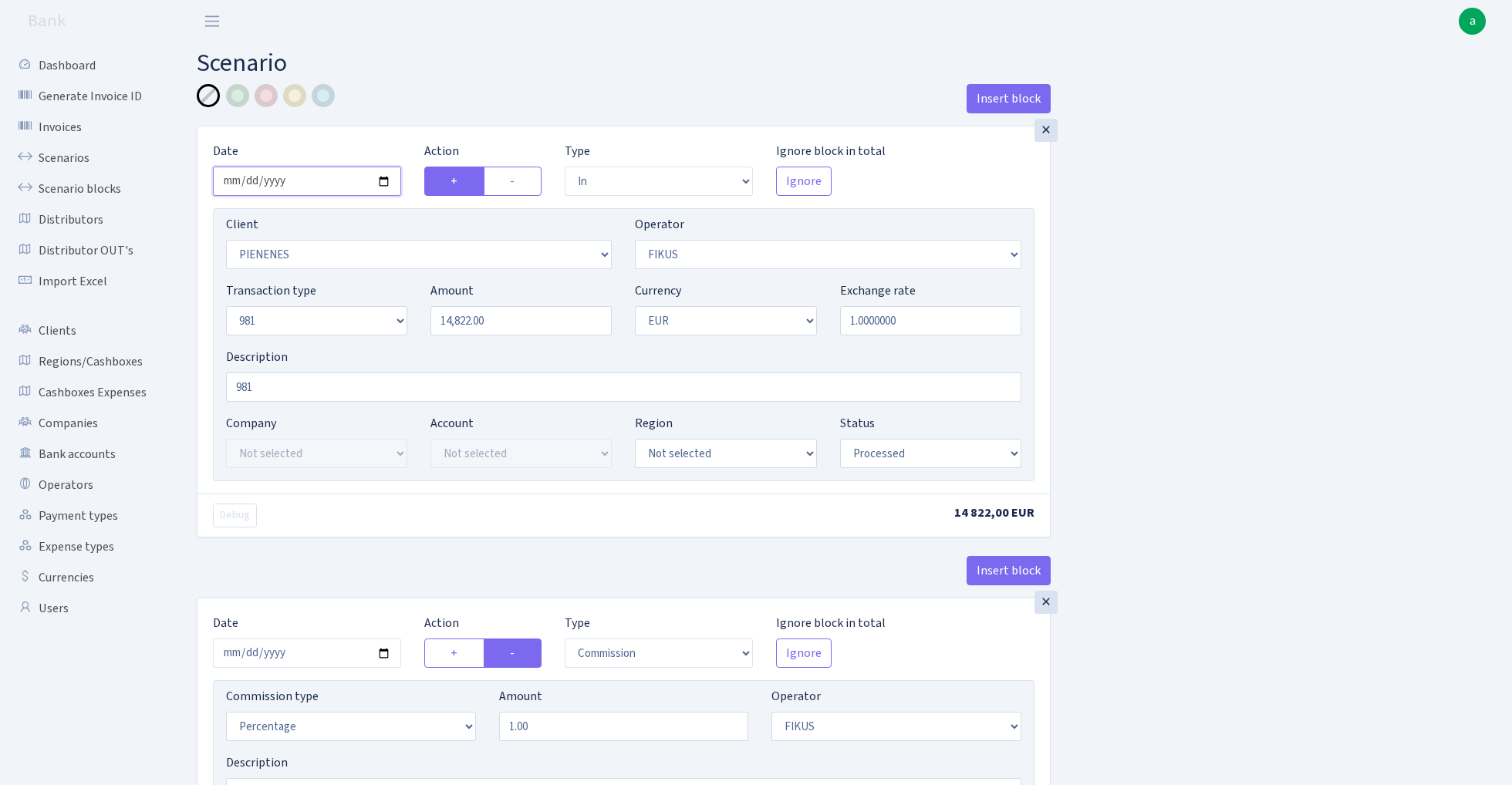
click at [323, 182] on input "2025-09-03" at bounding box center [307, 181] width 188 height 29
type input "2025-09-04"
click at [369, 114] on div "Insert block" at bounding box center [624, 105] width 854 height 42
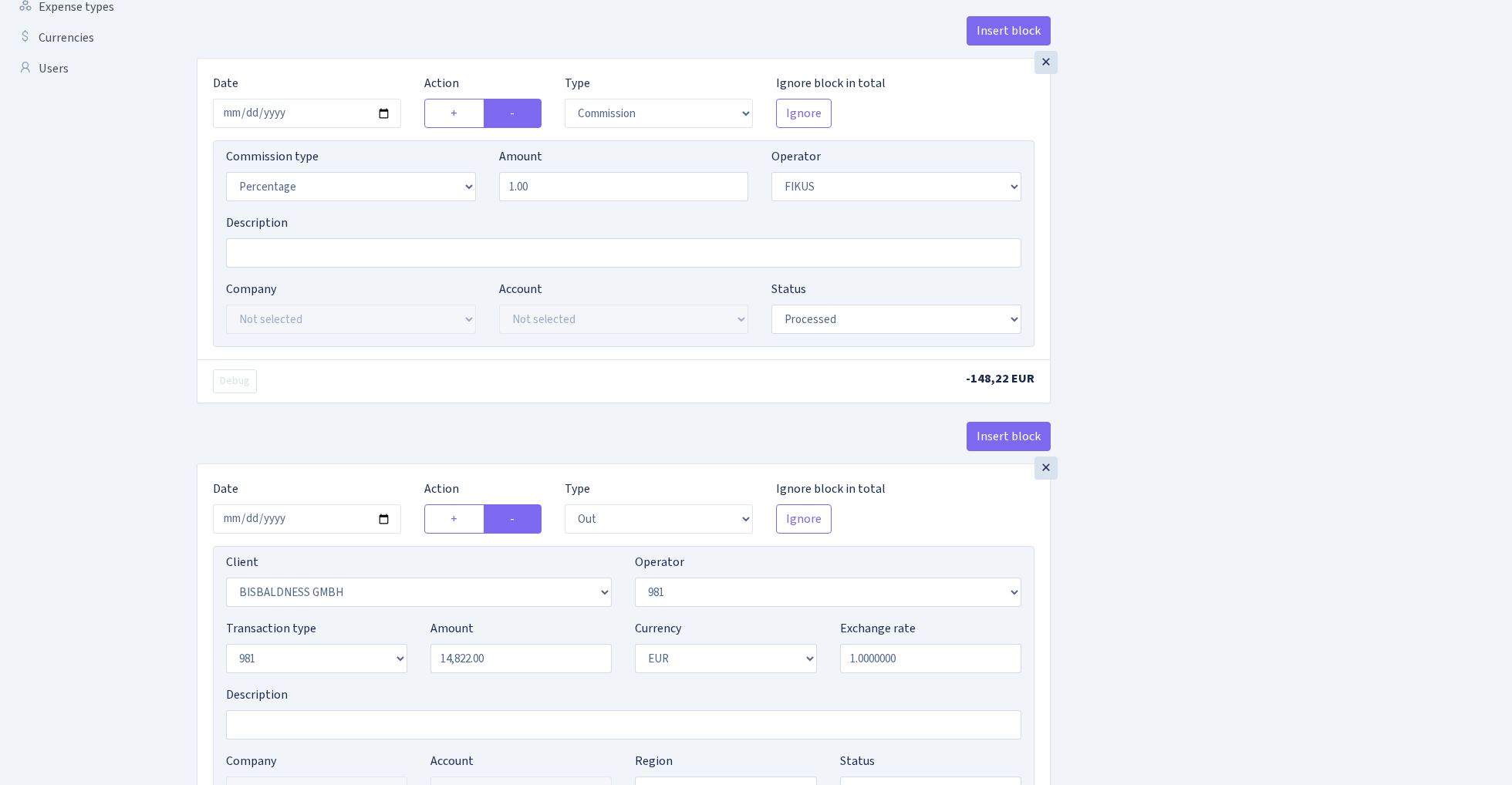
scroll to position [559, 0]
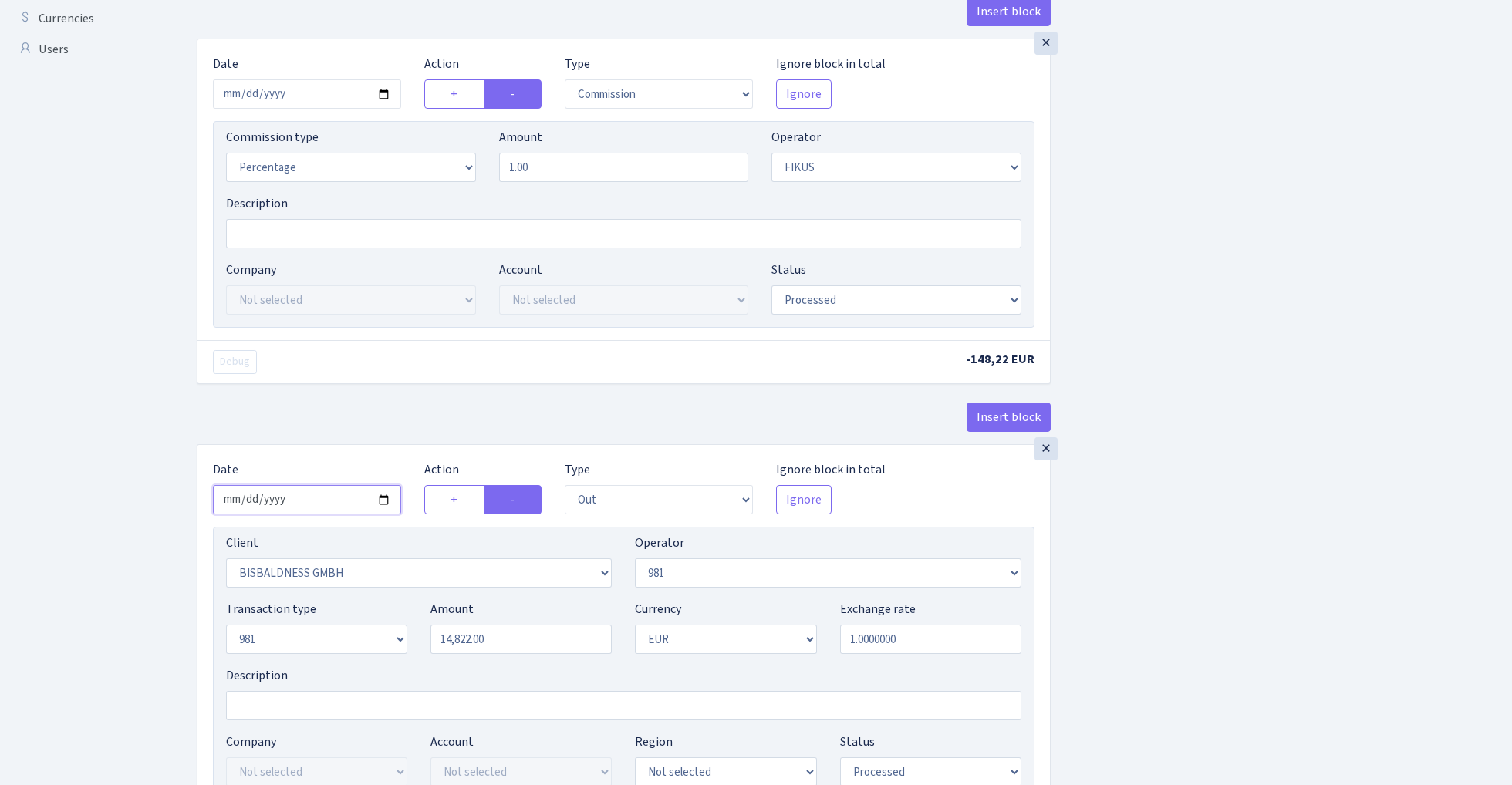
click at [309, 504] on input "[DATE]" at bounding box center [307, 499] width 188 height 29
type input "2025-09-04"
click at [356, 396] on div "× Date 2025-09-04 Action + - Type --- In Out Commission Field required. Ignore …" at bounding box center [624, 241] width 854 height 406
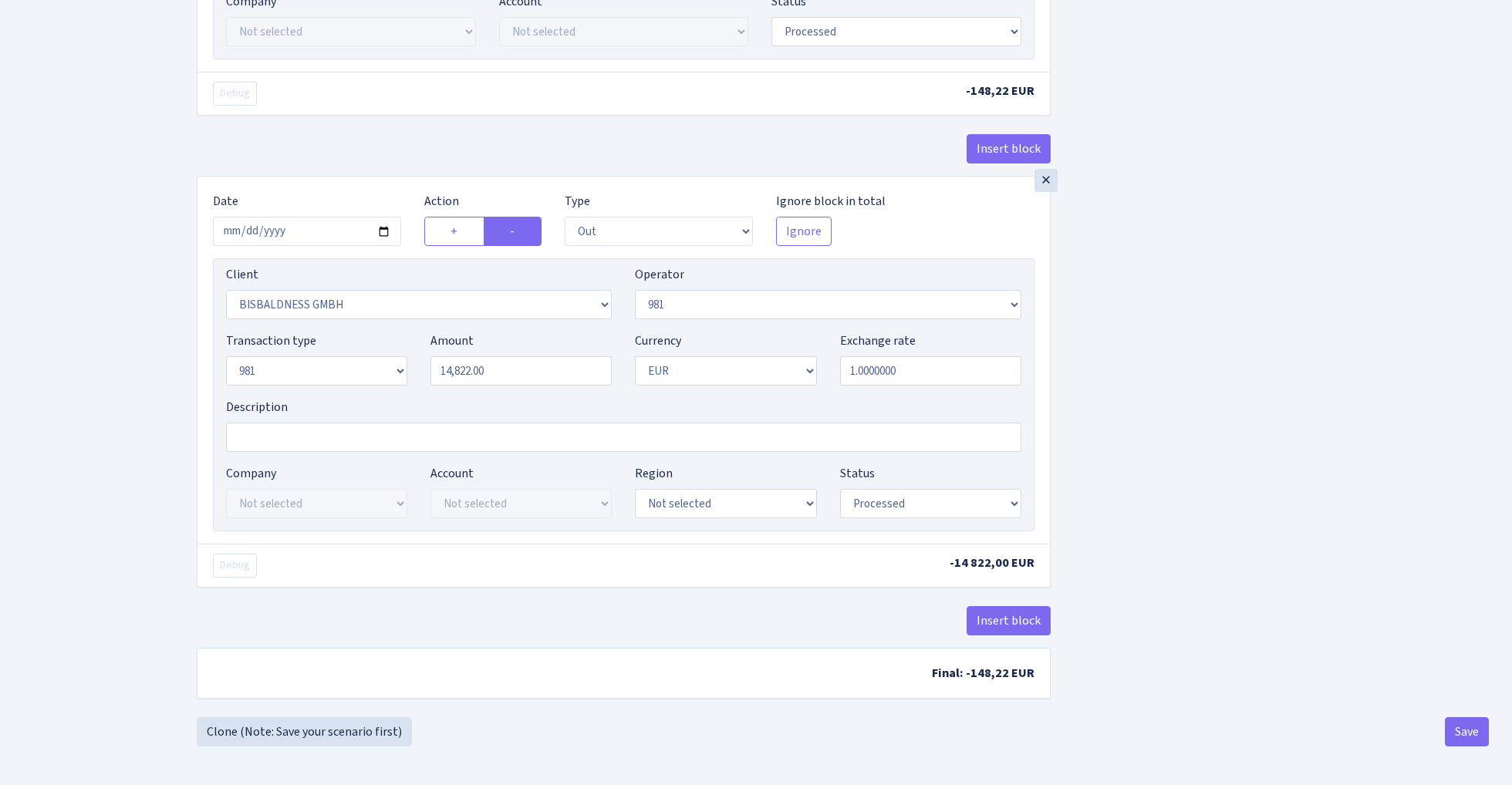
scroll to position [834, 0]
click at [1466, 734] on button "Save" at bounding box center [1467, 732] width 44 height 29
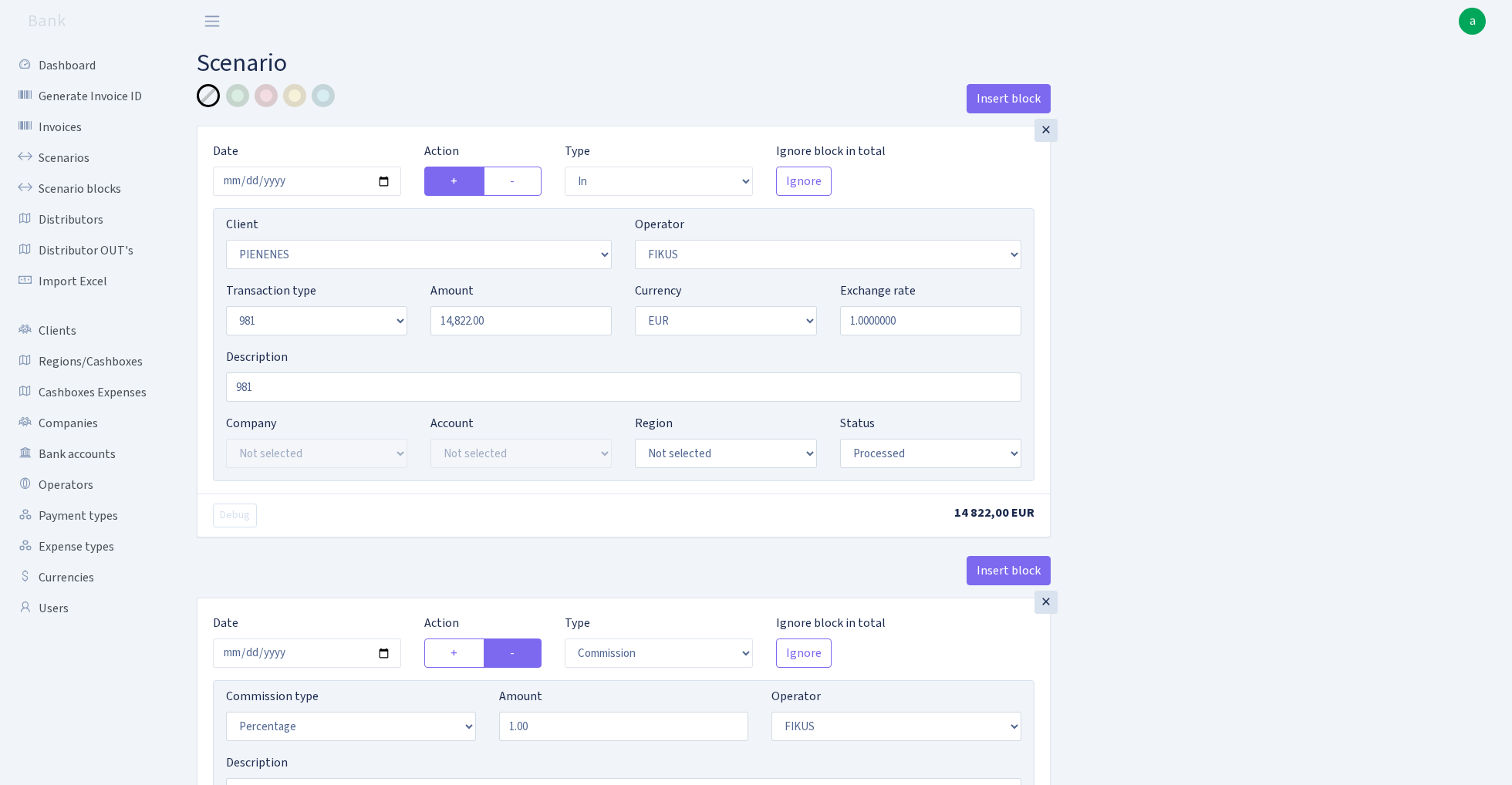
select select "in"
select select "3314"
select select "388"
select select "8"
select select "1"
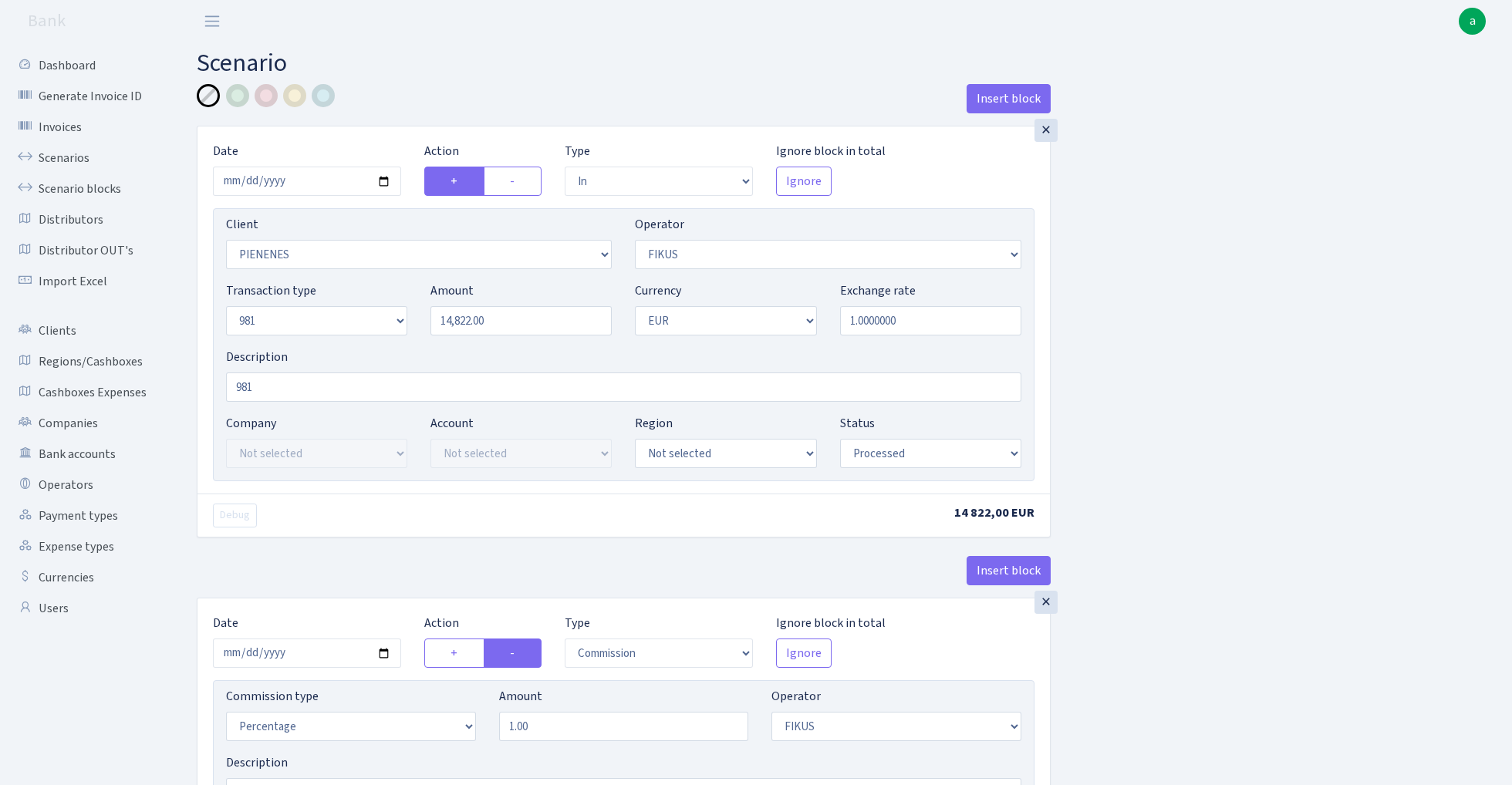
select select "processed"
select select "commission"
select select "388"
select select "processed"
select select "out"
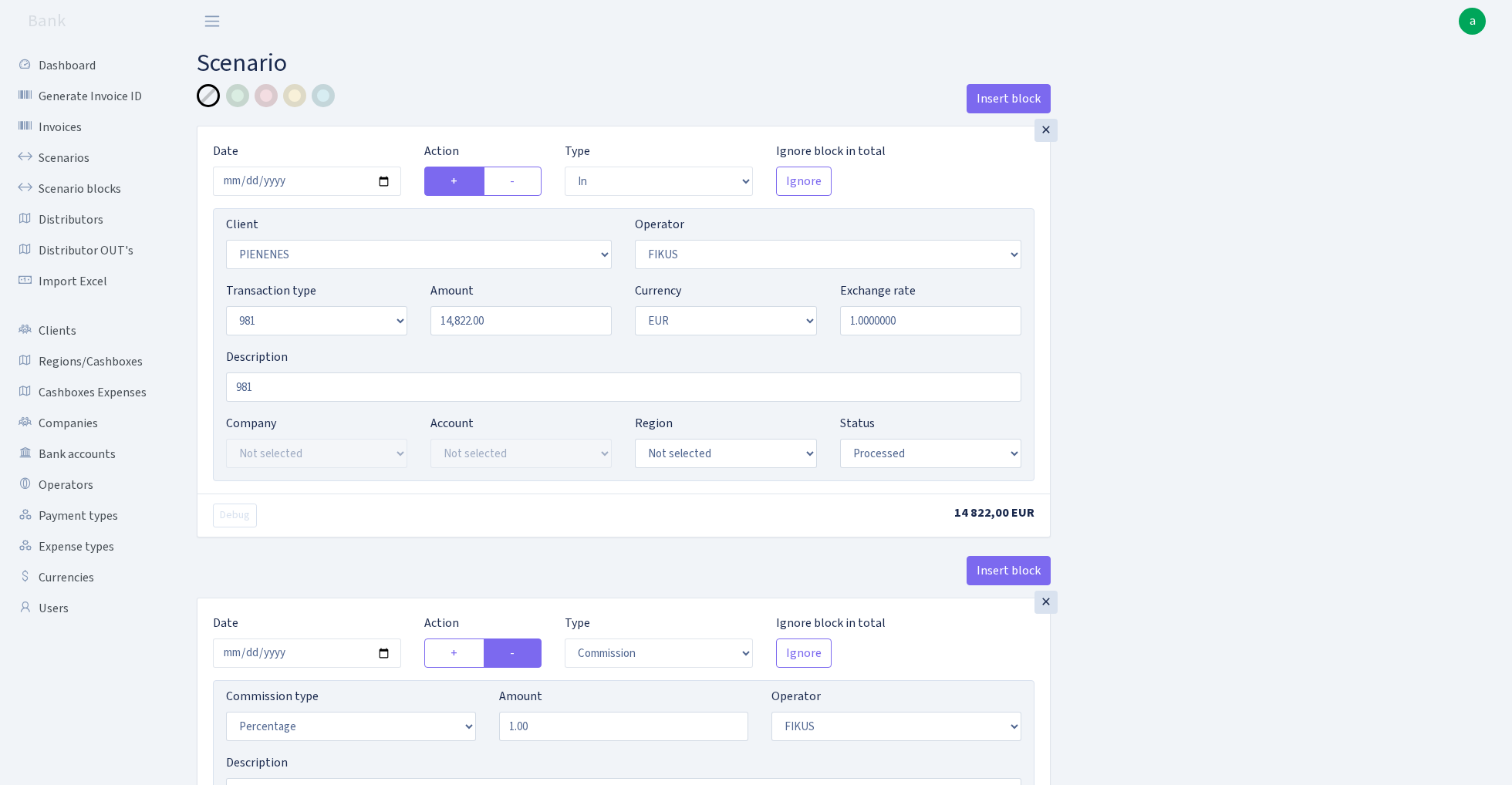
select select "2442"
select select "61"
select select "8"
select select "1"
select select "processed"
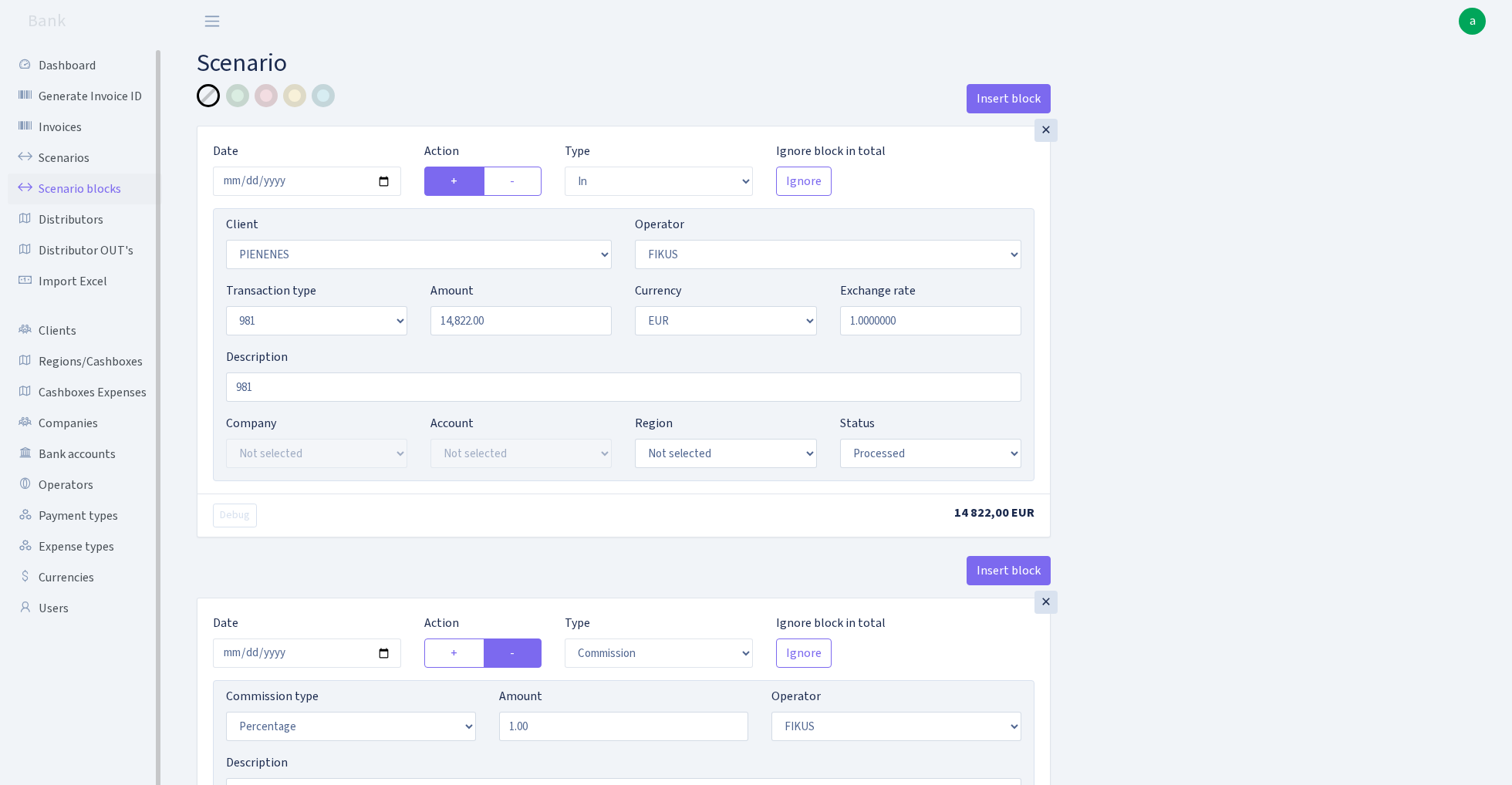
drag, startPoint x: 0, startPoint y: 0, endPoint x: 91, endPoint y: 191, distance: 211.6
click at [91, 191] on link "Scenario blocks" at bounding box center [85, 189] width 154 height 31
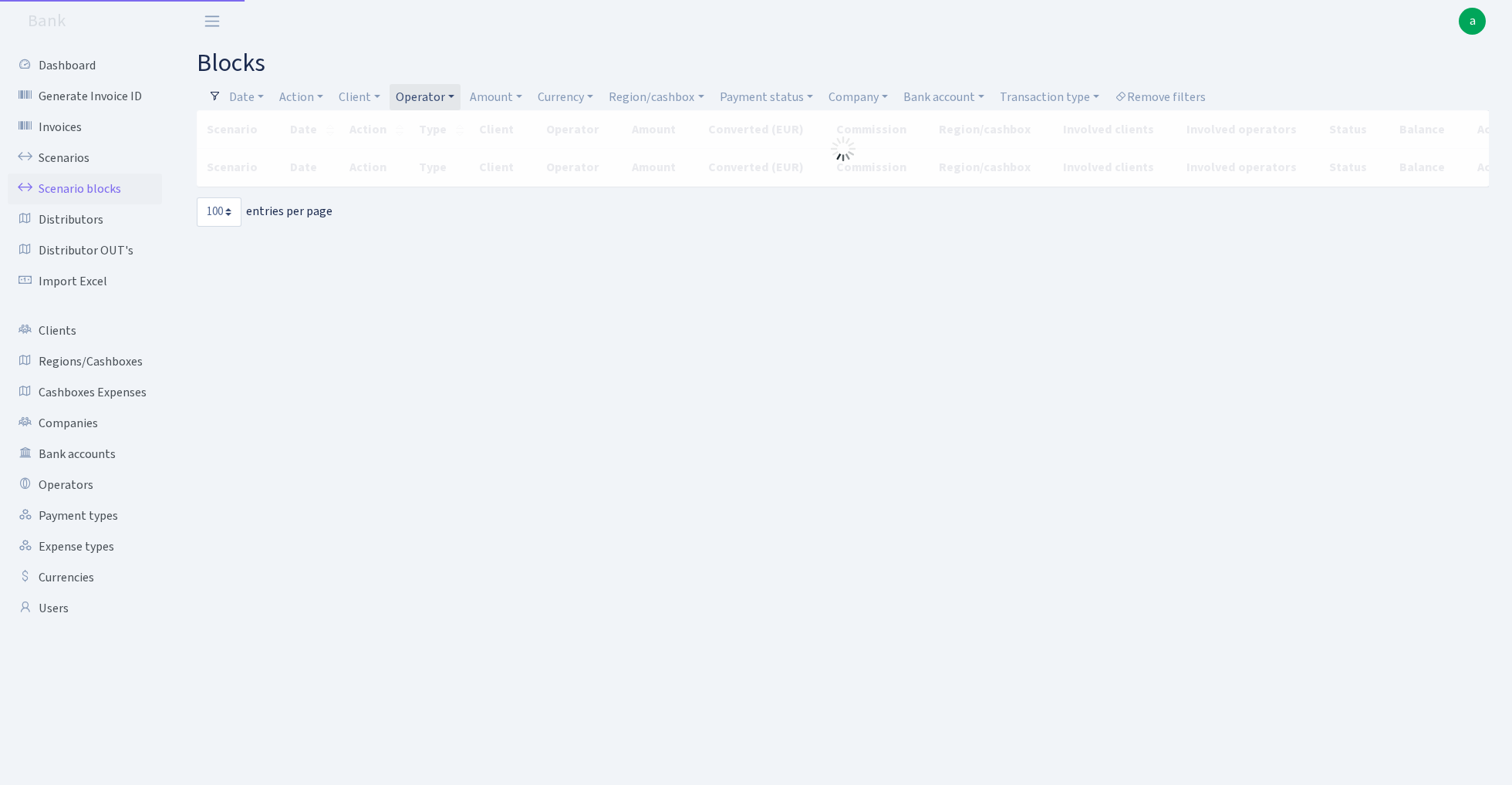
select select "100"
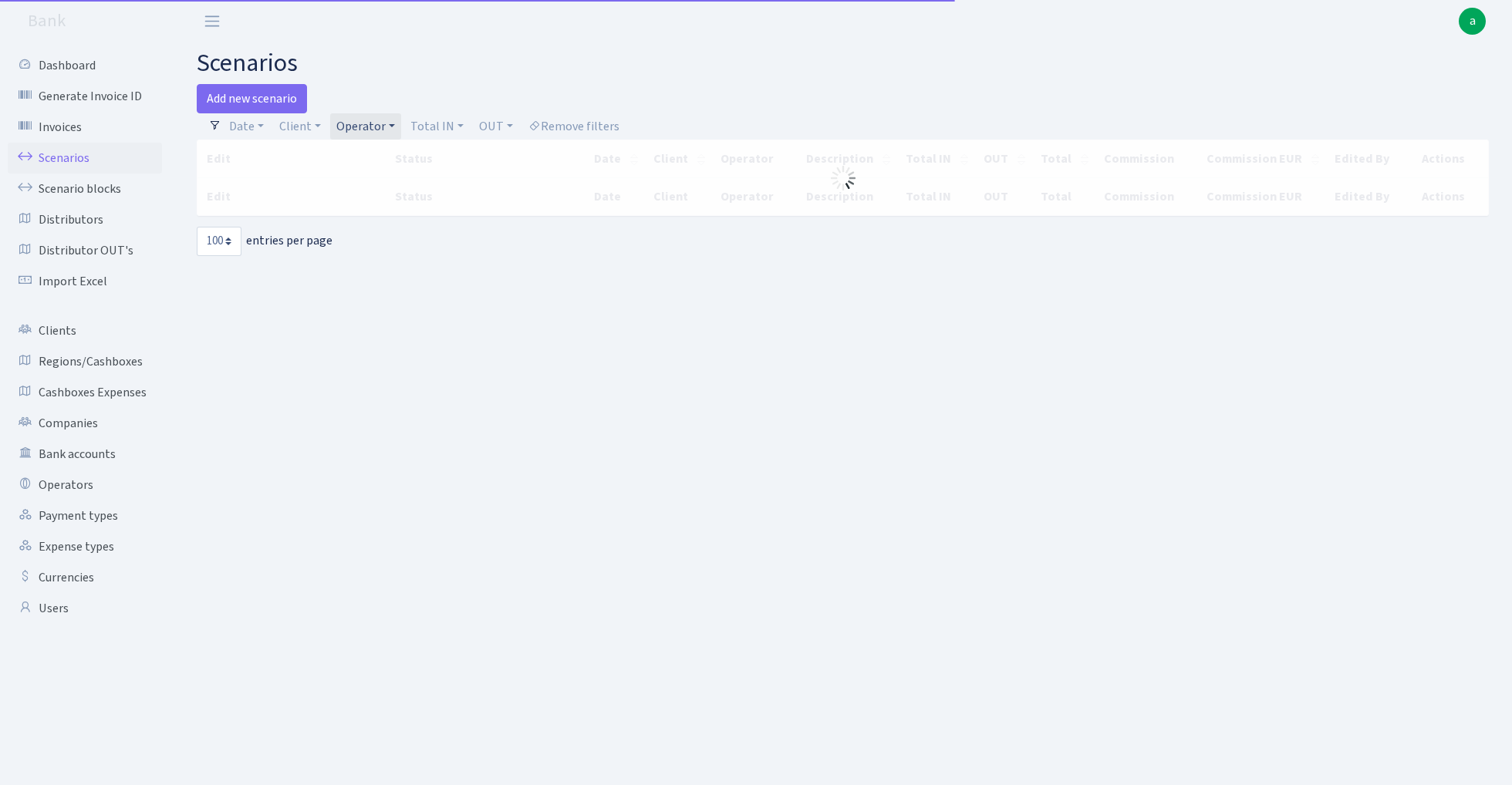
select select "100"
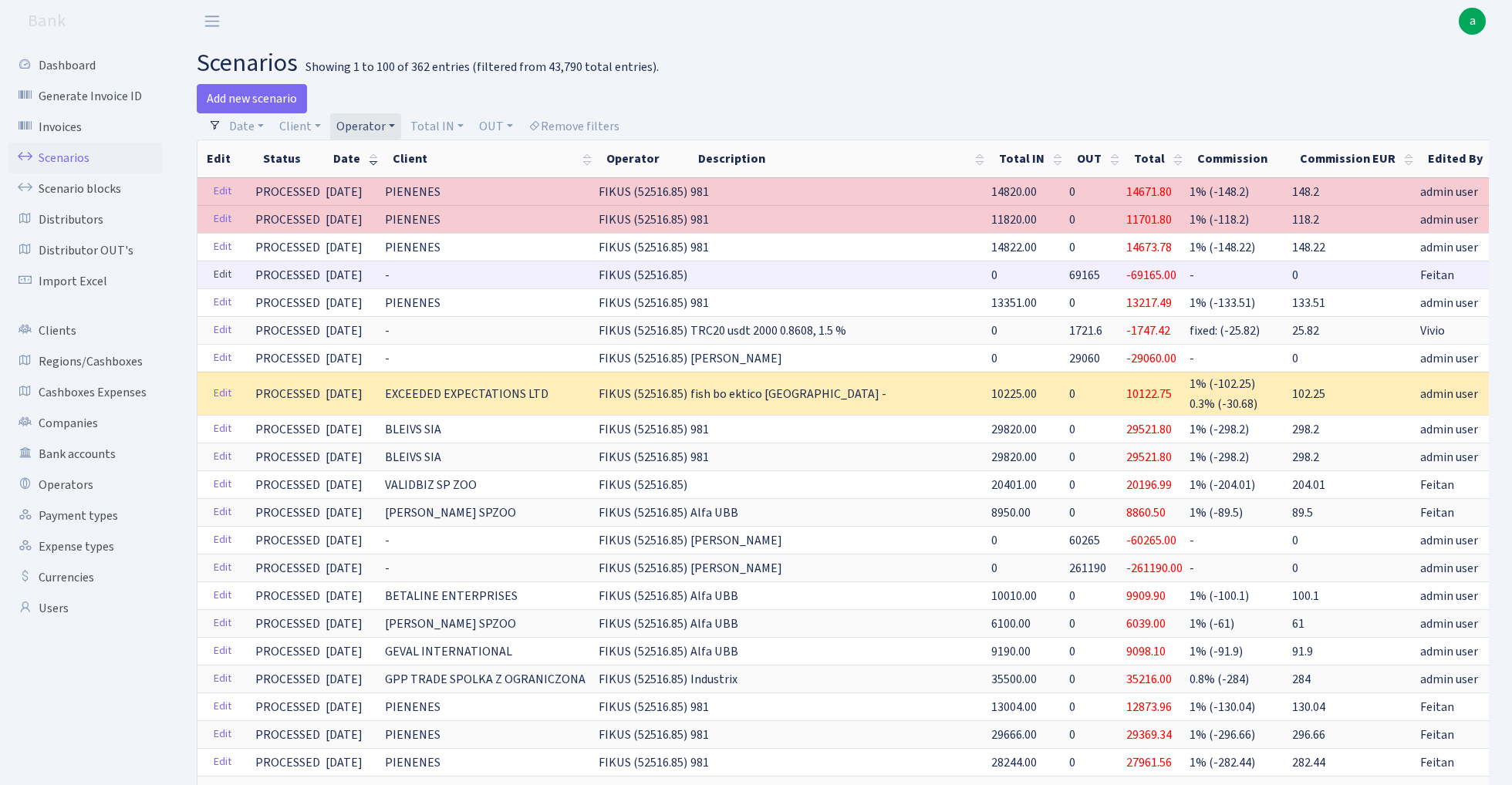
click at [219, 275] on link "Edit" at bounding box center [223, 275] width 31 height 24
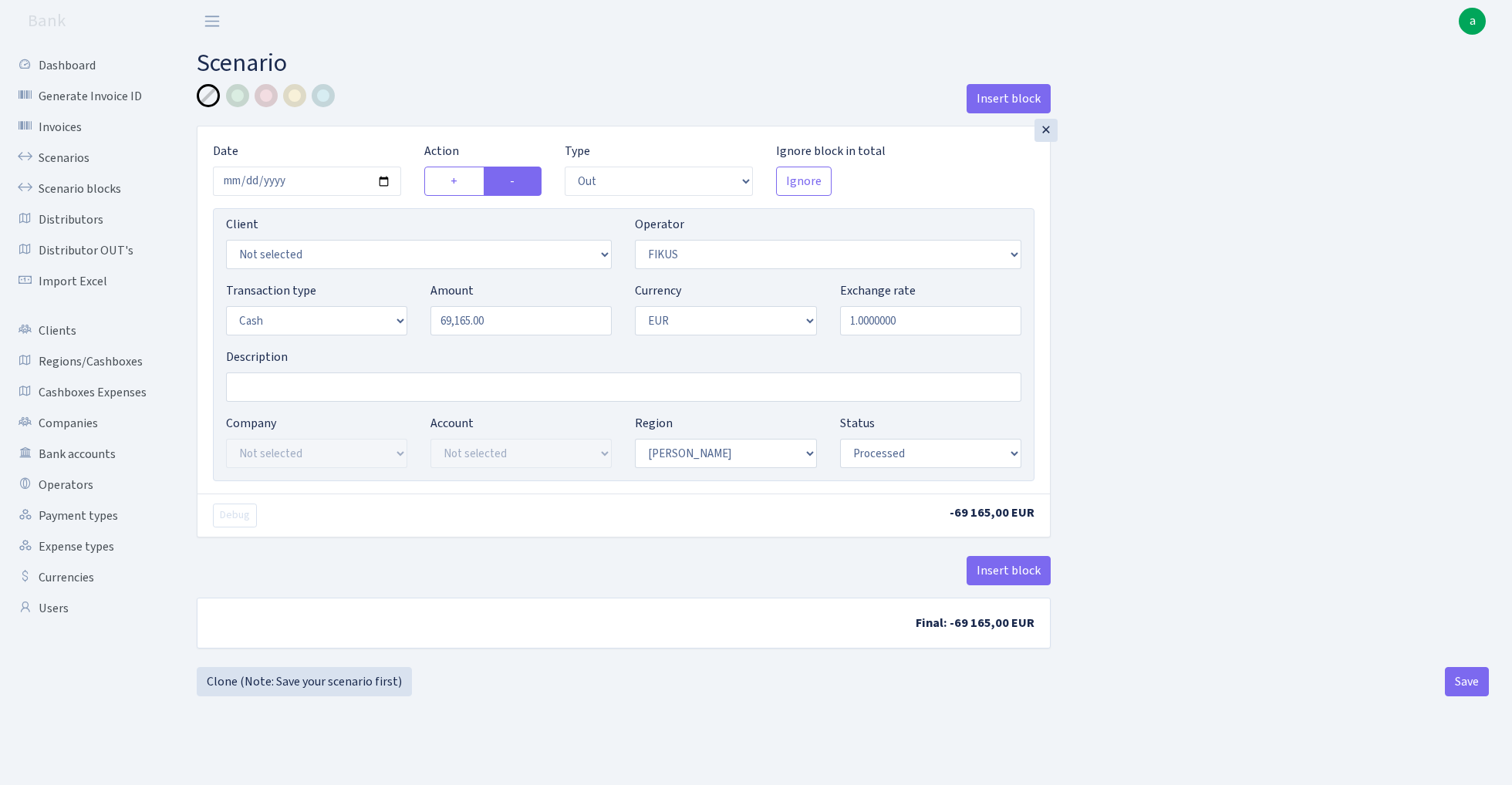
select select "out"
select select "388"
select select "1"
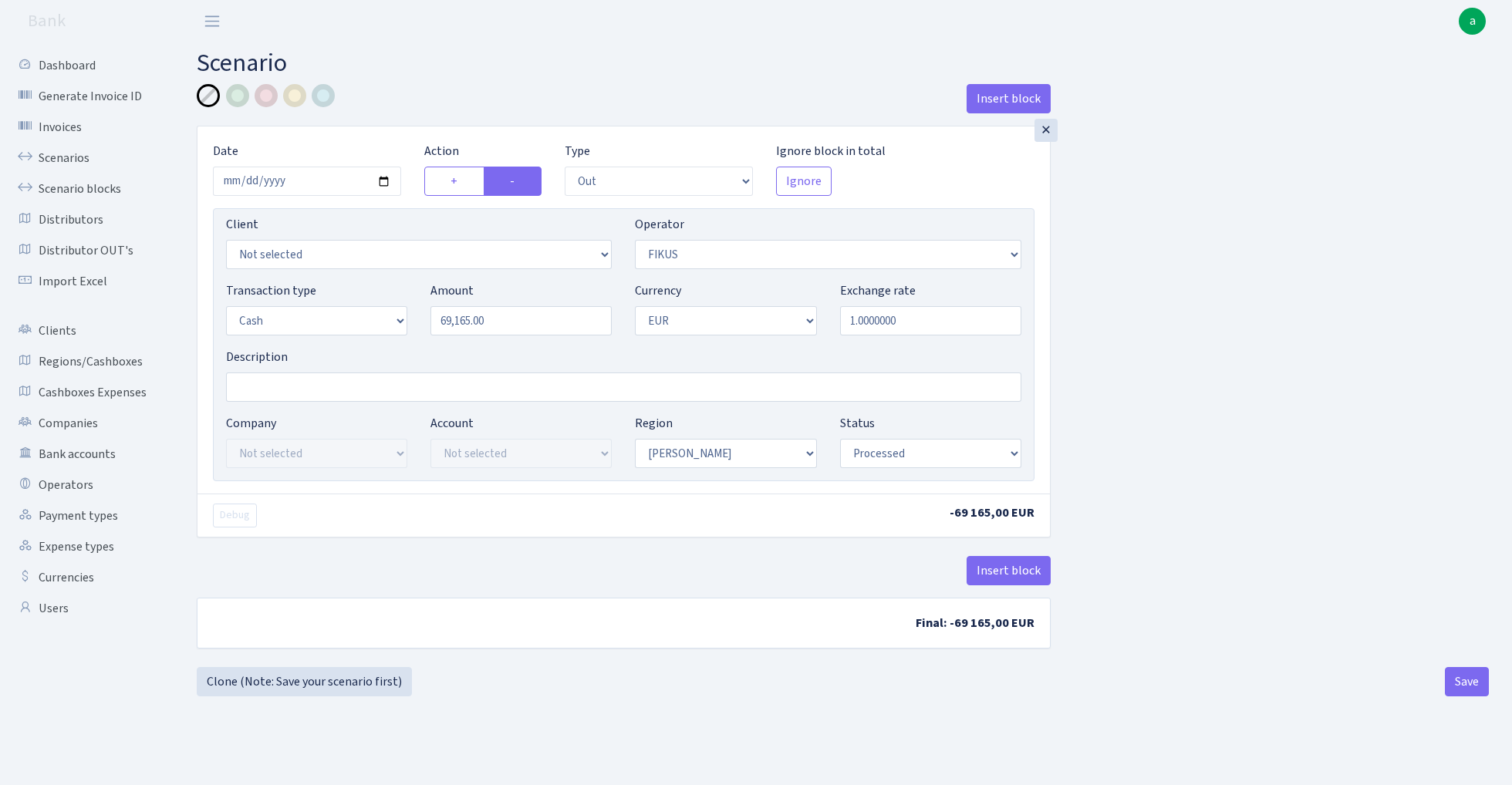
select select "processed"
click at [309, 178] on input "2025-09-03" at bounding box center [307, 181] width 188 height 29
type input "[DATE]"
click at [495, 34] on header "Bank a My Account Logout" at bounding box center [756, 21] width 1512 height 42
click at [258, 383] on input "Description" at bounding box center [623, 387] width 795 height 29
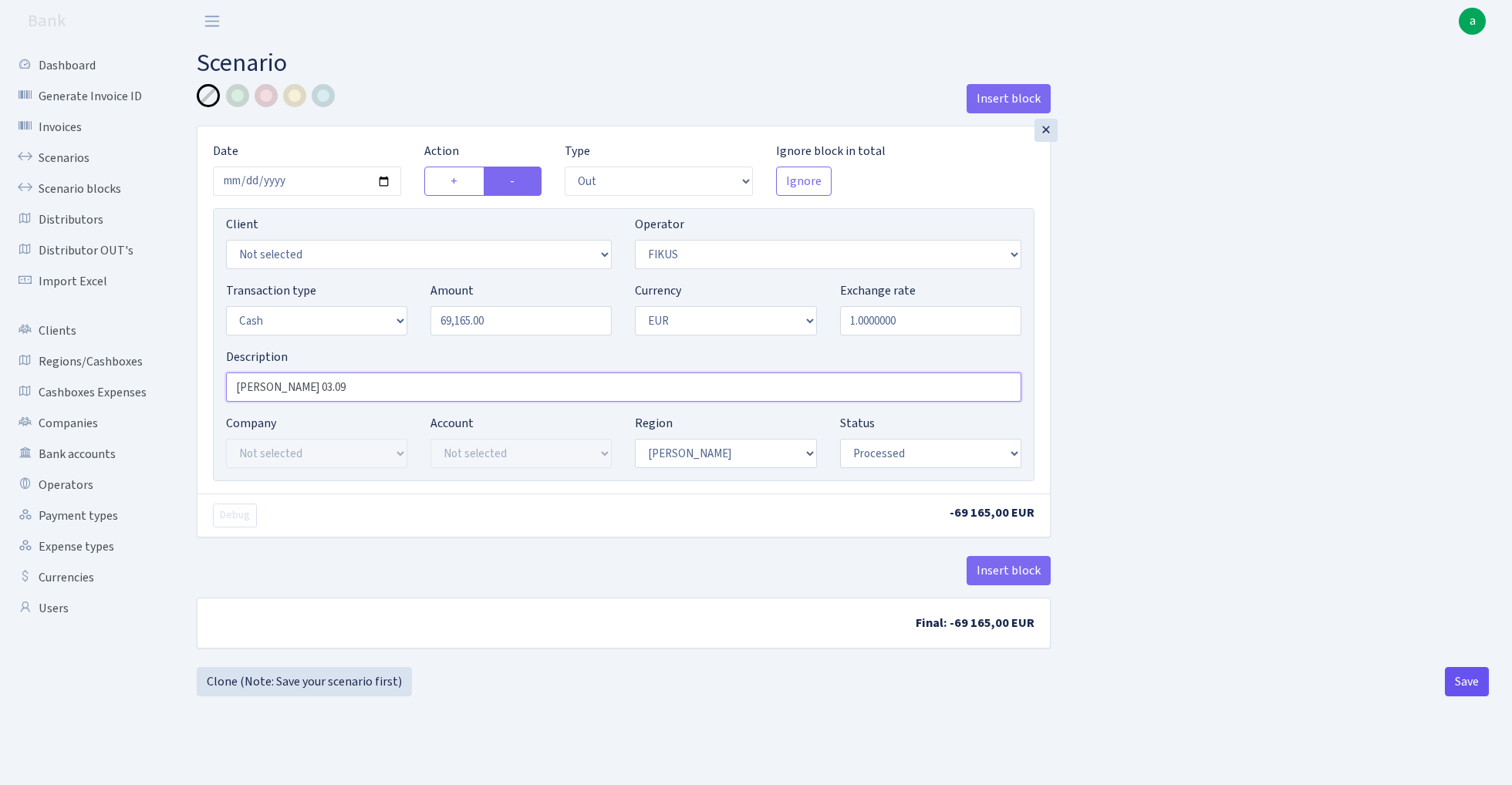
type input "[PERSON_NAME] 03.09"
click at [1461, 676] on button "Save" at bounding box center [1467, 681] width 44 height 29
select select "out"
select select "388"
select select "1"
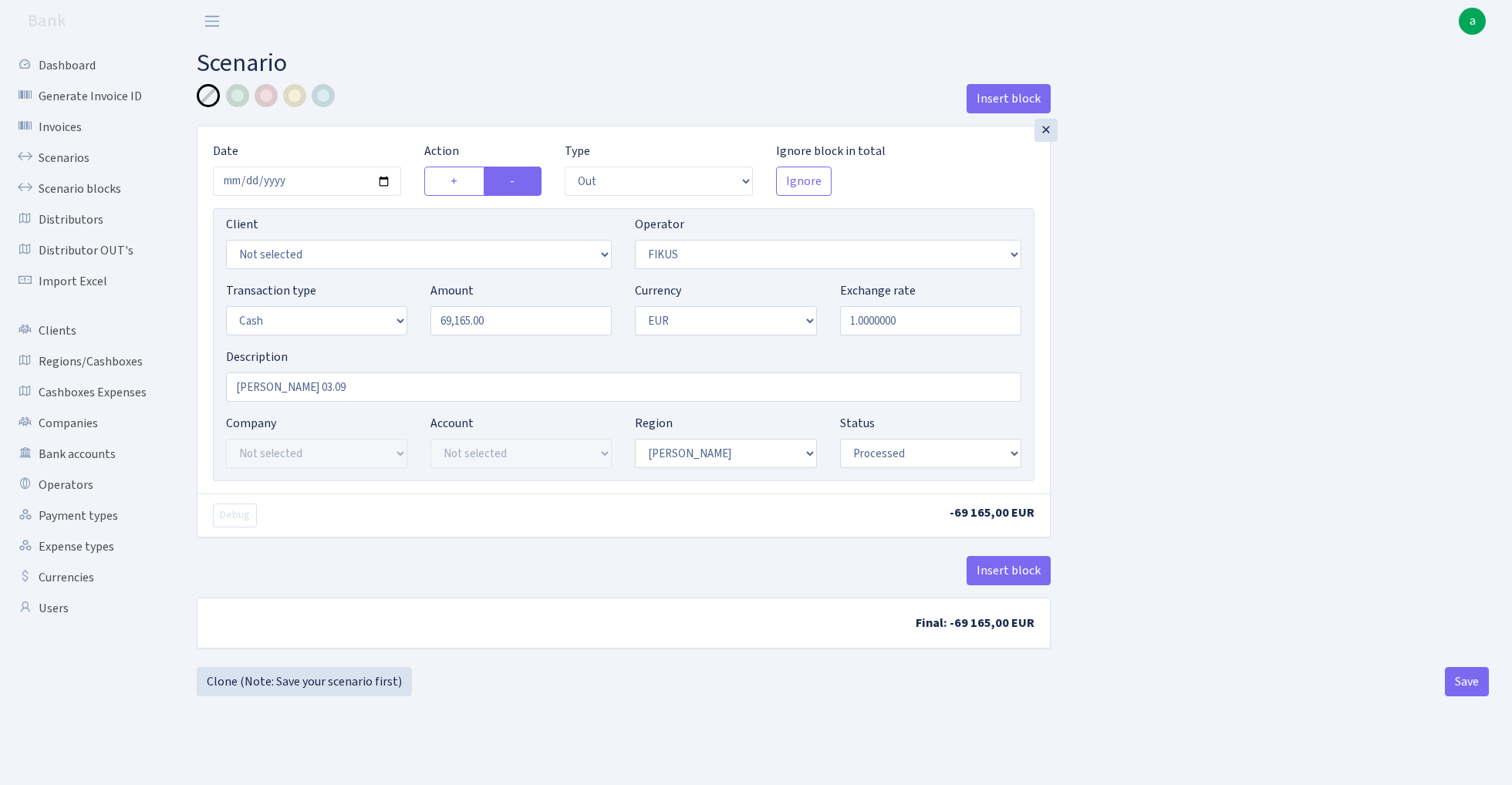
select select "1"
select select "processed"
click at [90, 186] on link "Scenario blocks" at bounding box center [85, 189] width 154 height 31
click at [65, 153] on link "Scenarios" at bounding box center [85, 157] width 154 height 31
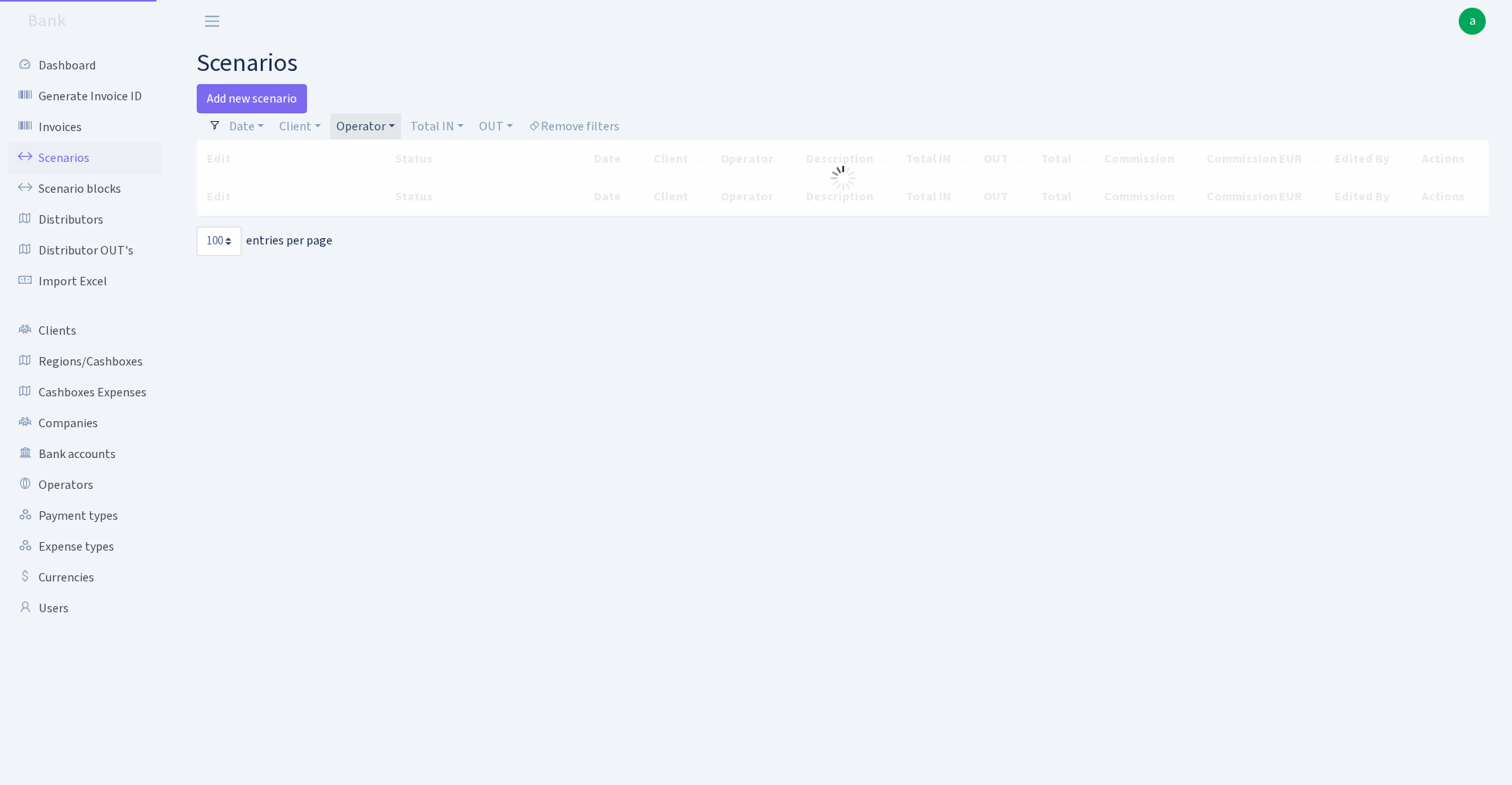
select select "100"
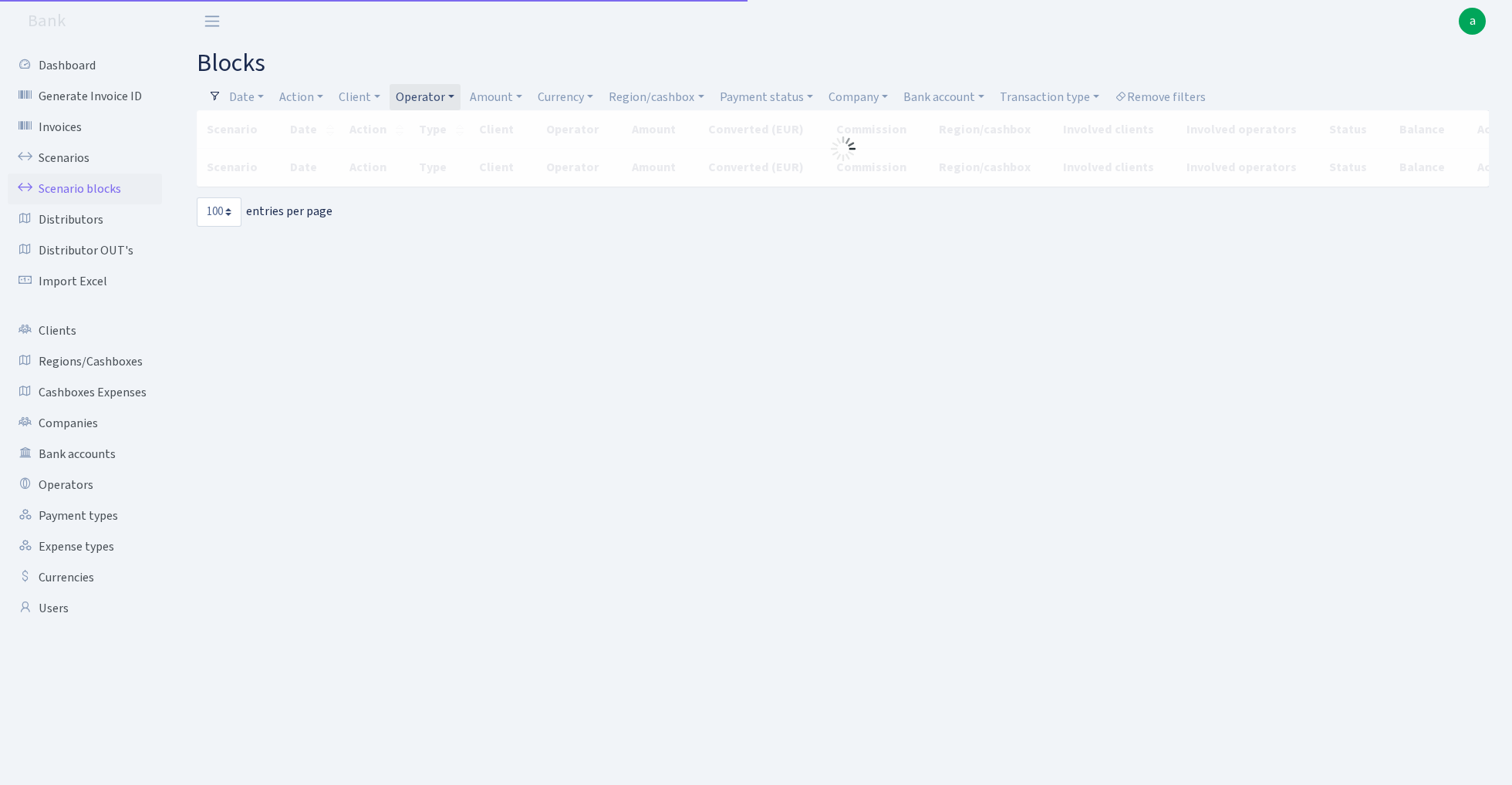
select select "100"
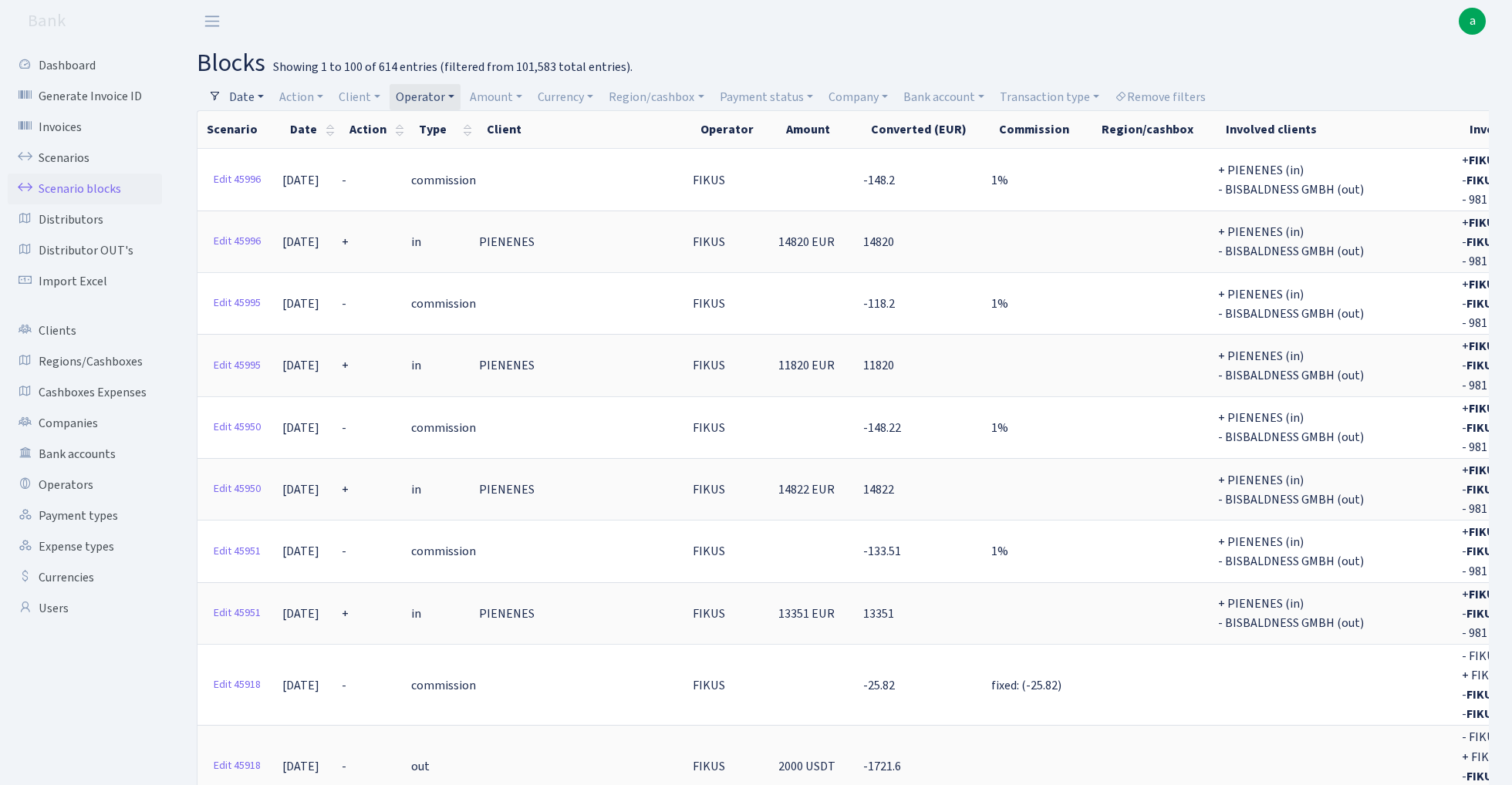
click at [245, 98] on link "Date" at bounding box center [246, 97] width 47 height 26
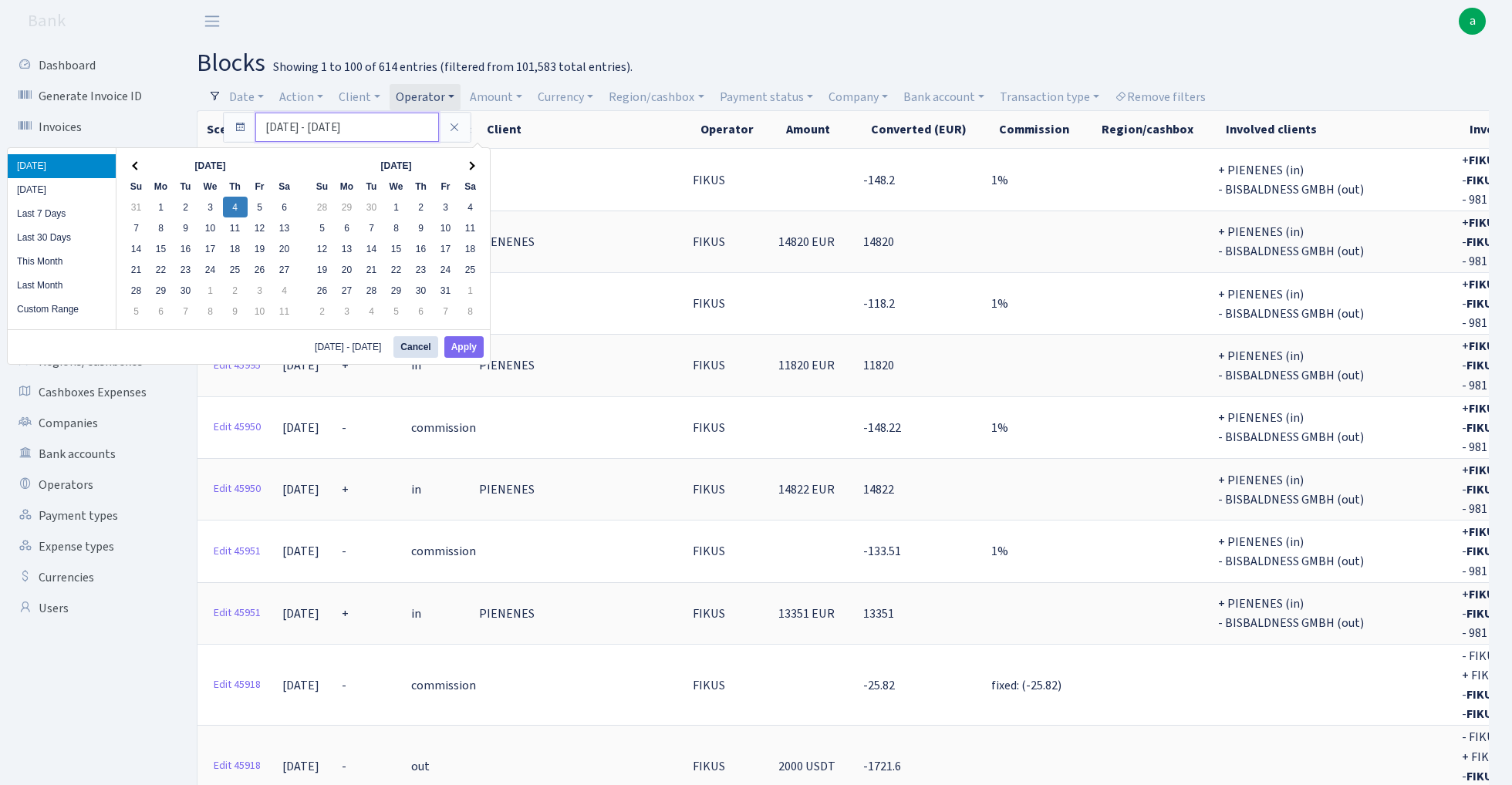
click at [293, 131] on input "[DATE] - [DATE]" at bounding box center [347, 127] width 183 height 29
click at [467, 344] on button "Apply" at bounding box center [464, 347] width 39 height 21
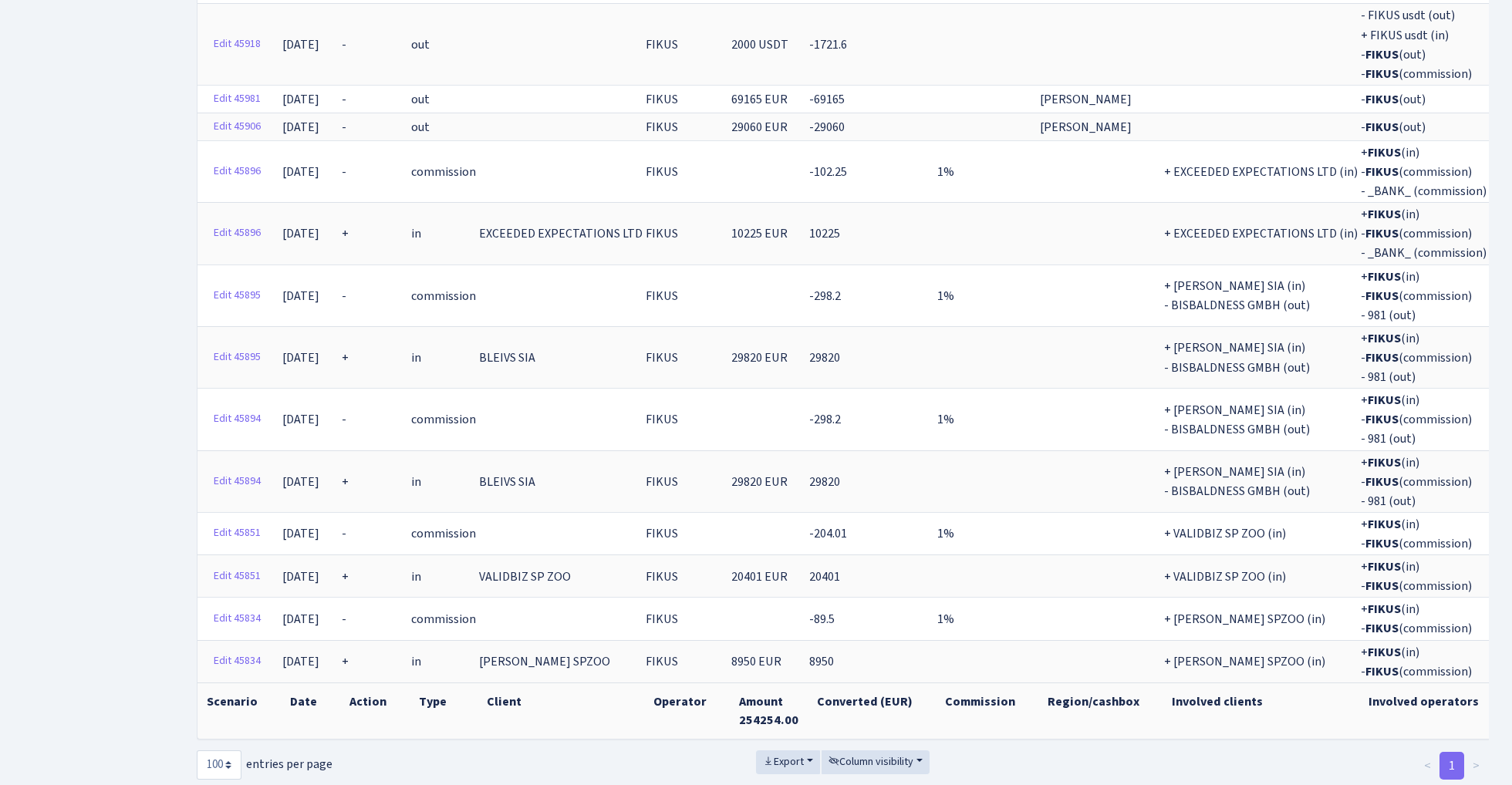
scroll to position [721, 0]
click at [809, 752] on button "Export" at bounding box center [787, 764] width 64 height 24
click at [784, 663] on span "Excel" at bounding box center [787, 671] width 25 height 17
